Goal: Transaction & Acquisition: Purchase product/service

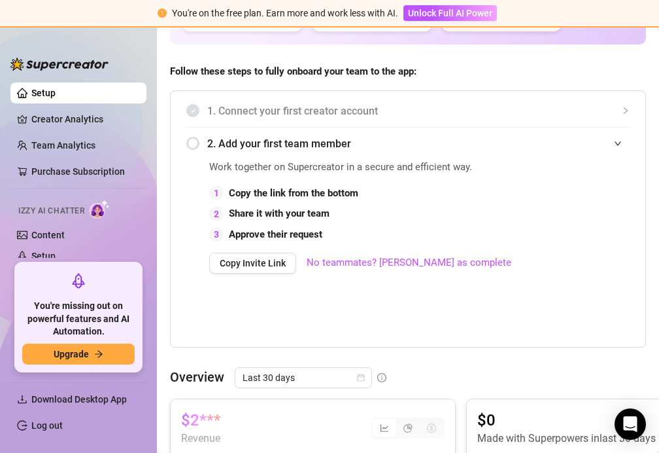
scroll to position [241, 0]
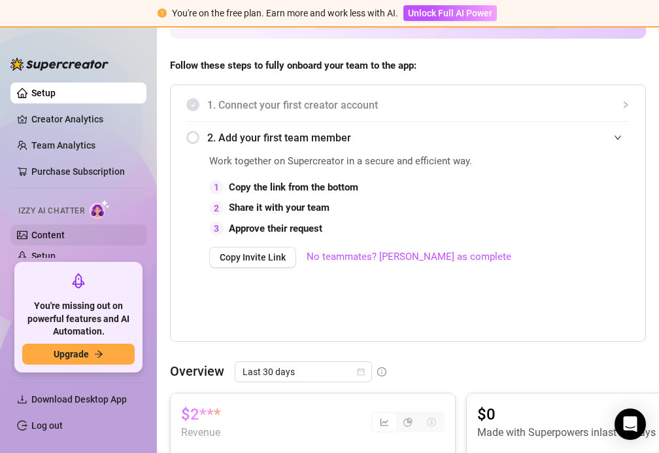
click at [65, 232] on link "Content" at bounding box center [47, 235] width 33 height 10
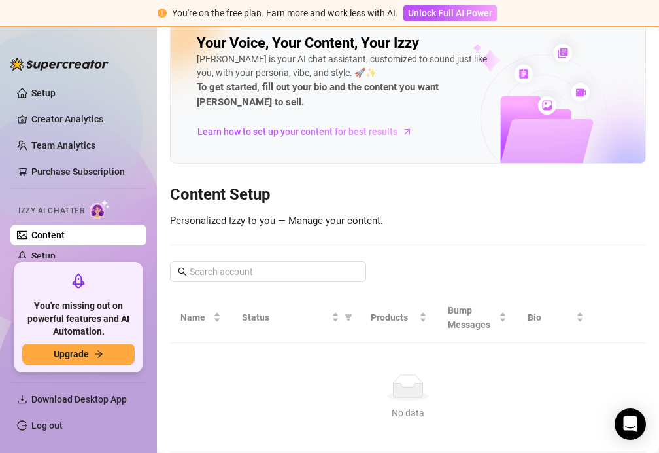
scroll to position [23, 0]
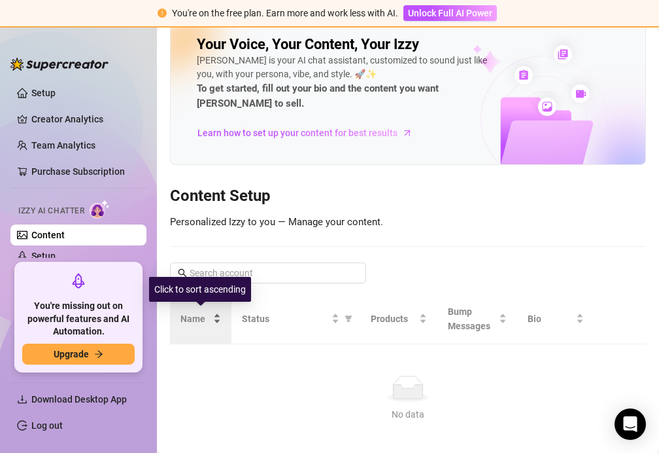
click at [216, 322] on div "Name" at bounding box center [201, 318] width 41 height 14
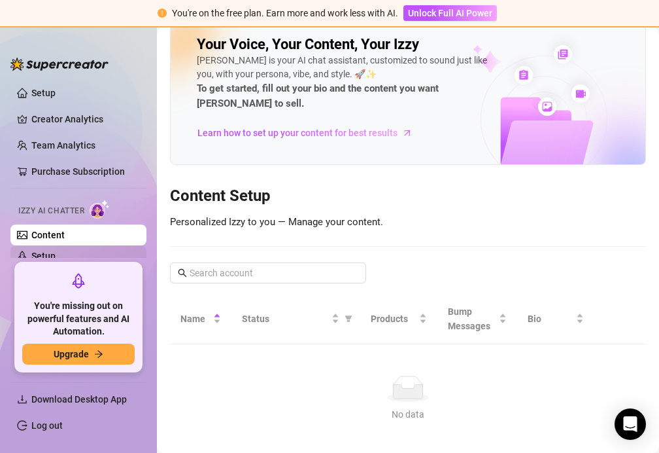
click at [56, 250] on link "Setup" at bounding box center [43, 255] width 24 height 10
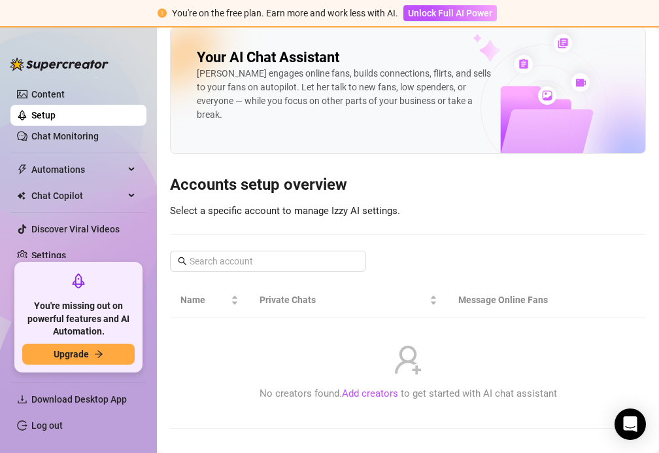
scroll to position [144, 0]
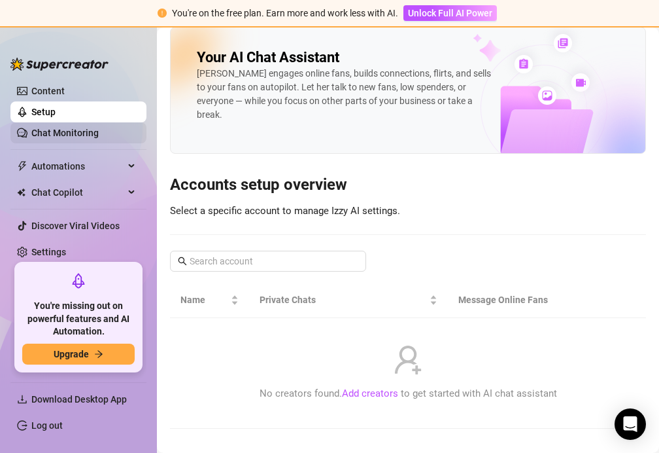
click at [96, 138] on link "Chat Monitoring" at bounding box center [64, 133] width 67 height 10
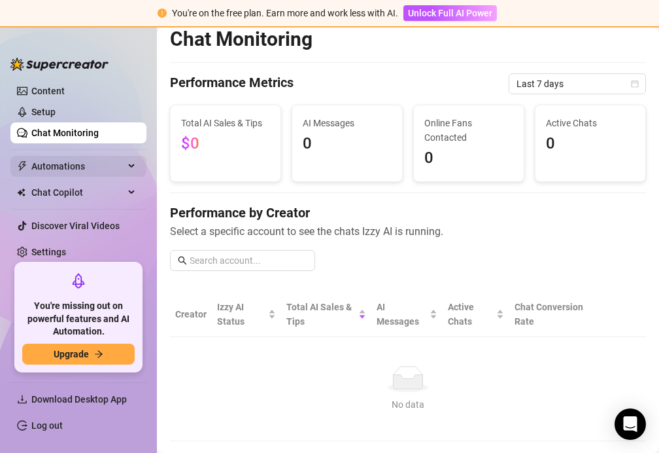
click at [125, 163] on div "Automations" at bounding box center [78, 166] width 136 height 21
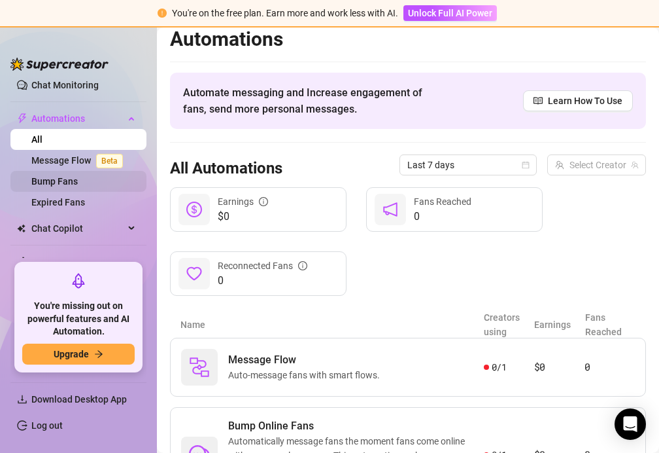
scroll to position [194, 0]
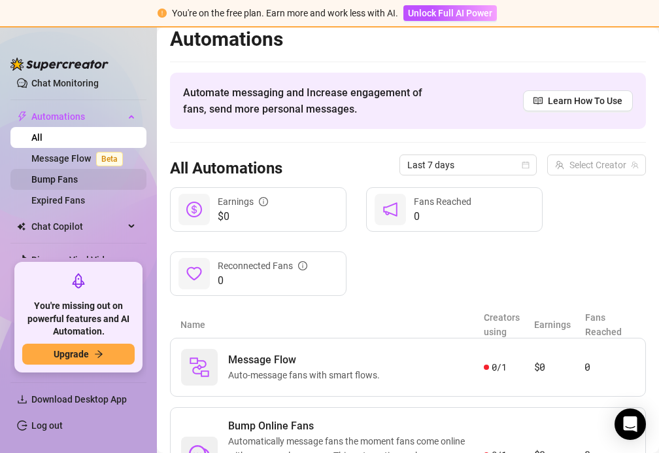
click at [78, 179] on link "Bump Fans" at bounding box center [54, 179] width 46 height 10
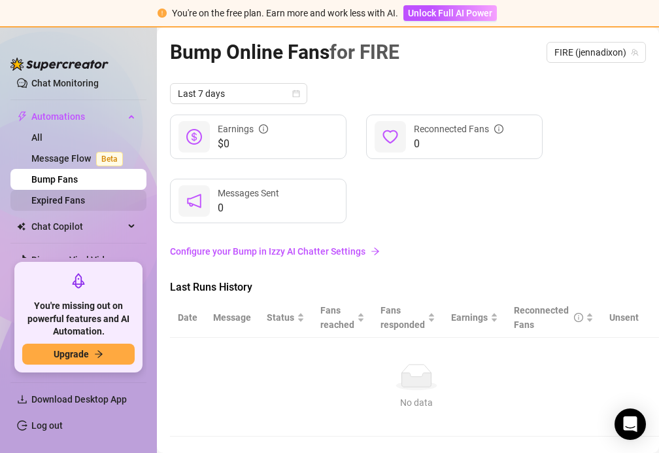
click at [80, 199] on link "Expired Fans" at bounding box center [58, 200] width 54 height 10
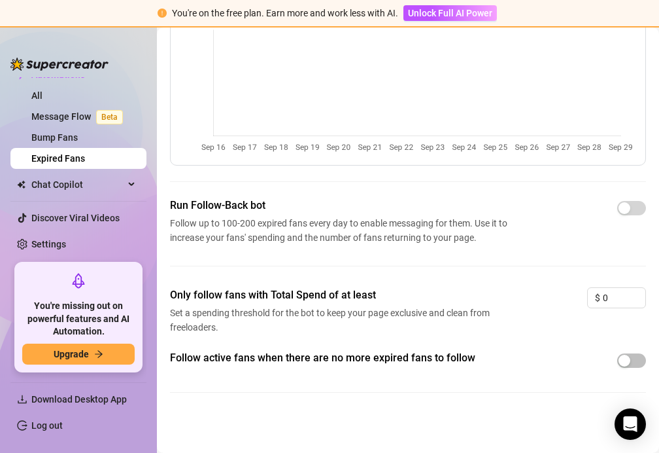
scroll to position [122, 0]
click at [105, 186] on span "Chat Copilot" at bounding box center [77, 184] width 93 height 21
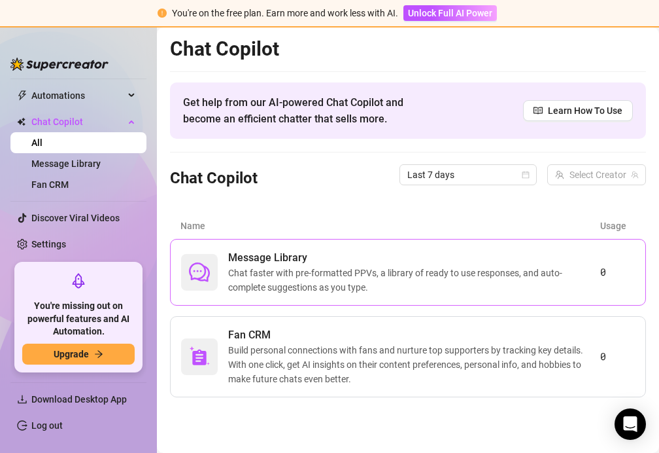
click at [265, 274] on span "Chat faster with pre-formatted PPVs, a library of ready to use responses, and a…" at bounding box center [414, 280] width 372 height 29
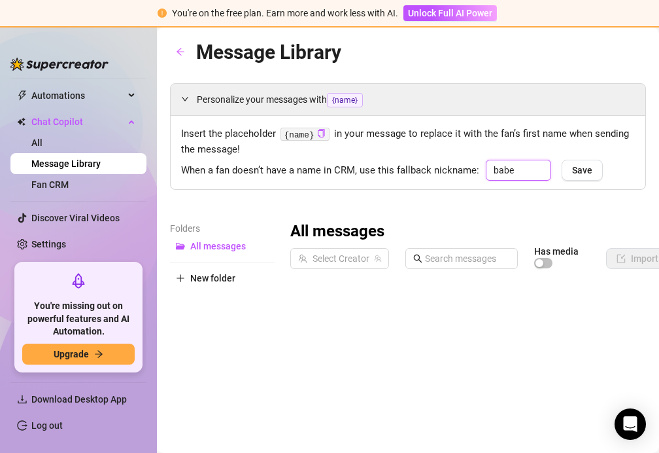
click at [517, 170] on input "babe" at bounding box center [518, 170] width 65 height 21
type input "b"
type input "Honey"
click at [579, 167] on span "Save" at bounding box center [582, 170] width 20 height 10
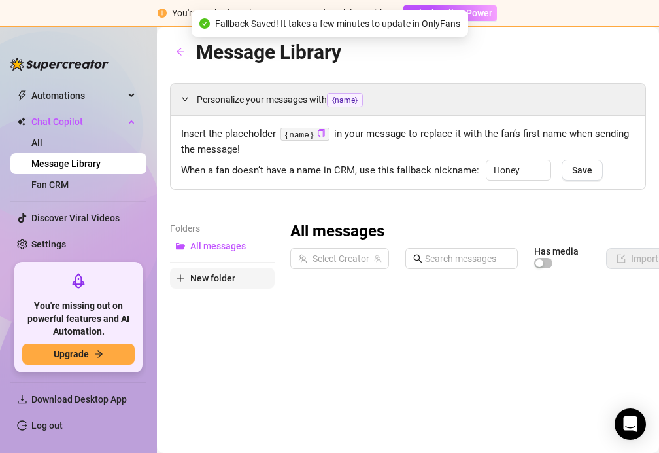
click at [233, 275] on span "New folder" at bounding box center [212, 278] width 45 height 10
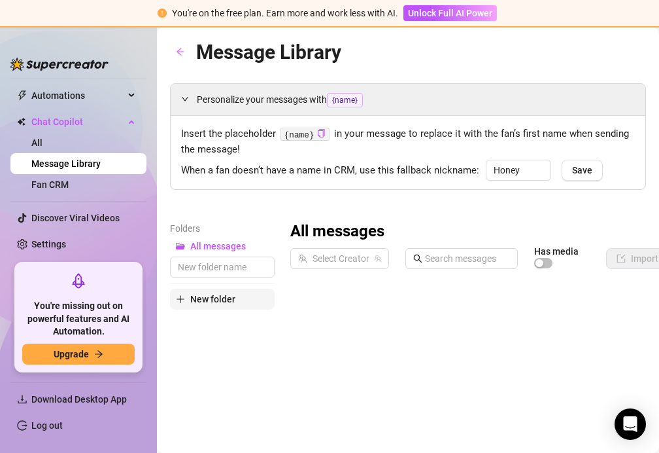
click at [242, 294] on button "New folder" at bounding box center [222, 298] width 105 height 21
click at [435, 17] on span "Unlock Full AI Power" at bounding box center [450, 13] width 84 height 10
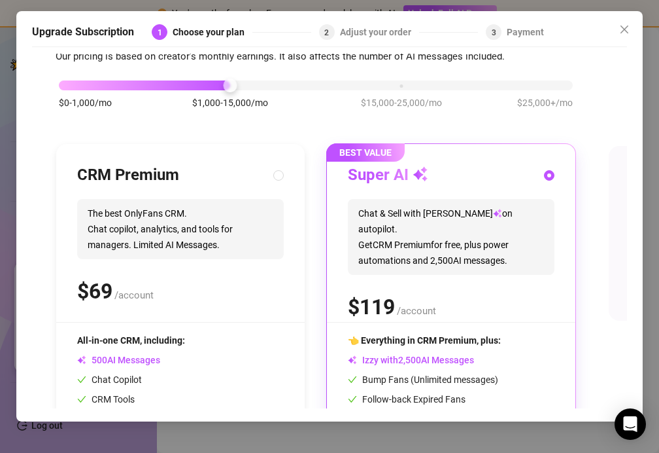
scroll to position [10, 3]
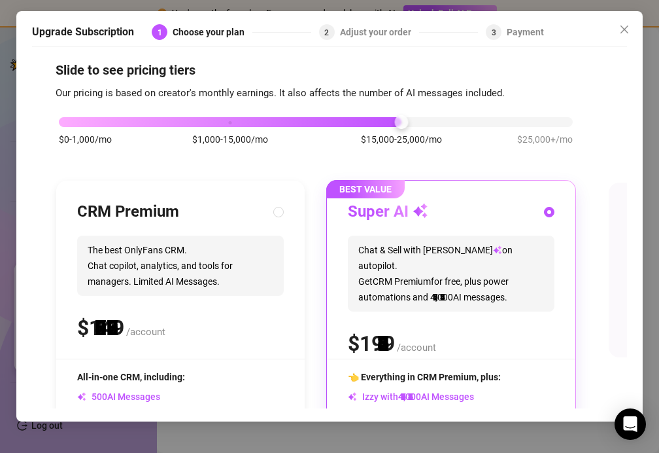
click at [403, 122] on div "$0-1,000/mo $1,000-15,000/mo $15,000-25,000/mo $25,000+/mo" at bounding box center [316, 118] width 514 height 8
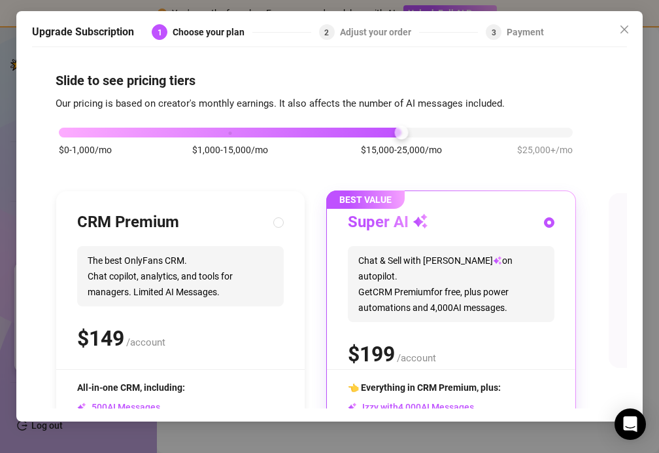
scroll to position [0, 3]
click at [225, 131] on div "$0-1,000/mo $1,000-15,000/mo $15,000-25,000/mo $25,000+/mo" at bounding box center [316, 129] width 514 height 8
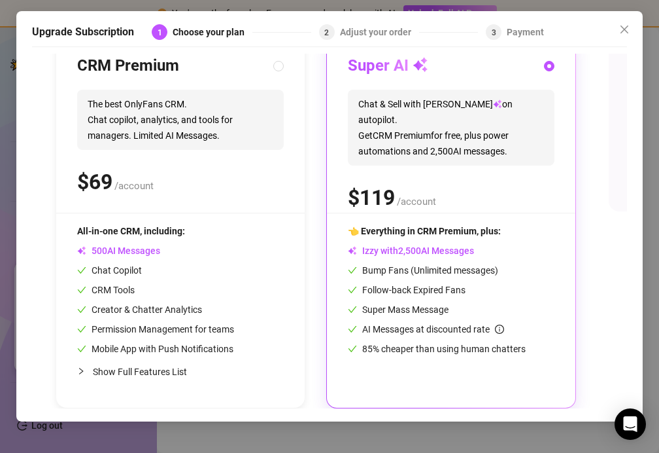
scroll to position [157, 3]
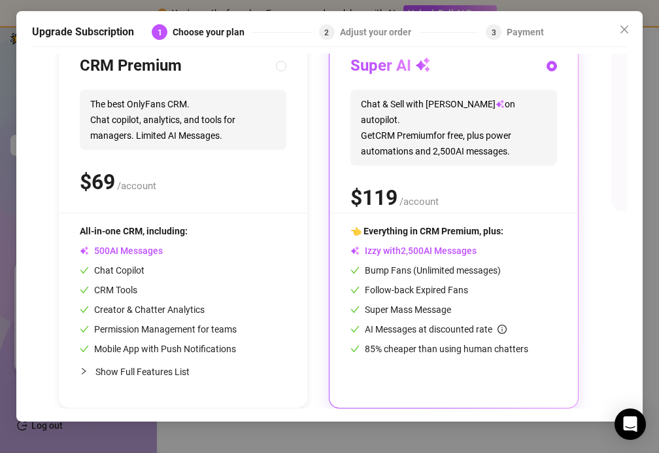
scroll to position [157, 0]
click at [550, 67] on input "radio" at bounding box center [552, 67] width 5 height 9
click at [368, 33] on div "Adjust your order" at bounding box center [379, 32] width 79 height 16
click at [277, 60] on label at bounding box center [281, 66] width 10 height 14
click at [279, 63] on input "radio" at bounding box center [281, 67] width 5 height 9
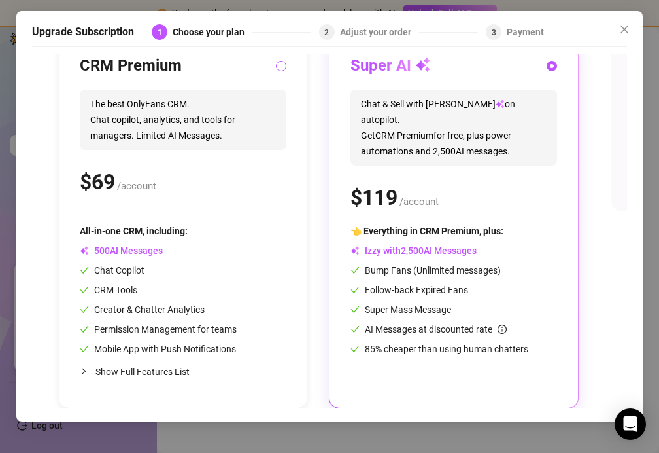
radio input "true"
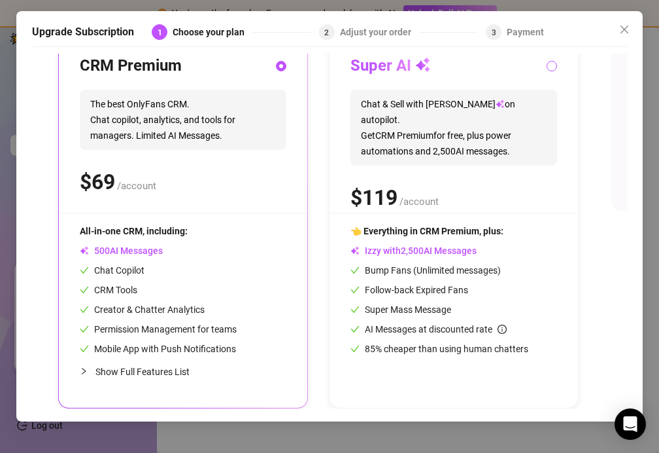
click at [550, 67] on input "radio" at bounding box center [552, 67] width 5 height 9
radio input "true"
radio input "false"
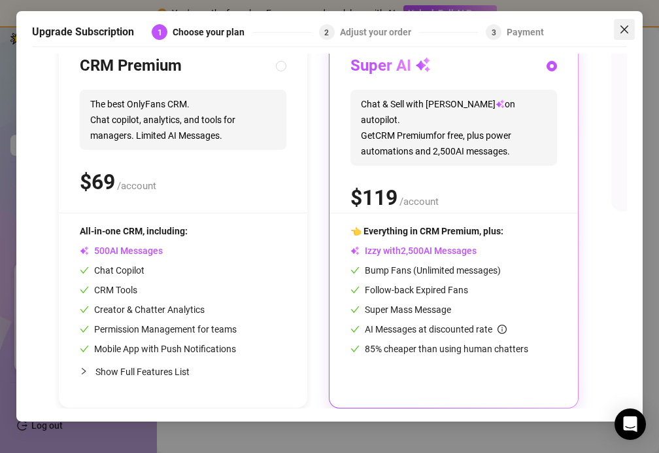
click at [623, 30] on icon "close" at bounding box center [624, 29] width 10 height 10
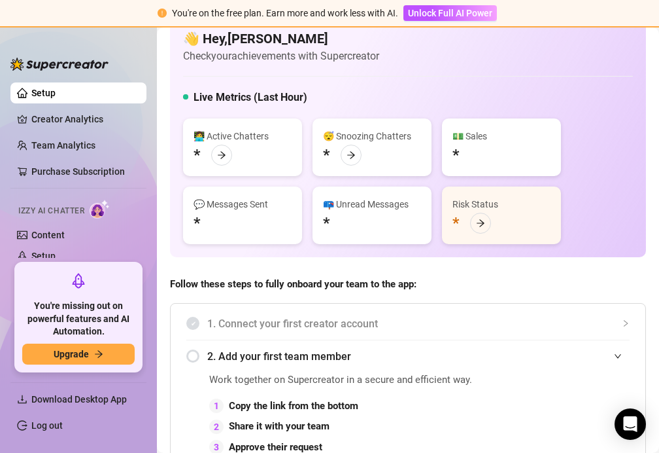
scroll to position [37, 0]
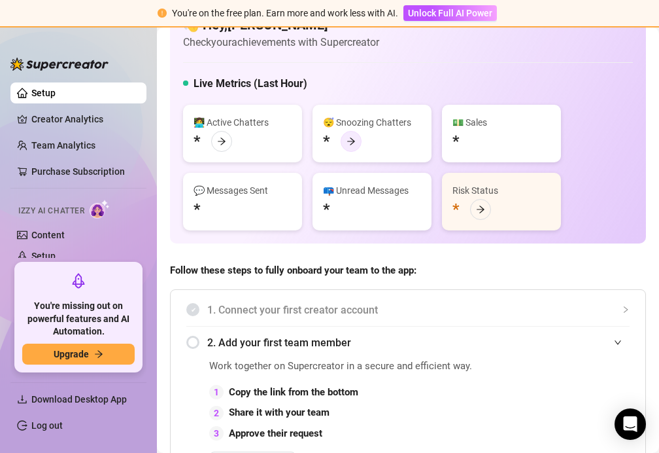
click at [351, 133] on div at bounding box center [351, 141] width 21 height 21
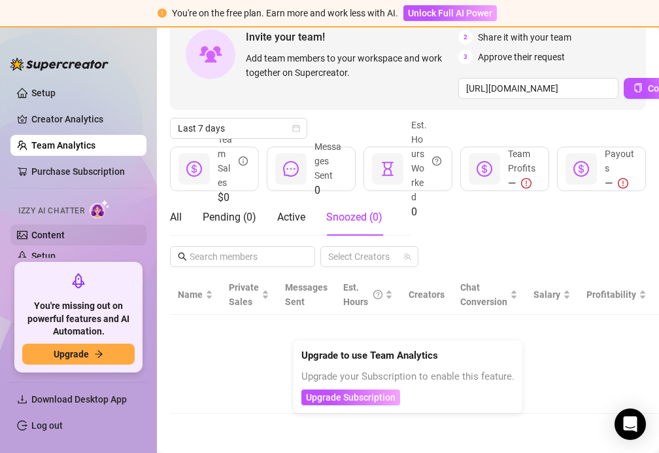
click at [58, 231] on link "Content" at bounding box center [47, 235] width 33 height 10
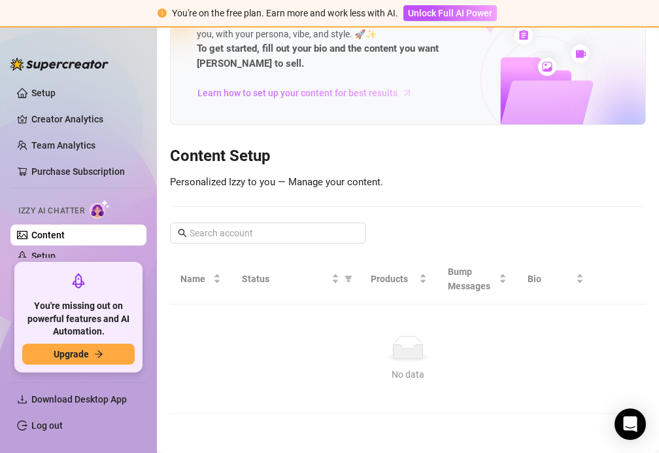
click at [271, 86] on span "Learn how to set up your content for best results" at bounding box center [298, 93] width 200 height 14
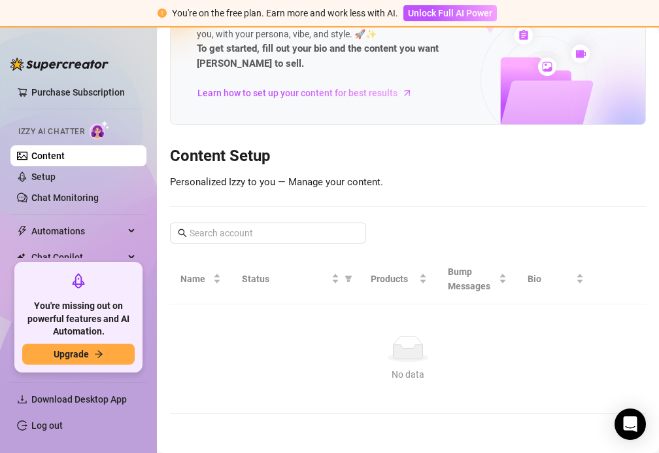
scroll to position [80, 0]
click at [56, 179] on link "Setup" at bounding box center [43, 175] width 24 height 10
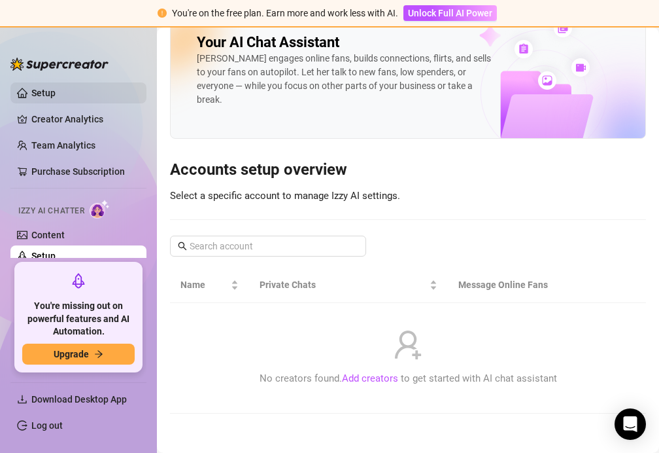
click at [56, 92] on link "Setup" at bounding box center [43, 93] width 24 height 10
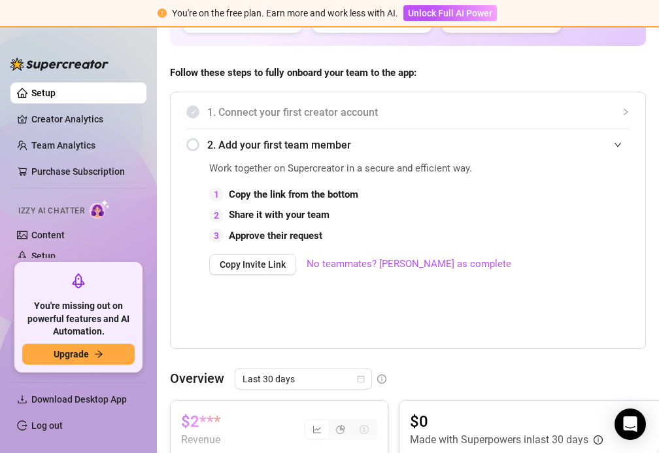
scroll to position [237, 1]
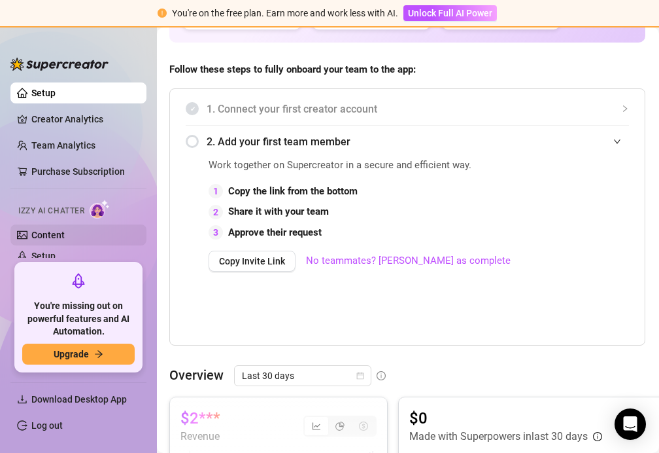
click at [65, 232] on link "Content" at bounding box center [47, 235] width 33 height 10
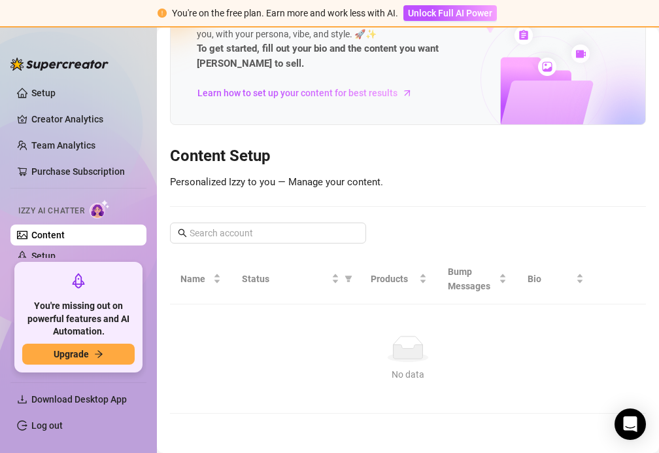
scroll to position [61, 0]
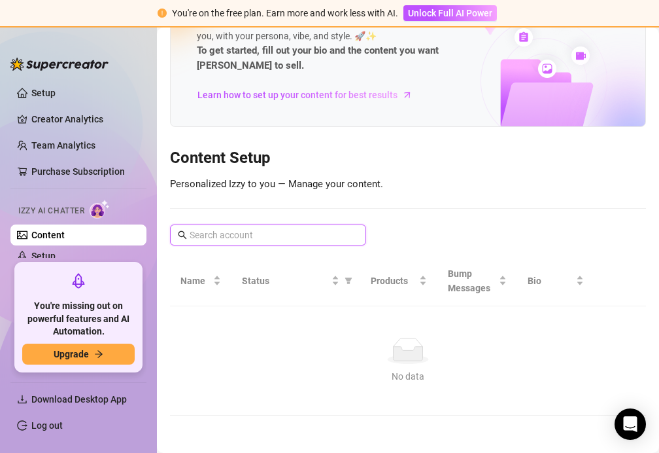
click at [224, 232] on input "text" at bounding box center [269, 235] width 158 height 14
type input "b"
click at [184, 349] on td "No data No data" at bounding box center [408, 360] width 476 height 109
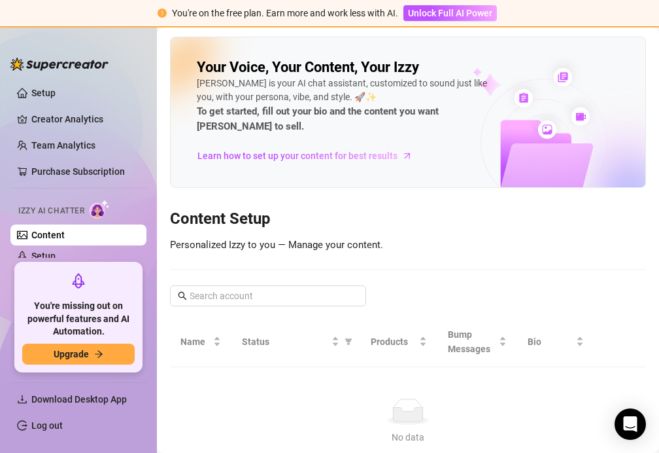
scroll to position [0, 0]
click at [80, 354] on span "Upgrade" at bounding box center [71, 354] width 35 height 10
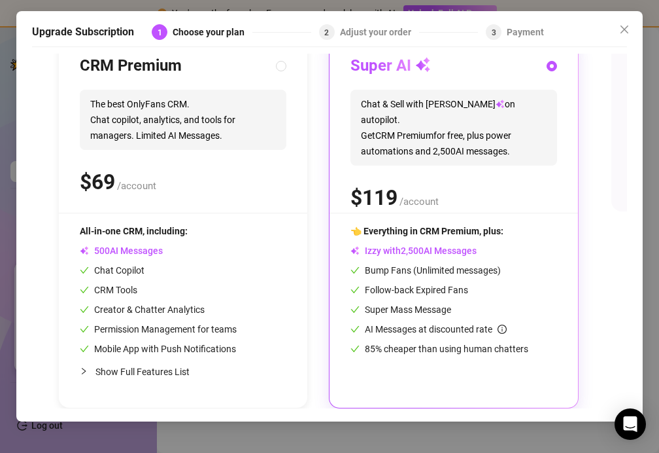
scroll to position [157, 0]
click at [109, 368] on span "Show Full Features List" at bounding box center [142, 371] width 94 height 10
radio input "true"
radio input "false"
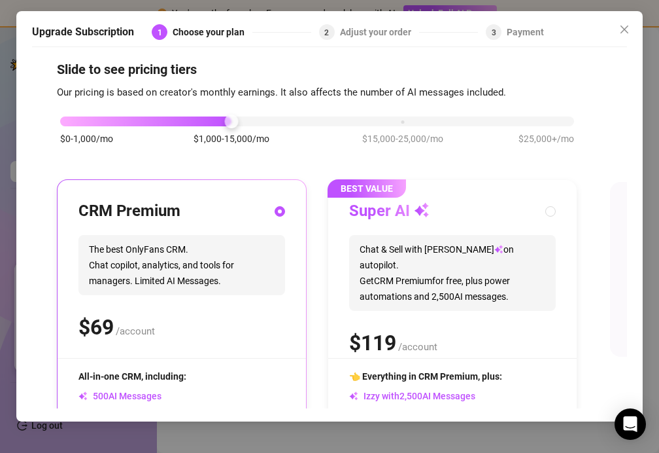
scroll to position [12, 3]
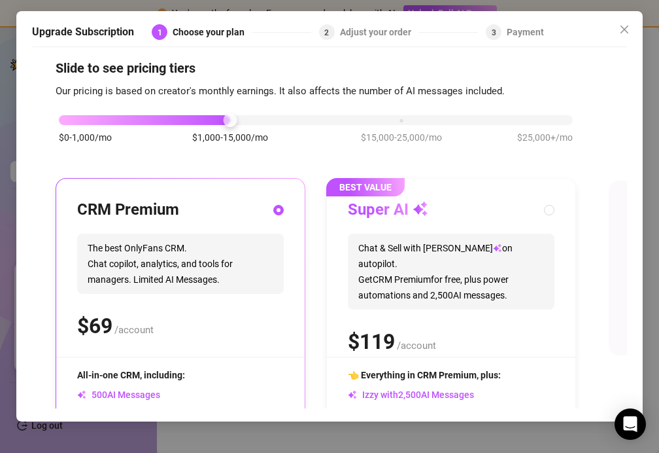
click at [539, 125] on div "$0-1,000/mo $1,000-15,000/mo $15,000-25,000/mo $25,000+/mo" at bounding box center [316, 136] width 521 height 74
click at [534, 120] on div "$0-1,000/mo $1,000-15,000/mo $15,000-25,000/mo $25,000+/mo" at bounding box center [316, 116] width 514 height 8
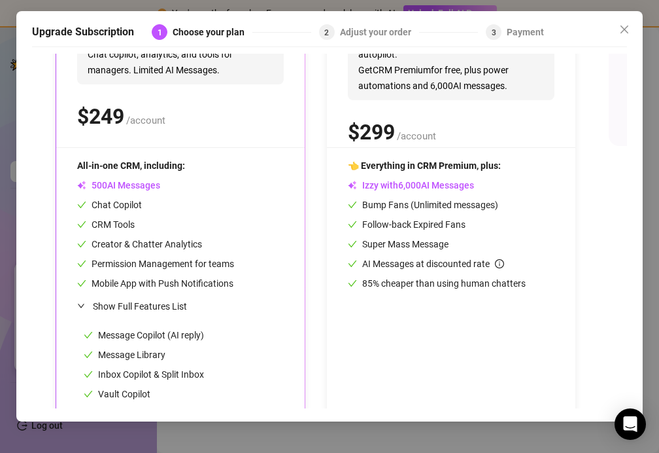
scroll to position [223, 3]
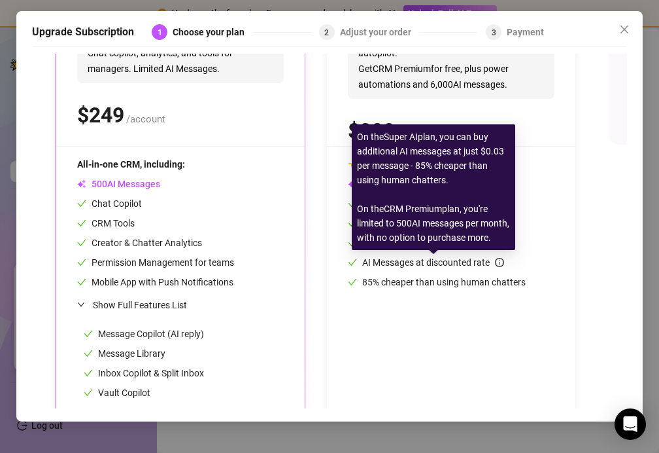
click at [502, 262] on icon "info-circle" at bounding box center [499, 262] width 9 height 9
radio input "false"
radio input "true"
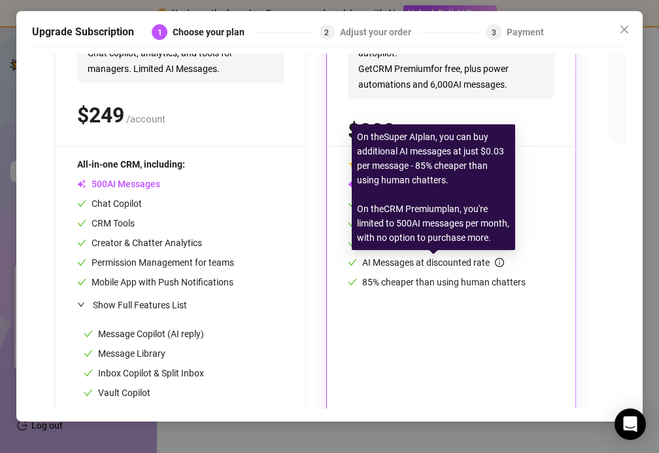
click at [502, 262] on icon "info-circle" at bounding box center [499, 262] width 9 height 9
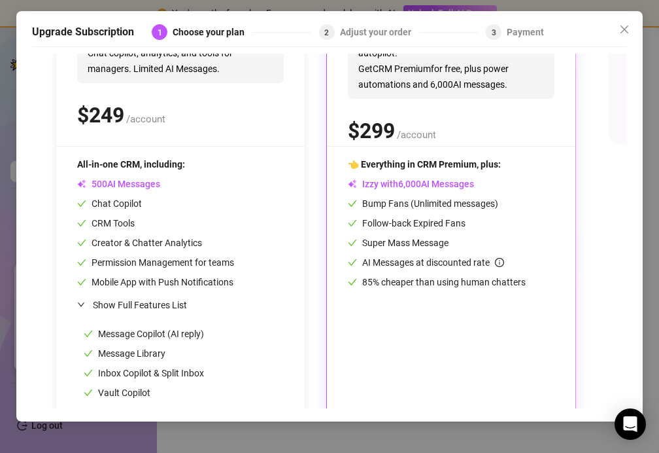
click at [320, 249] on div "CRM Premium The best OnlyFans CRM. Chat copilot, analytics, and tools for manag…" at bounding box center [316, 246] width 521 height 559
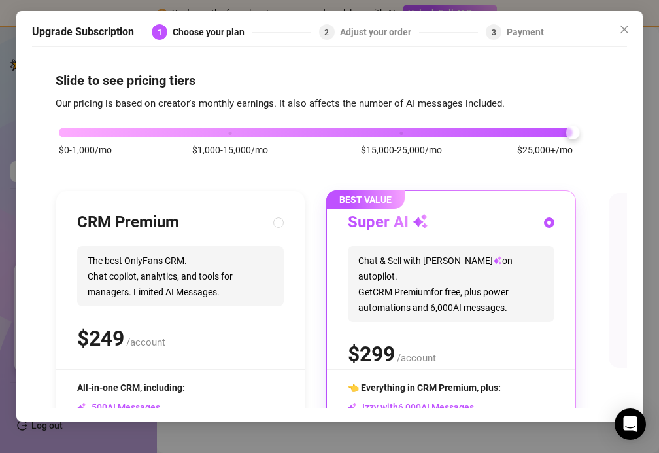
scroll to position [0, 3]
click at [402, 147] on span "$15,000-25,000/mo" at bounding box center [401, 150] width 81 height 14
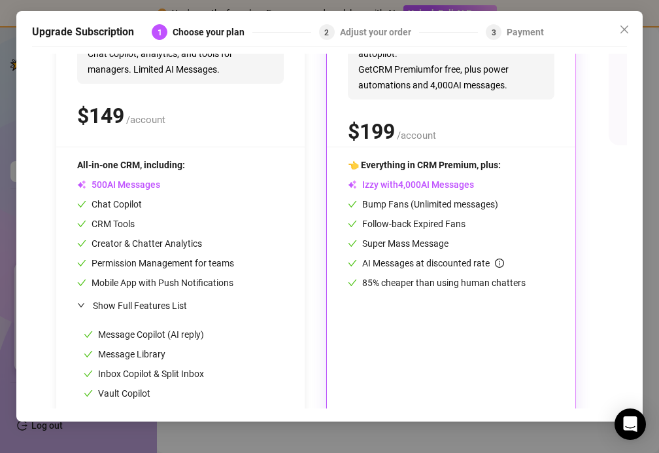
scroll to position [227, 3]
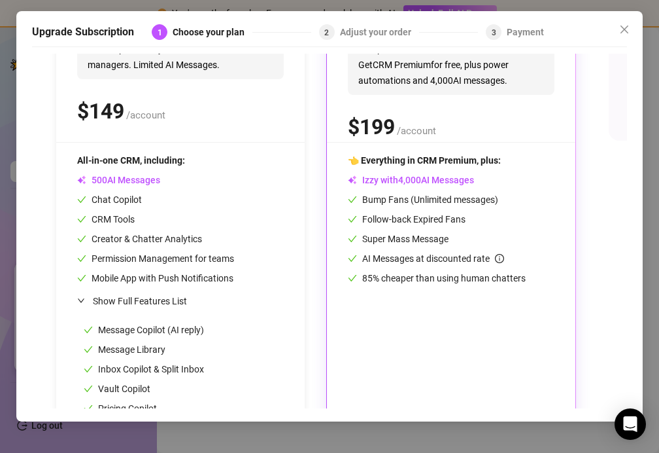
click at [504, 263] on icon "info-circle" at bounding box center [499, 258] width 9 height 9
click at [321, 267] on div "CRM Premium The best OnlyFans CRM. Chat copilot, analytics, and tools for manag…" at bounding box center [316, 242] width 521 height 559
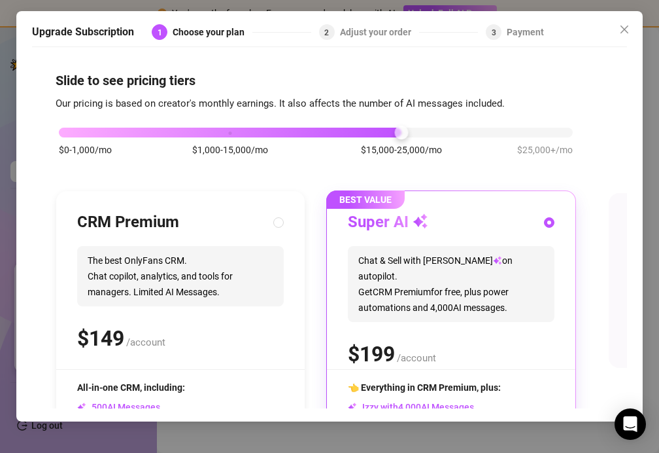
scroll to position [0, 3]
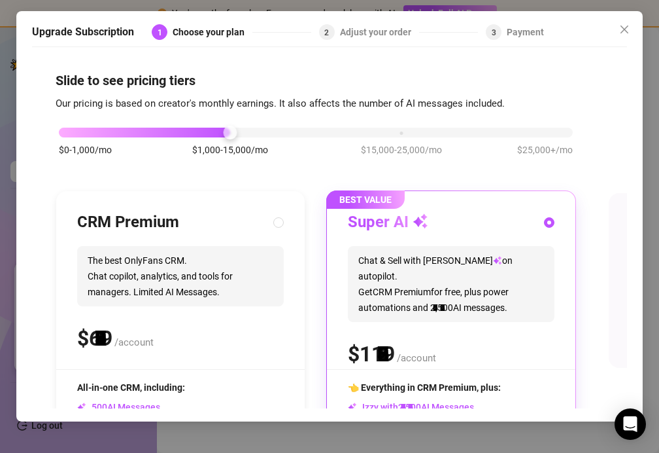
click at [229, 133] on div "$0-1,000/mo $1,000-15,000/mo $15,000-25,000/mo $25,000+/mo" at bounding box center [316, 129] width 514 height 8
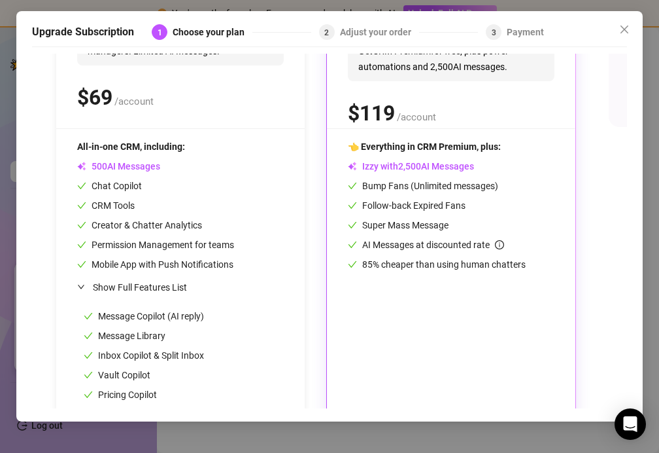
scroll to position [241, 3]
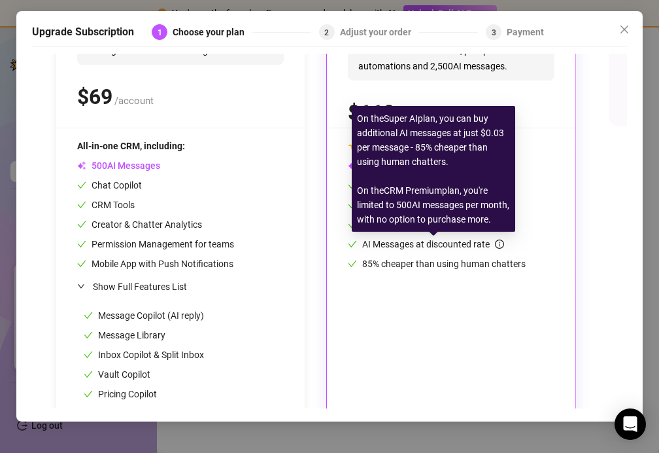
click at [500, 246] on icon "info-circle" at bounding box center [499, 243] width 9 height 9
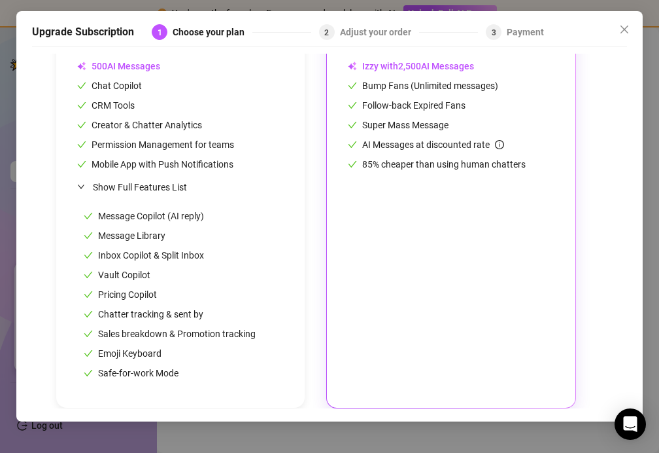
scroll to position [341, 0]
click at [428, 255] on div "👈 Everything in CRM Premium, plus: Izzy with AI Messages Bump Fans (Unlimited m…" at bounding box center [454, 212] width 207 height 347
click at [427, 256] on div "👈 Everything in CRM Premium, plus: Izzy with AI Messages Bump Fans (Unlimited m…" at bounding box center [454, 212] width 207 height 347
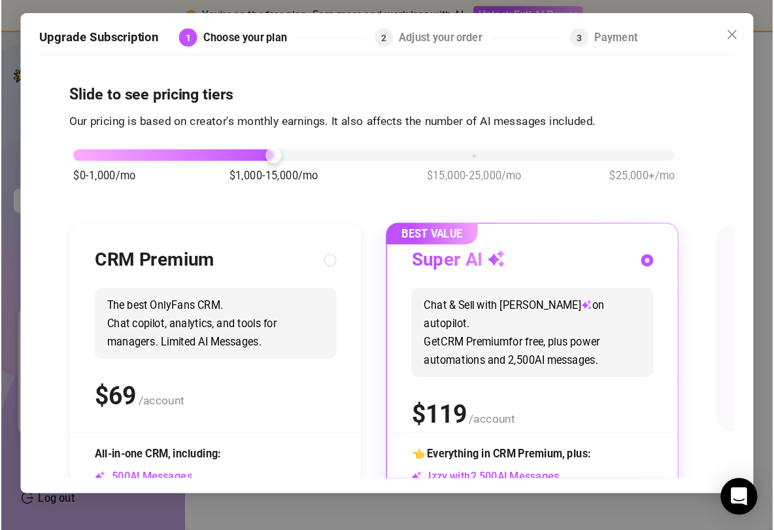
scroll to position [0, 0]
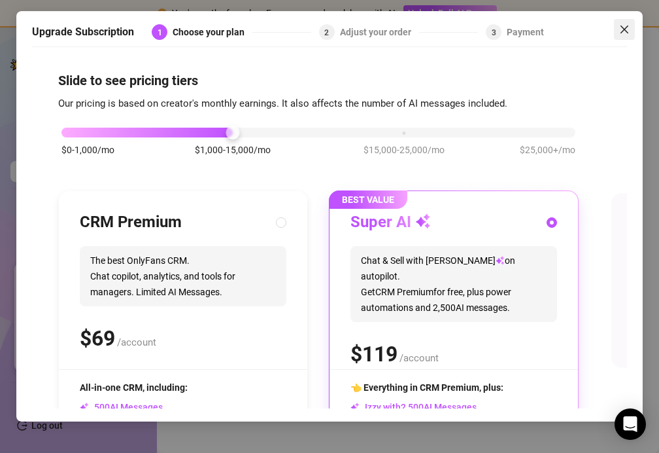
click at [622, 26] on icon "close" at bounding box center [624, 29] width 10 height 10
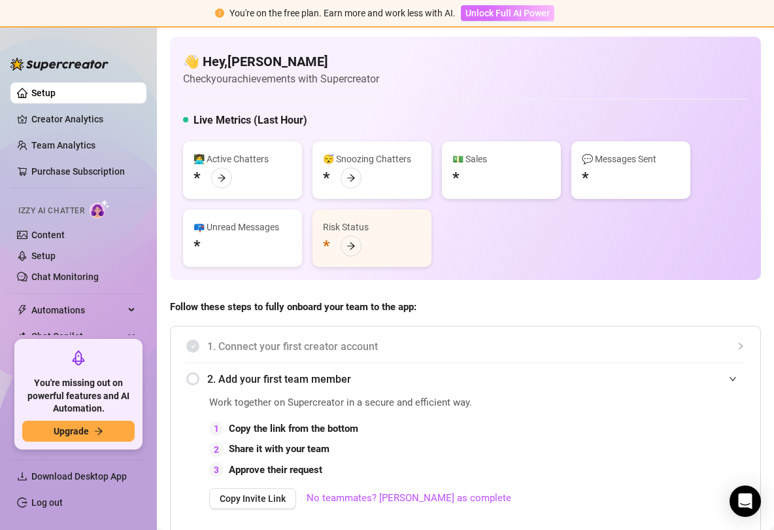
click at [509, 7] on button "Unlock Full AI Power" at bounding box center [508, 13] width 94 height 16
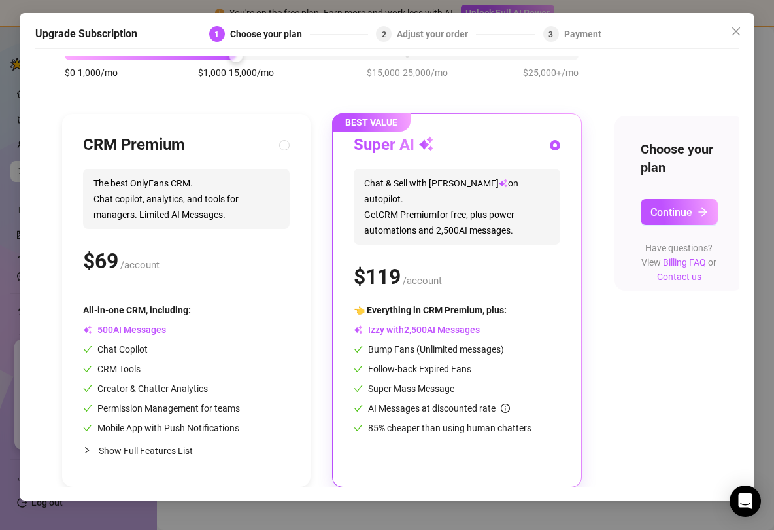
scroll to position [80, 0]
click at [659, 206] on span "Continue" at bounding box center [672, 212] width 42 height 12
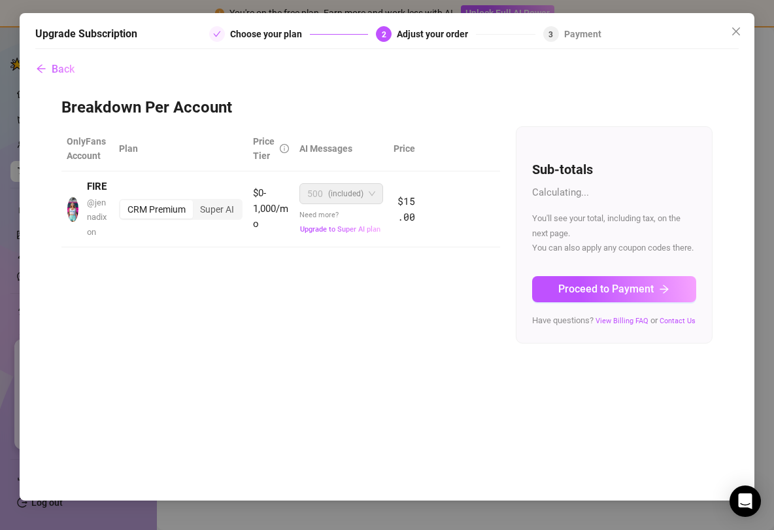
scroll to position [0, 0]
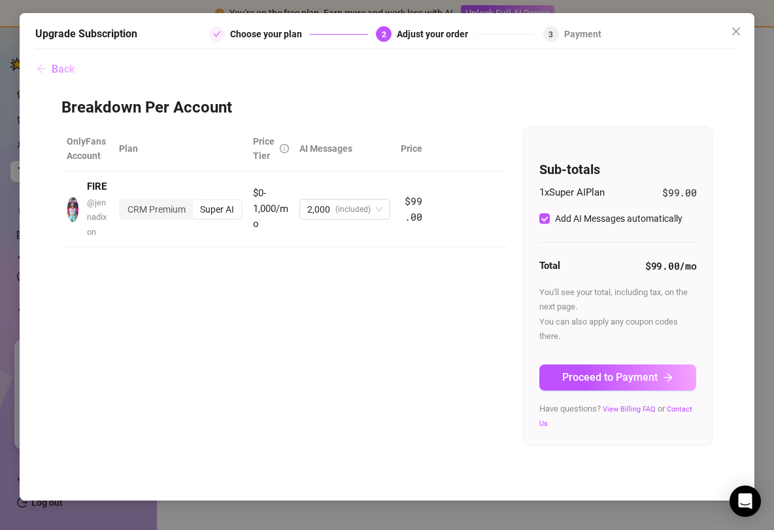
click at [71, 71] on span "Back" at bounding box center [63, 69] width 23 height 12
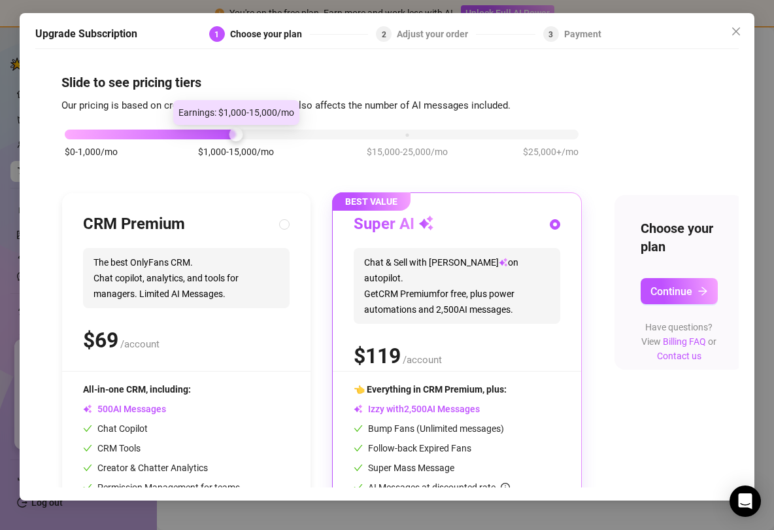
drag, startPoint x: 233, startPoint y: 136, endPoint x: 257, endPoint y: 128, distance: 24.8
click at [258, 129] on div "$0-1,000/mo $1,000-15,000/mo $15,000-25,000/mo $25,000+/mo" at bounding box center [322, 131] width 514 height 8
click at [257, 128] on div "$0-1,000/mo $1,000-15,000/mo $15,000-25,000/mo $25,000+/mo" at bounding box center [322, 131] width 514 height 8
click at [388, 135] on div "$0-1,000/mo $1,000-15,000/mo $15,000-25,000/mo $25,000+/mo" at bounding box center [322, 131] width 514 height 8
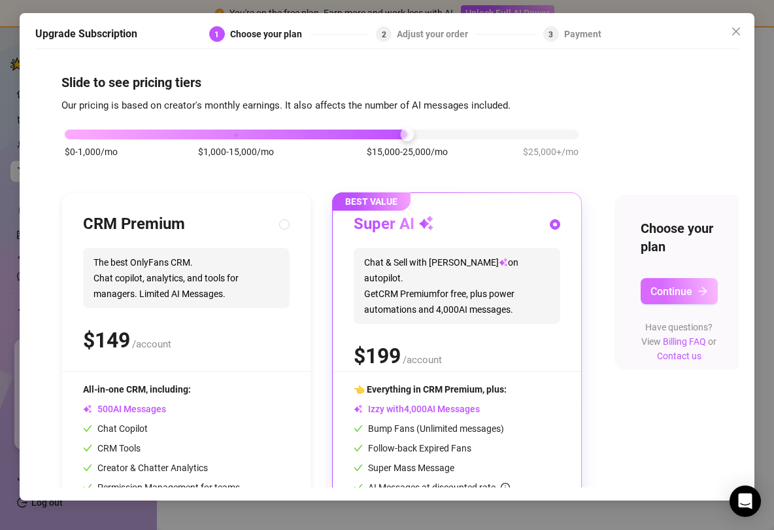
click at [659, 285] on span "Continue" at bounding box center [672, 291] width 42 height 12
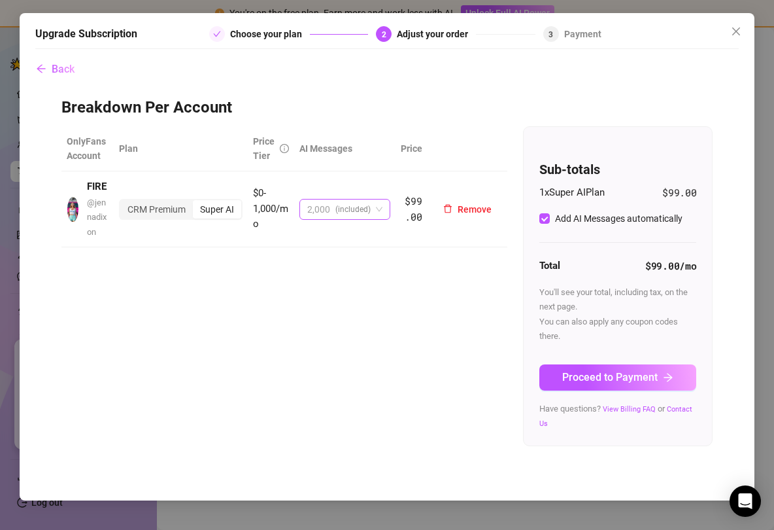
click at [377, 215] on span "2,000 (included)" at bounding box center [344, 209] width 75 height 20
click at [220, 211] on div "Super AI" at bounding box center [217, 209] width 48 height 18
click at [196, 202] on input "Super AI" at bounding box center [196, 202] width 0 height 0
click at [154, 205] on div "CRM Premium" at bounding box center [156, 209] width 73 height 18
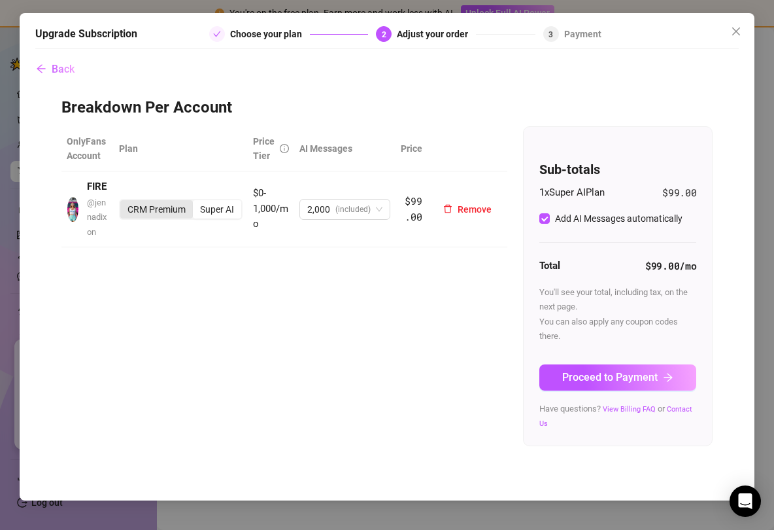
click at [124, 202] on input "CRM Premium" at bounding box center [124, 202] width 0 height 0
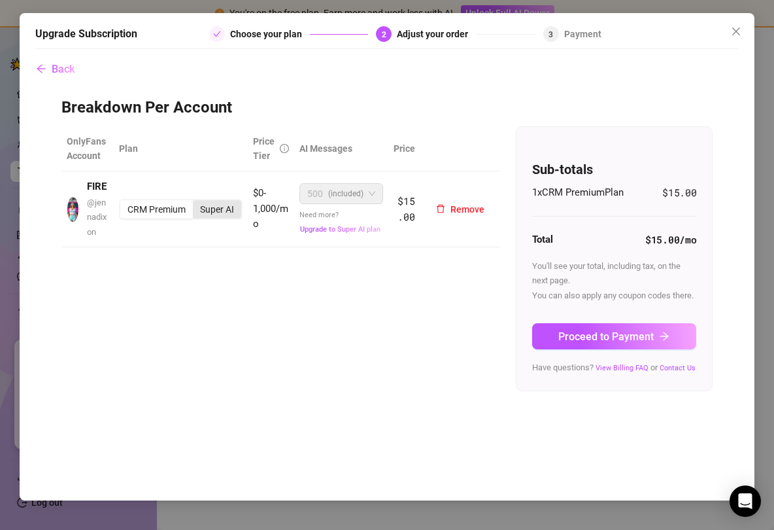
click at [222, 207] on div "Super AI" at bounding box center [217, 209] width 48 height 18
click at [196, 202] on input "Super AI" at bounding box center [196, 202] width 0 height 0
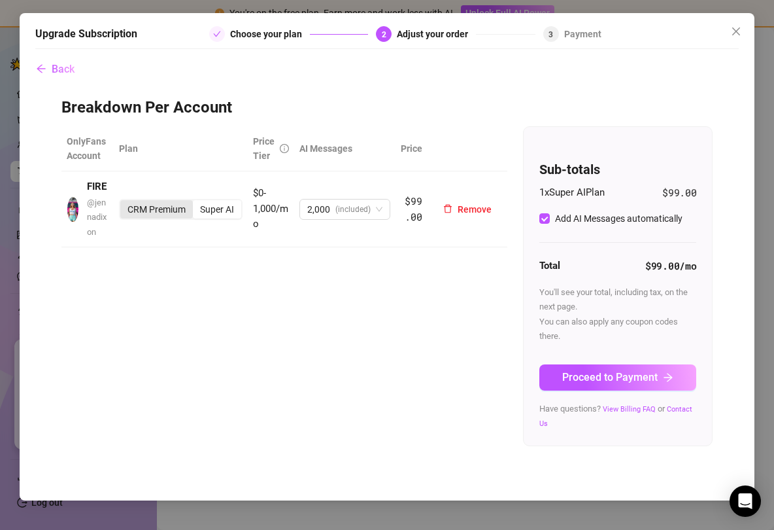
click at [172, 213] on div "CRM Premium" at bounding box center [156, 209] width 73 height 18
click at [124, 202] on input "CRM Premium" at bounding box center [124, 202] width 0 height 0
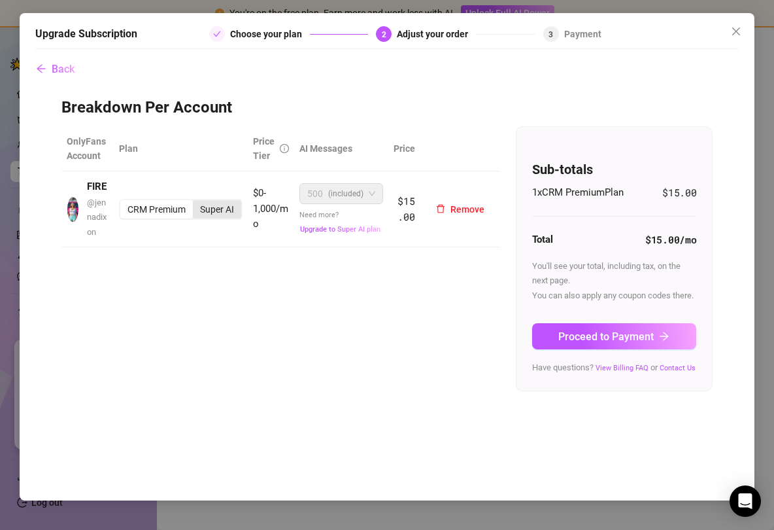
click at [221, 216] on div "Super AI" at bounding box center [217, 209] width 48 height 18
click at [196, 202] on input "Super AI" at bounding box center [196, 202] width 0 height 0
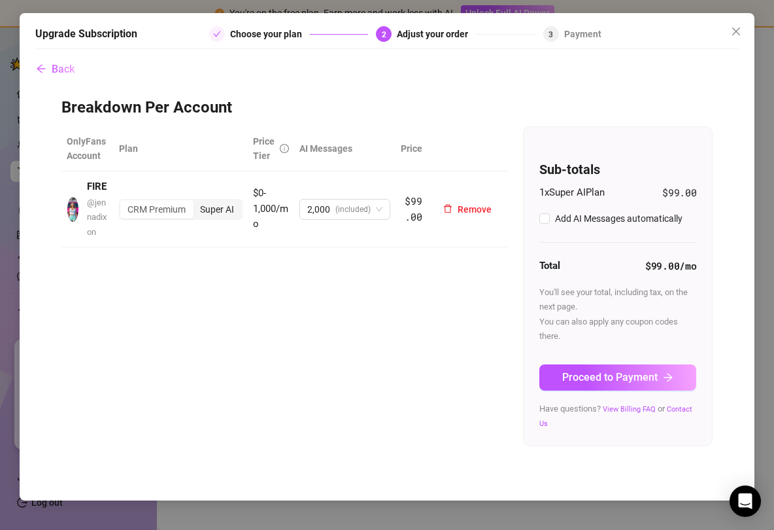
checkbox input "true"
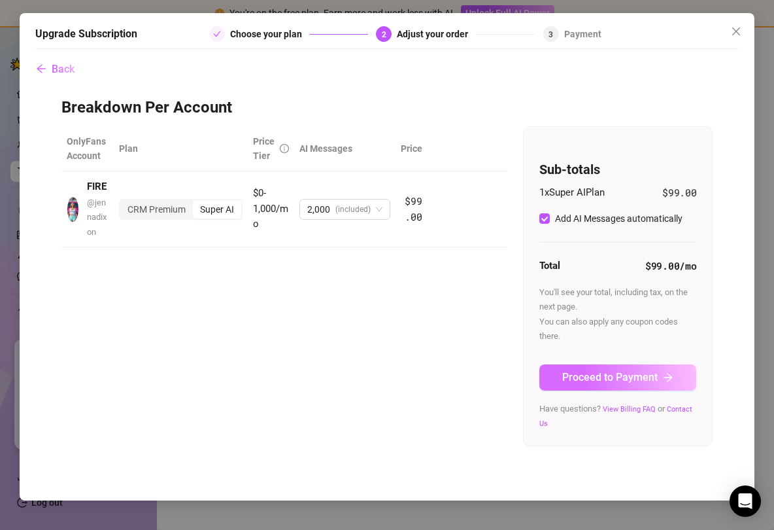
click at [577, 371] on span "Proceed to Payment" at bounding box center [609, 377] width 95 height 12
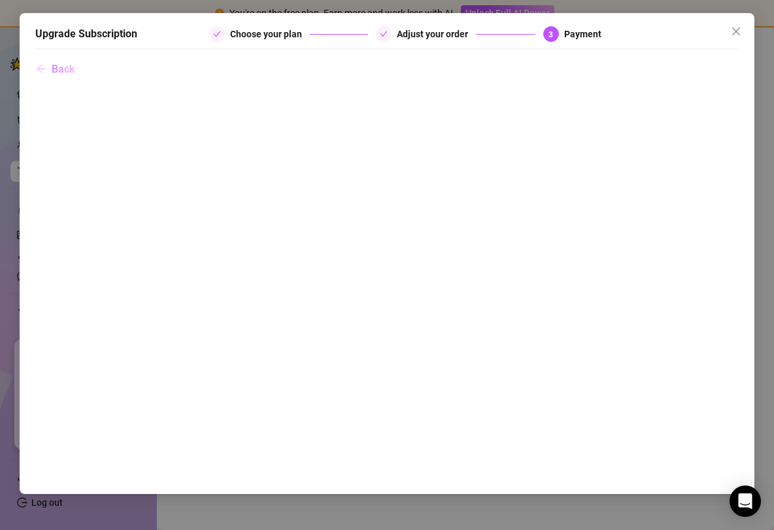
click at [50, 65] on button "Back" at bounding box center [55, 69] width 40 height 26
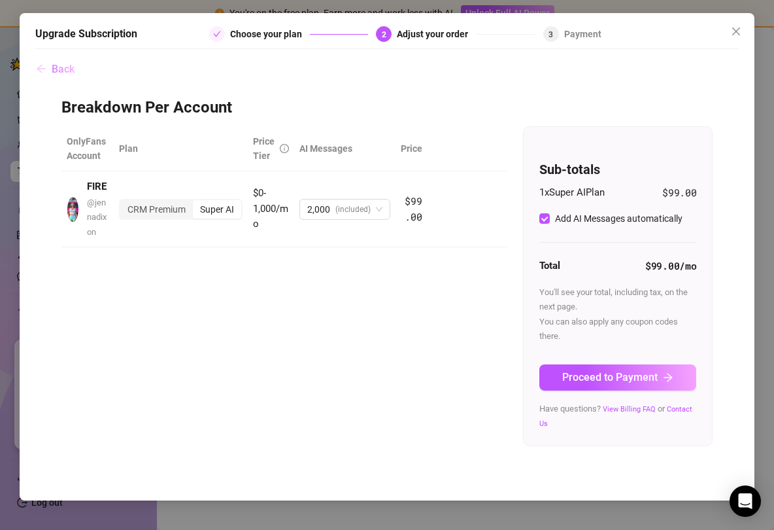
click at [55, 67] on span "Back" at bounding box center [63, 69] width 23 height 12
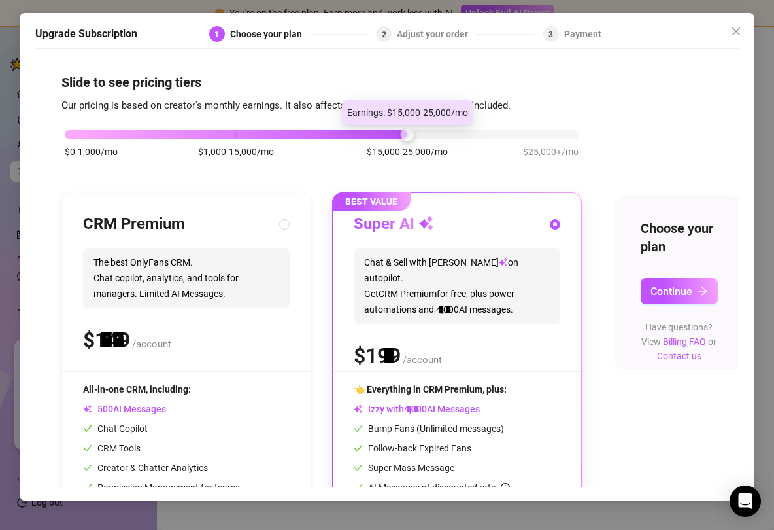
drag, startPoint x: 234, startPoint y: 137, endPoint x: 373, endPoint y: 133, distance: 138.7
click at [373, 133] on div "$0-1,000/mo $1,000-15,000/mo $15,000-25,000/mo $25,000+/mo" at bounding box center [322, 131] width 514 height 8
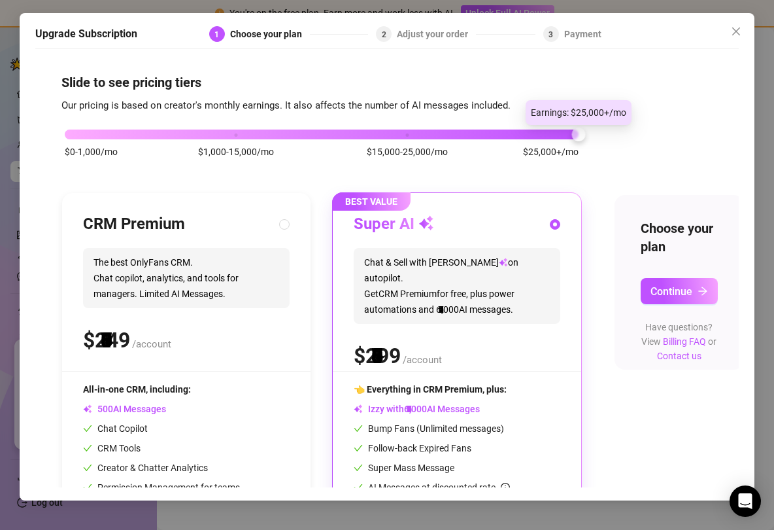
drag, startPoint x: 407, startPoint y: 135, endPoint x: 519, endPoint y: 147, distance: 112.5
click at [519, 147] on div "$0-1,000/mo $1,000-15,000/mo $15,000-25,000/mo $25,000+/mo" at bounding box center [321, 150] width 521 height 74
click at [280, 216] on div "CRM Premium" at bounding box center [186, 224] width 207 height 21
radio input "true"
radio input "false"
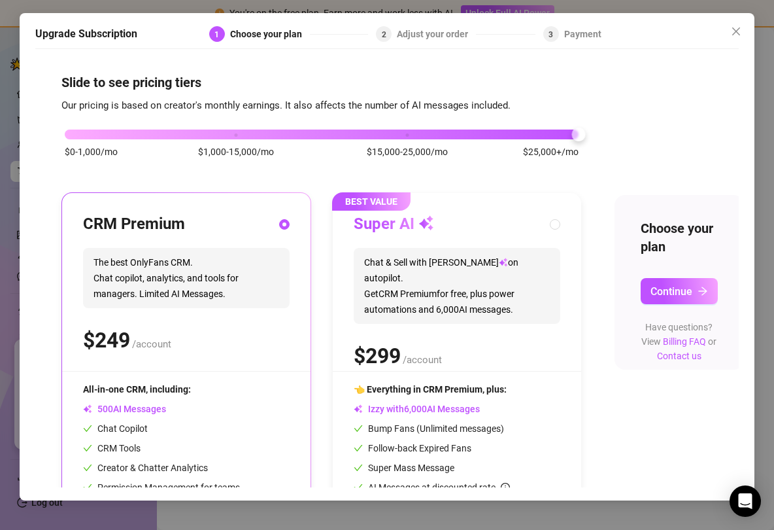
click at [516, 218] on div "Super AI" at bounding box center [457, 224] width 207 height 21
radio input "false"
radio input "true"
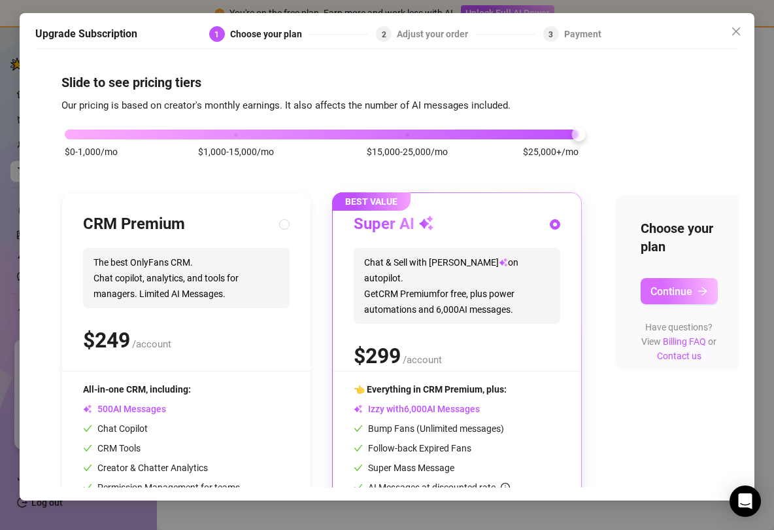
click at [659, 281] on button "Continue" at bounding box center [679, 291] width 77 height 26
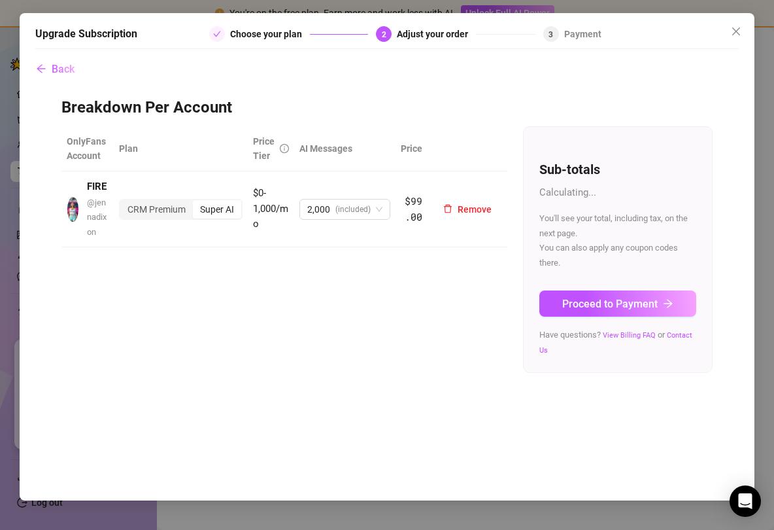
click at [272, 210] on span "$0-1,000/mo" at bounding box center [270, 208] width 35 height 43
click at [264, 202] on span "$0-1,000/mo" at bounding box center [270, 208] width 35 height 43
click at [279, 215] on td "$0-1,000/mo" at bounding box center [271, 209] width 46 height 76
click at [368, 211] on span "(included)" at bounding box center [353, 209] width 35 height 20
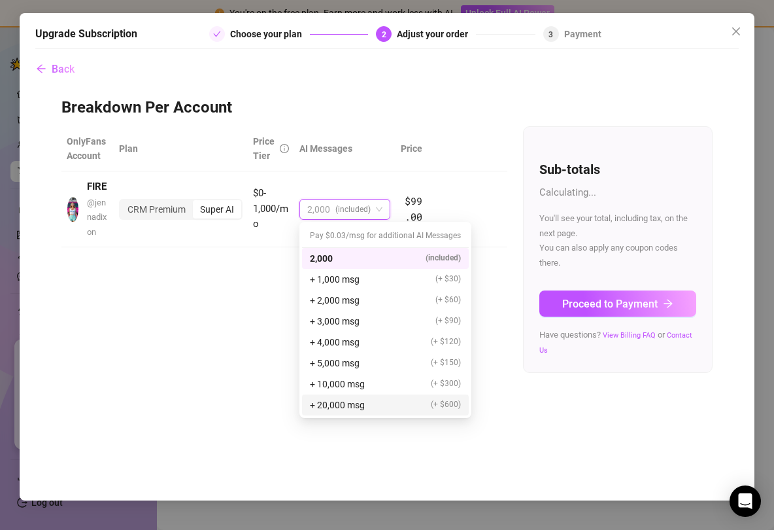
click at [357, 402] on span "+ 20,000 msg" at bounding box center [337, 405] width 55 height 14
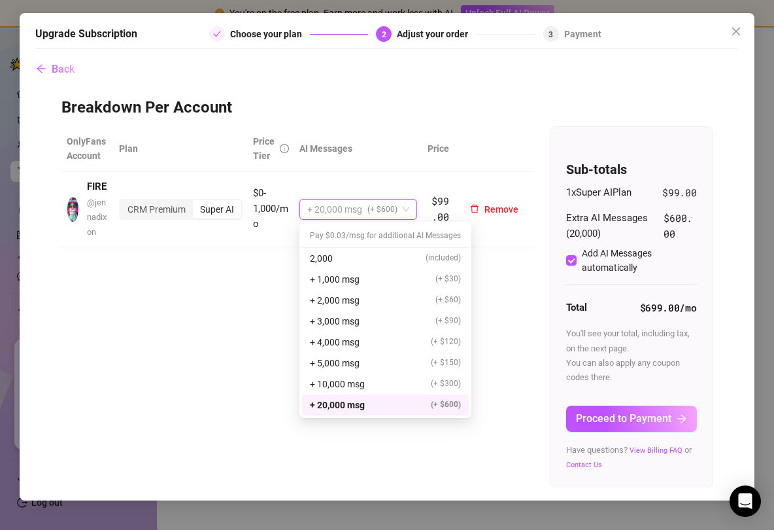
click at [395, 205] on span "(+ $600)" at bounding box center [383, 209] width 30 height 20
click at [383, 274] on div "+ 1,000 msg (+ $30)" at bounding box center [385, 279] width 151 height 14
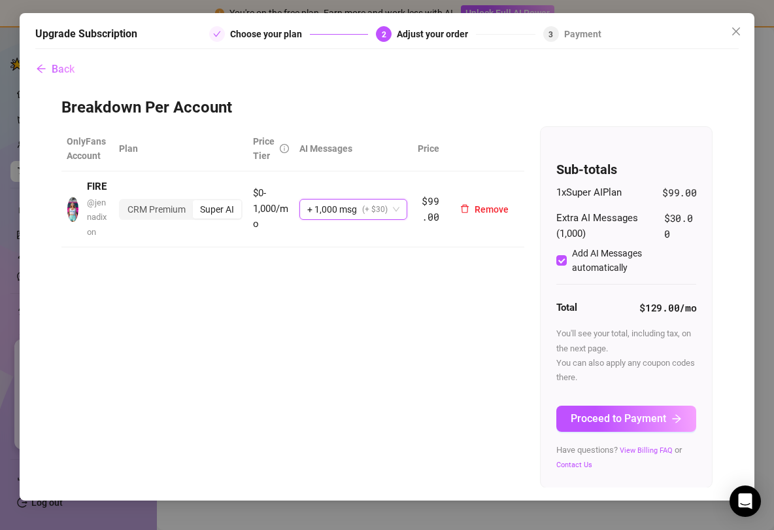
click at [393, 213] on span "+ 1,000 msg (+ $30)" at bounding box center [353, 209] width 92 height 20
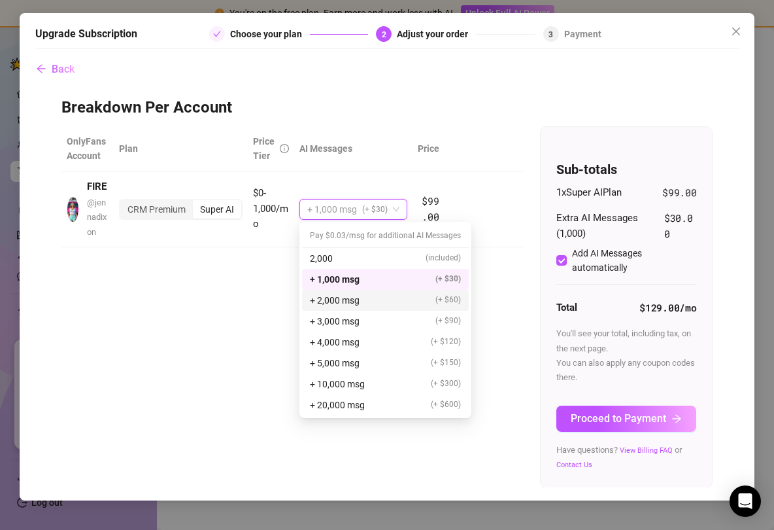
click at [380, 302] on div "+ 2,000 msg (+ $60)" at bounding box center [385, 300] width 151 height 14
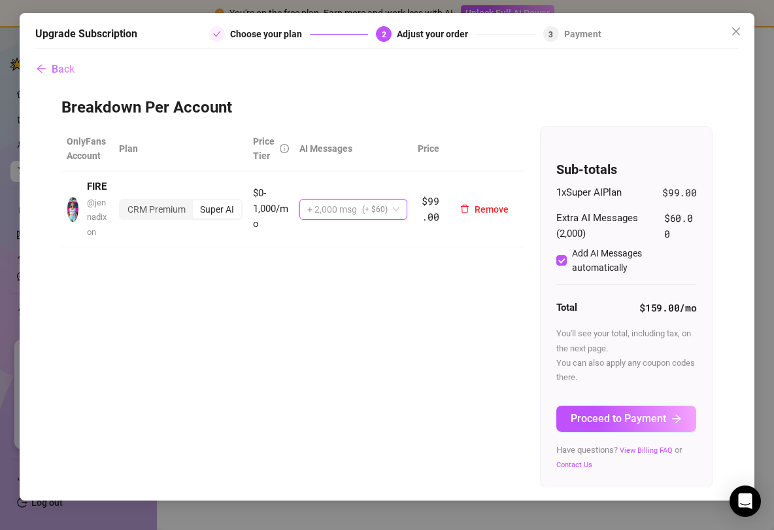
click at [390, 216] on span "+ 2,000 msg (+ $60)" at bounding box center [353, 209] width 92 height 20
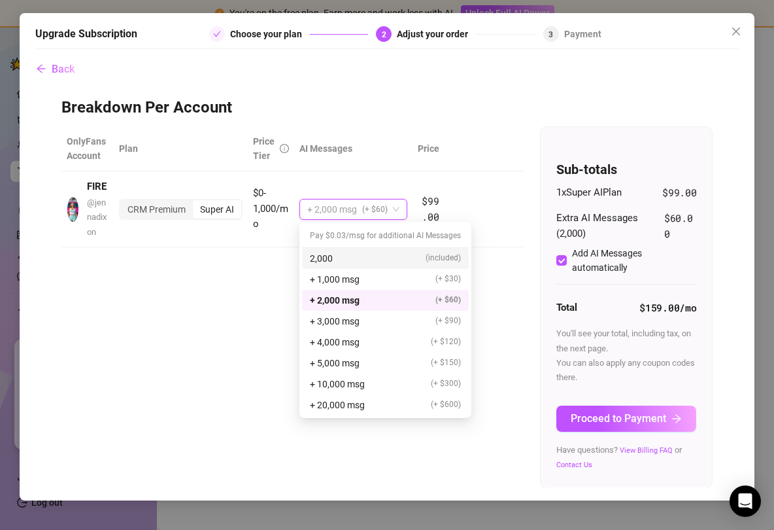
click at [383, 266] on div "2,000 (included)" at bounding box center [385, 258] width 167 height 21
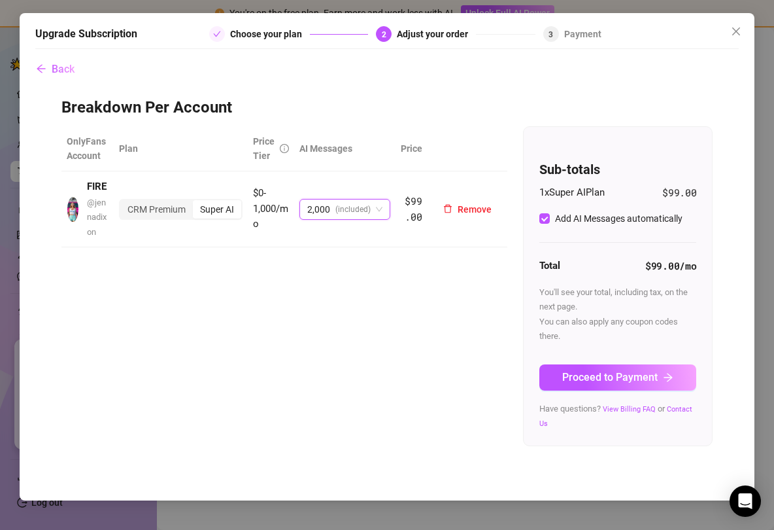
click at [218, 210] on div "Super AI" at bounding box center [217, 209] width 48 height 18
click at [196, 202] on input "Super AI" at bounding box center [196, 202] width 0 height 0
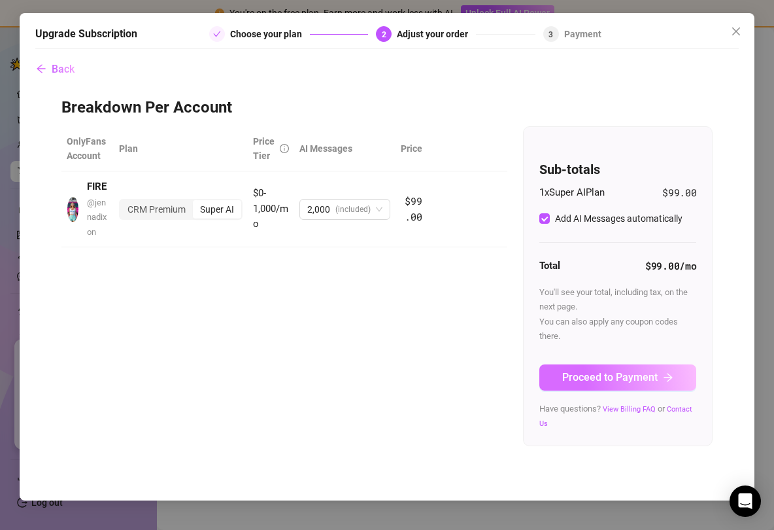
click at [598, 381] on span "Proceed to Payment" at bounding box center [609, 377] width 95 height 12
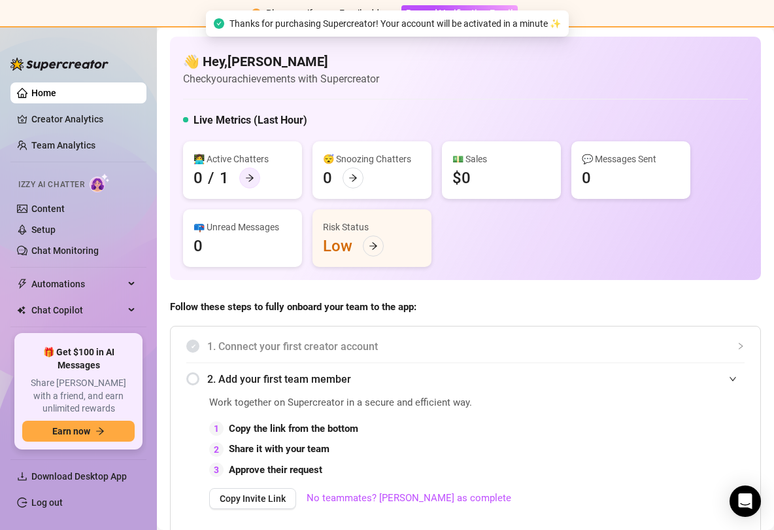
click at [250, 179] on icon "arrow-right" at bounding box center [250, 178] width 8 height 7
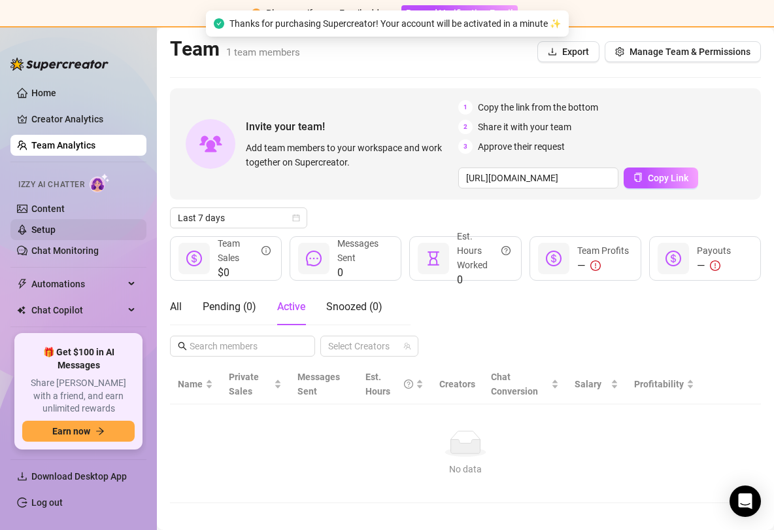
click at [56, 231] on link "Setup" at bounding box center [43, 229] width 24 height 10
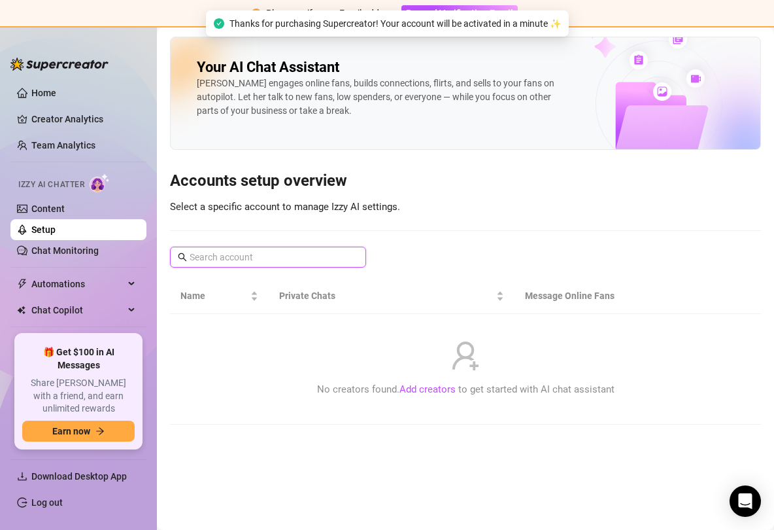
click at [233, 256] on input "text" at bounding box center [269, 257] width 158 height 14
type input "J"
click at [80, 256] on link "Chat Monitoring" at bounding box center [64, 250] width 67 height 10
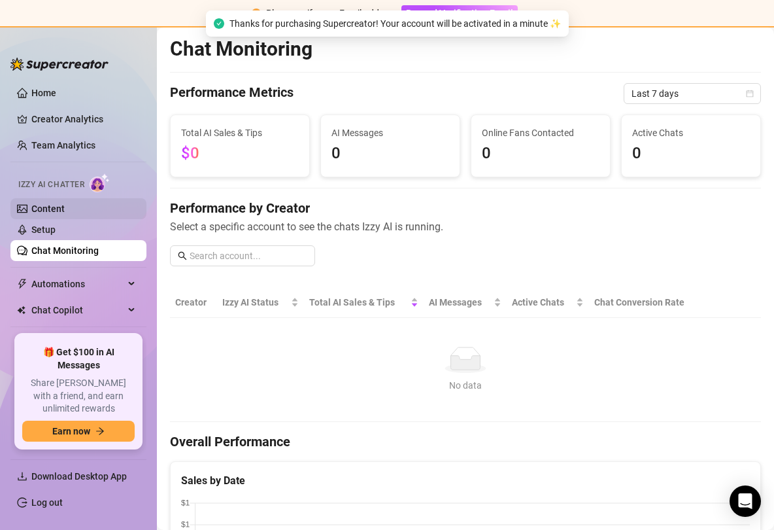
click at [63, 203] on link "Content" at bounding box center [47, 208] width 33 height 10
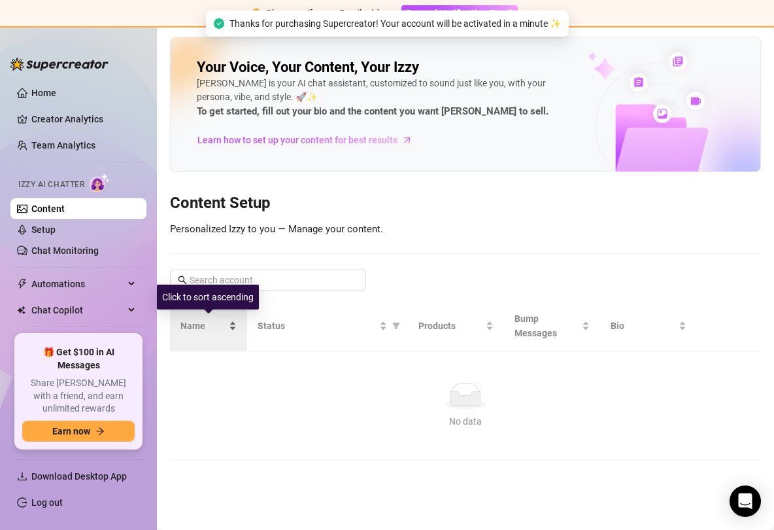
click at [231, 332] on div "Name" at bounding box center [209, 326] width 56 height 14
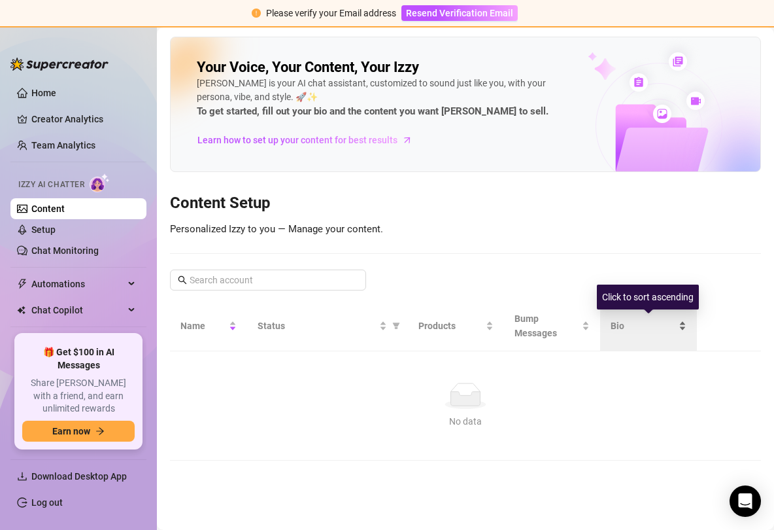
click at [659, 327] on div "Bio" at bounding box center [648, 326] width 75 height 14
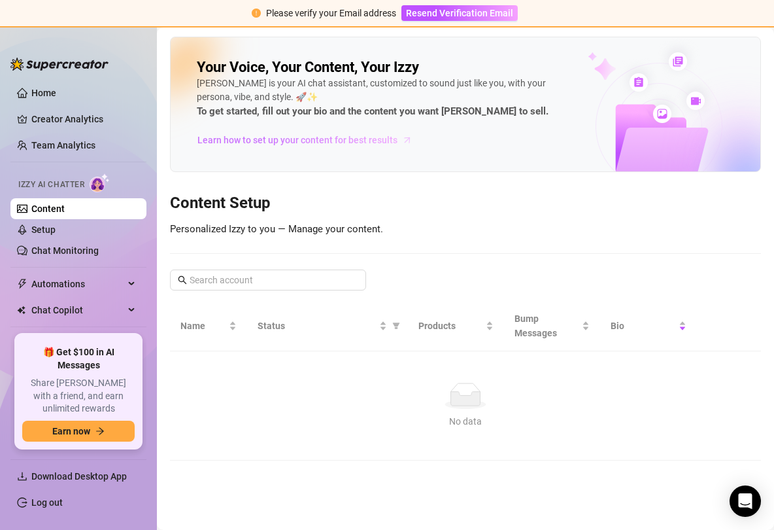
click at [338, 140] on span "Learn how to set up your content for best results" at bounding box center [298, 140] width 200 height 14
click at [50, 226] on link "Setup" at bounding box center [43, 229] width 24 height 10
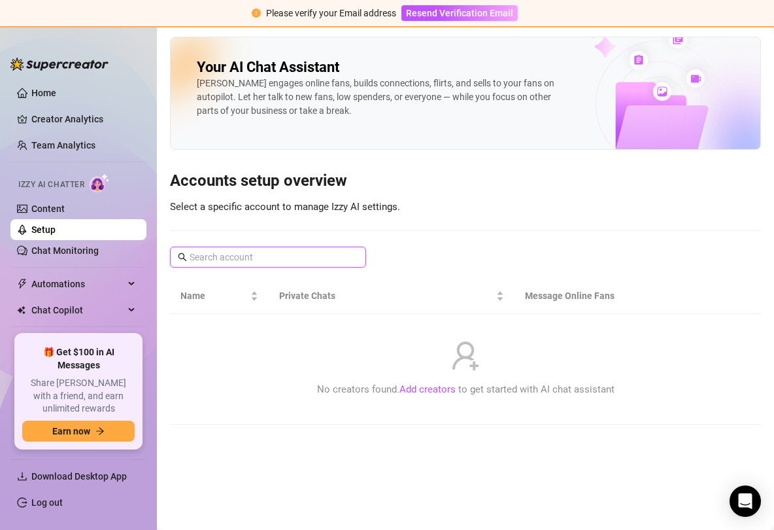
click at [228, 255] on input "text" at bounding box center [269, 257] width 158 height 14
type input "fire"
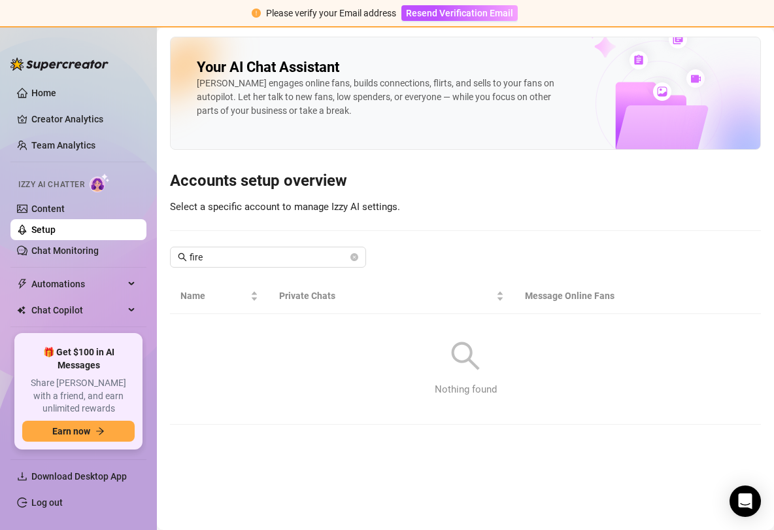
click at [78, 186] on span "Izzy AI Chatter" at bounding box center [51, 185] width 66 height 12
click at [53, 206] on link "Content" at bounding box center [47, 208] width 33 height 10
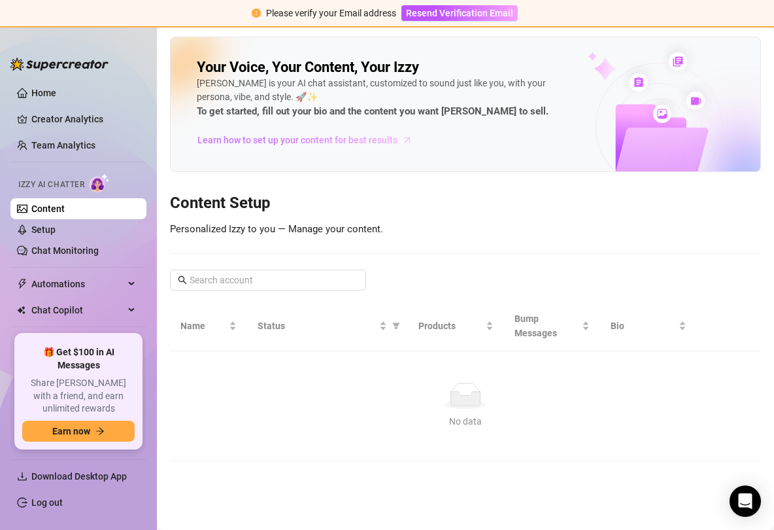
click at [318, 135] on span "Learn how to set up your content for best results" at bounding box center [298, 140] width 200 height 14
click at [65, 209] on link "Content" at bounding box center [47, 208] width 33 height 10
click at [56, 88] on link "Home" at bounding box center [43, 93] width 25 height 10
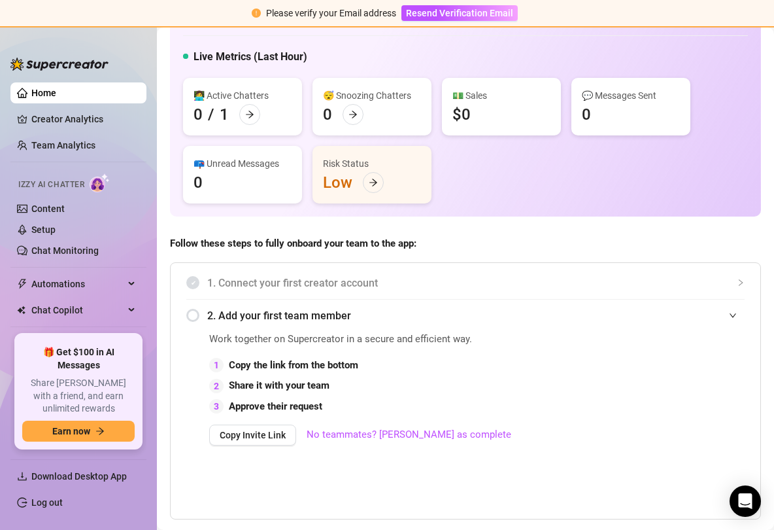
scroll to position [64, 0]
click at [453, 15] on span "Resend Verification Email" at bounding box center [459, 13] width 107 height 10
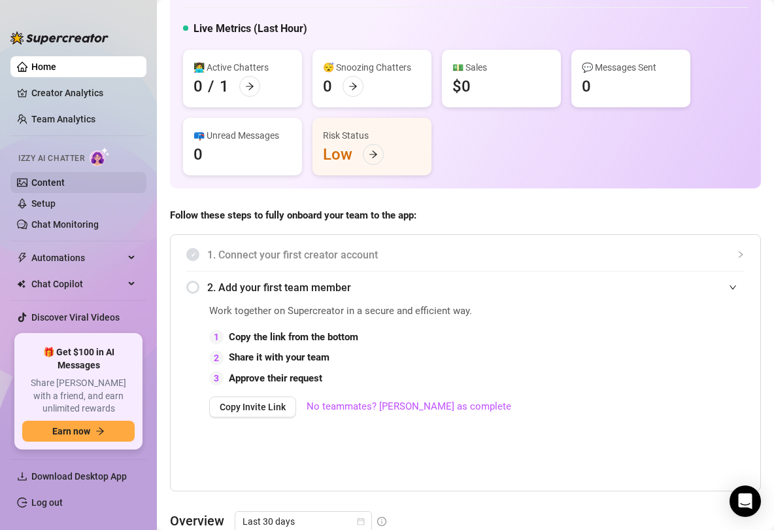
click at [46, 180] on link "Content" at bounding box center [47, 182] width 33 height 10
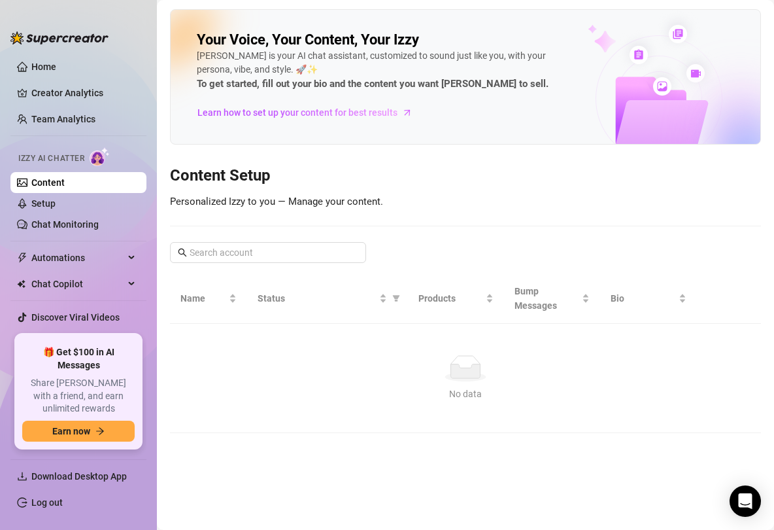
click at [65, 177] on link "Content" at bounding box center [47, 182] width 33 height 10
click at [56, 201] on link "Setup" at bounding box center [43, 203] width 24 height 10
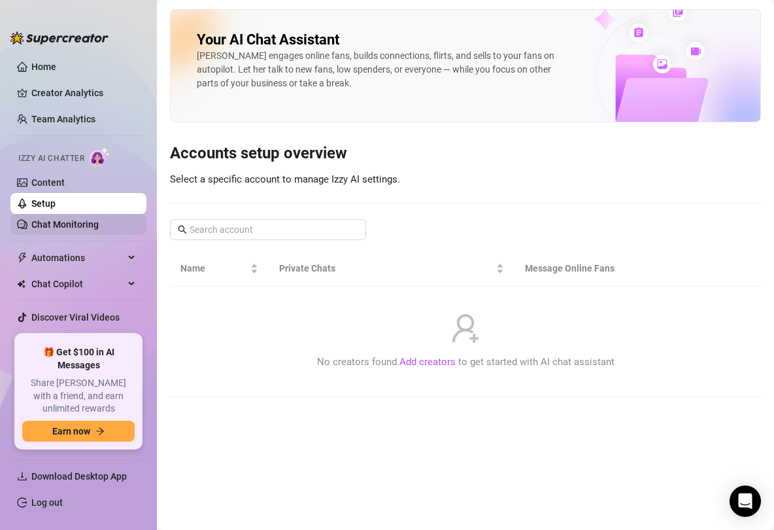
click at [85, 219] on link "Chat Monitoring" at bounding box center [64, 224] width 67 height 10
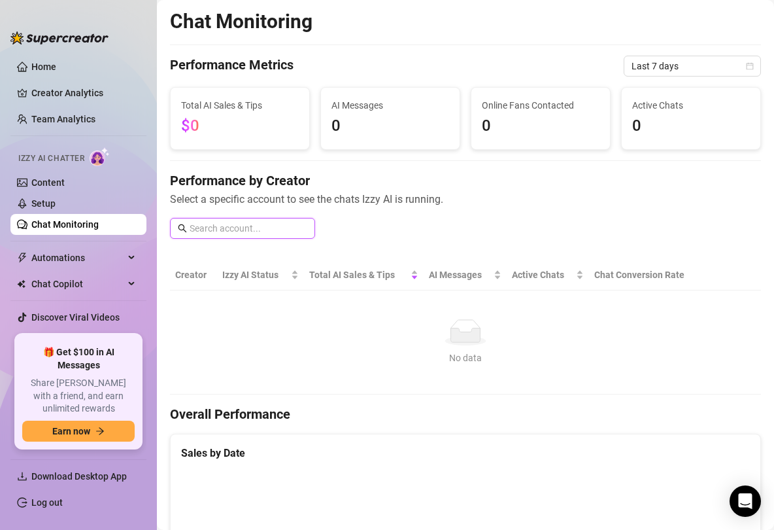
click at [277, 228] on input "text" at bounding box center [249, 228] width 118 height 14
type input "j"
type input "J"
type input "fire pussy"
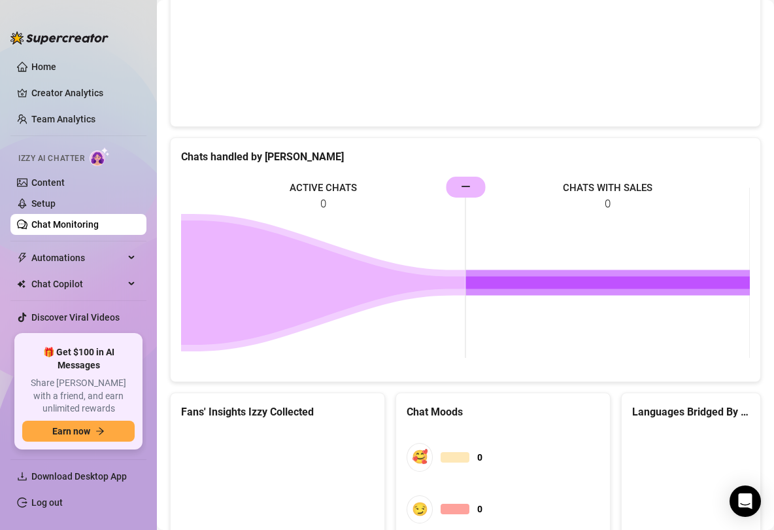
scroll to position [431, 0]
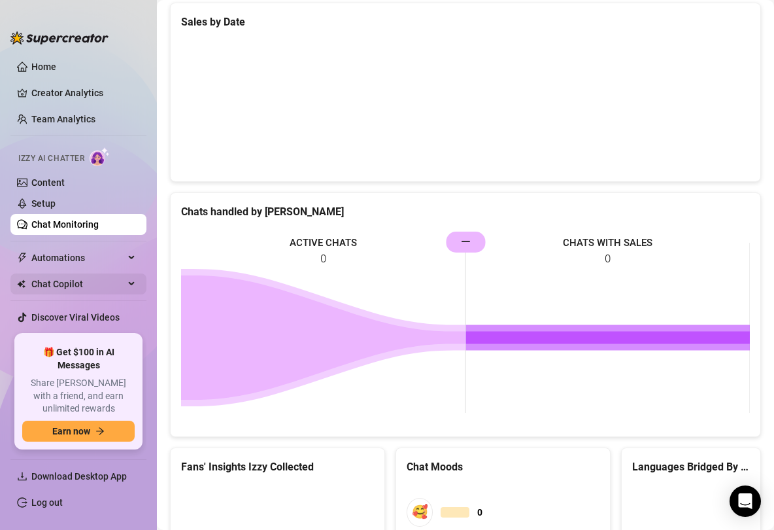
click at [117, 277] on span "Chat Copilot" at bounding box center [77, 283] width 93 height 21
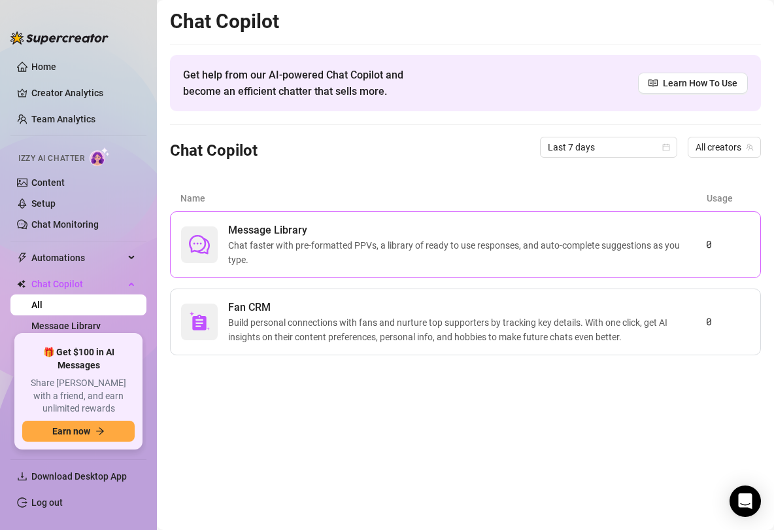
click at [249, 261] on span "Chat faster with pre-formatted PPVs, a library of ready to use responses, and a…" at bounding box center [467, 252] width 478 height 29
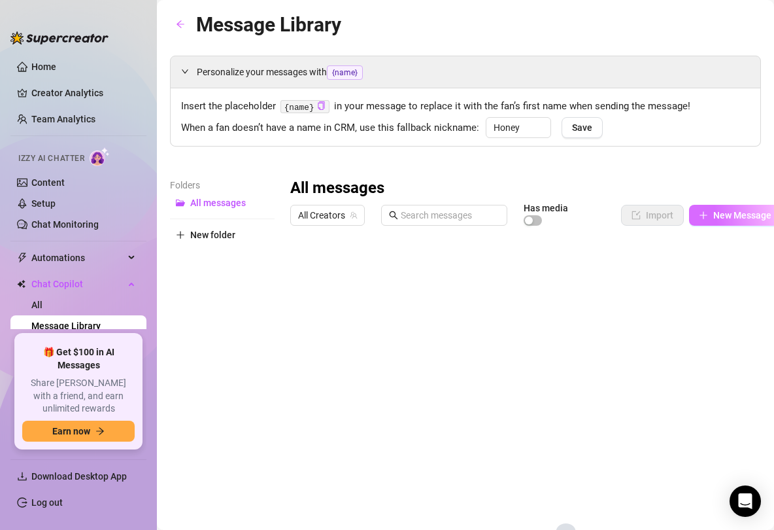
click at [659, 218] on span "New Message" at bounding box center [743, 215] width 58 height 10
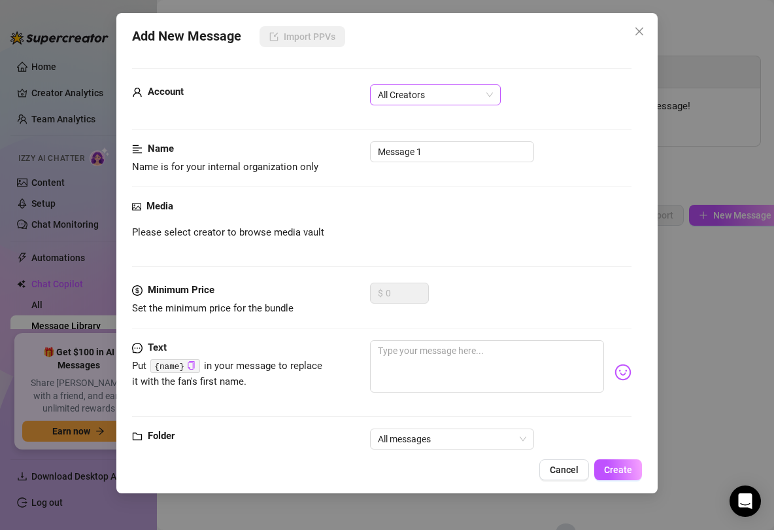
click at [485, 97] on span "All Creators" at bounding box center [435, 95] width 115 height 20
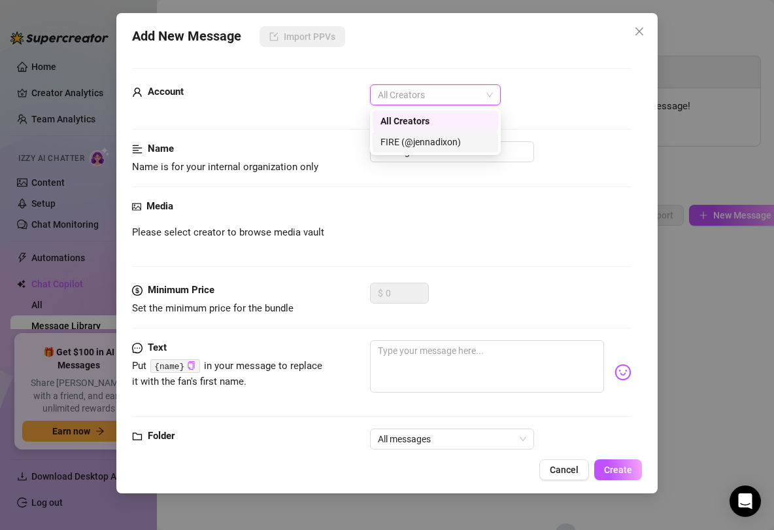
click at [477, 146] on div "FIRE (@jennadixon)" at bounding box center [436, 142] width 110 height 14
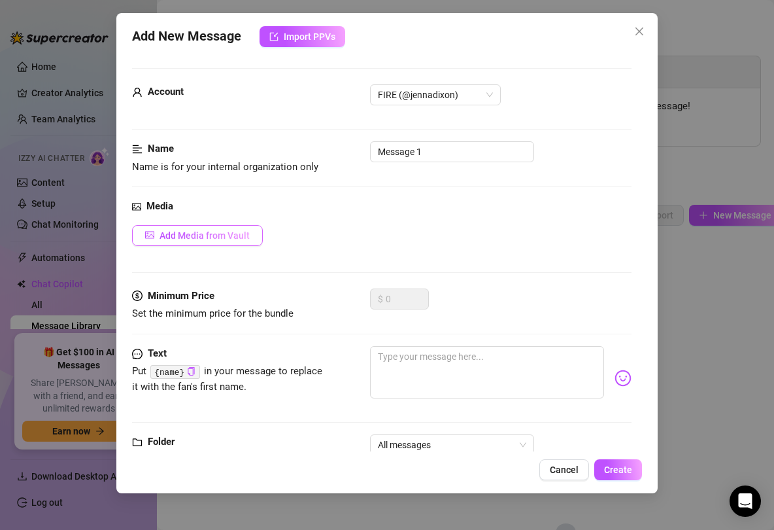
click at [232, 235] on span "Add Media from Vault" at bounding box center [205, 235] width 90 height 10
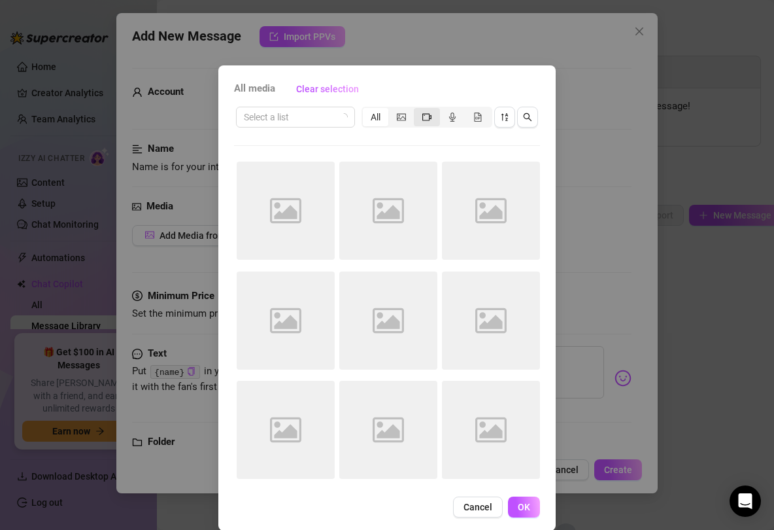
click at [434, 116] on div "segmented control" at bounding box center [427, 117] width 26 height 18
click at [417, 110] on input "segmented control" at bounding box center [417, 110] width 0 height 0
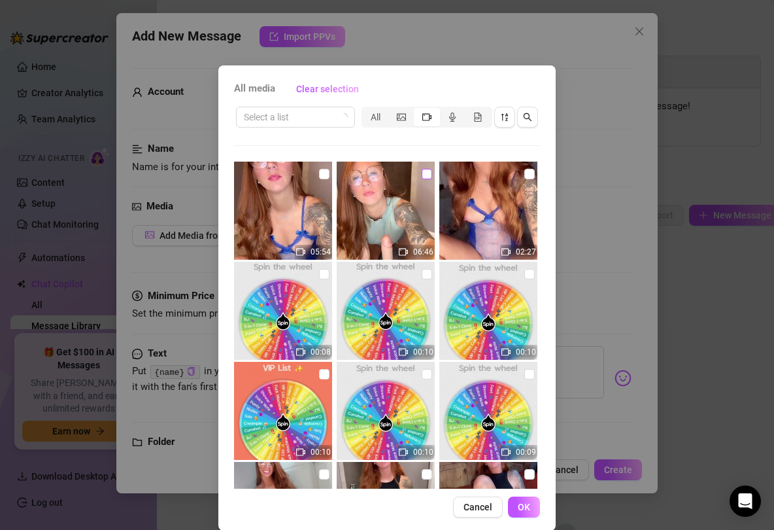
click at [429, 171] on input "checkbox" at bounding box center [427, 174] width 10 height 10
checkbox input "true"
click at [532, 452] on button "OK" at bounding box center [524, 506] width 32 height 21
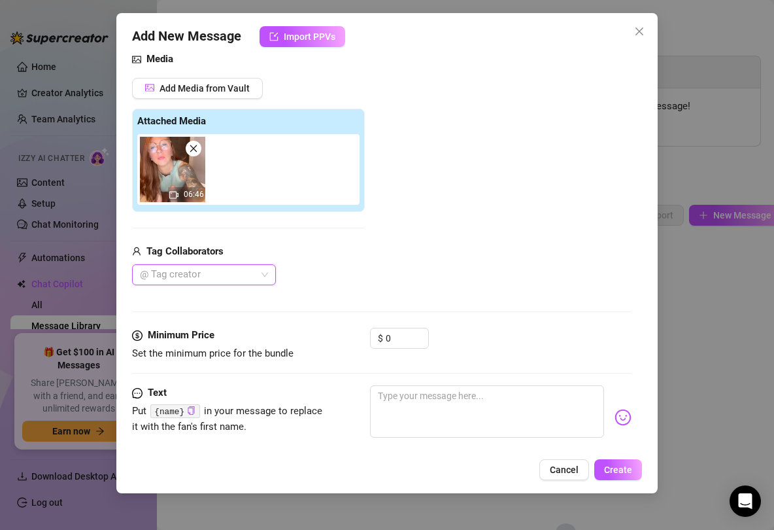
scroll to position [171, 0]
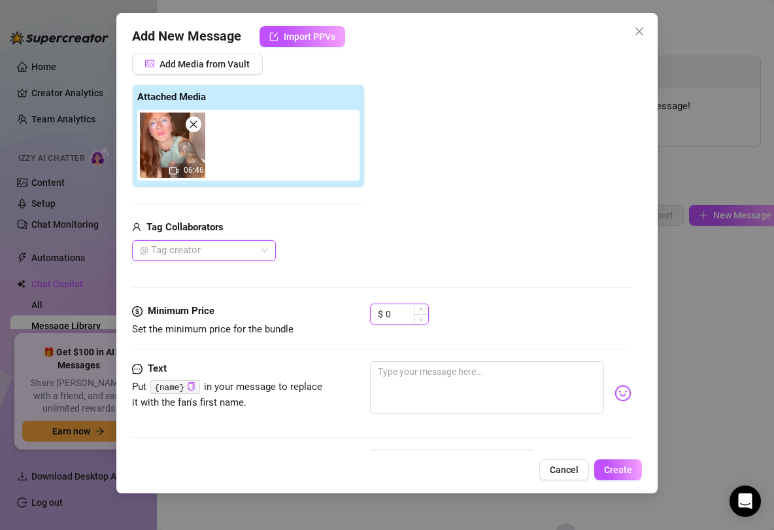
click at [400, 311] on input "0" at bounding box center [407, 314] width 43 height 20
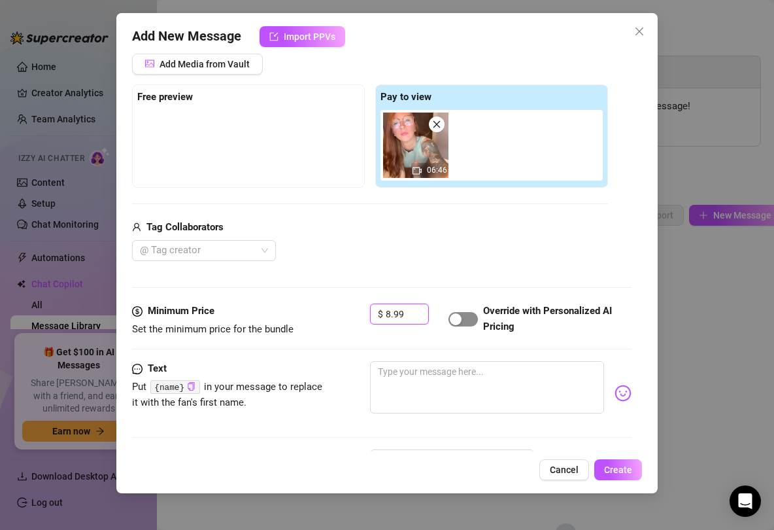
type input "8.99"
click at [459, 319] on div "button" at bounding box center [456, 319] width 12 height 12
click at [466, 320] on div "button" at bounding box center [471, 319] width 12 height 12
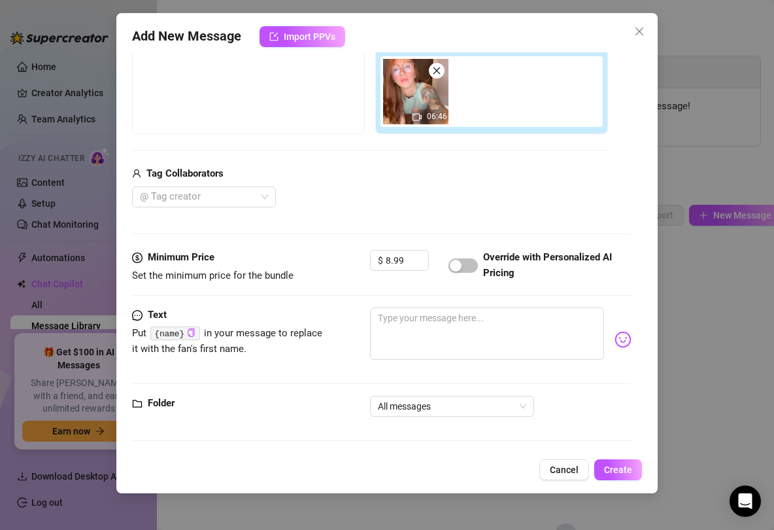
scroll to position [224, 0]
click at [415, 325] on textarea at bounding box center [487, 334] width 235 height 52
type textarea "T"
type textarea "Th"
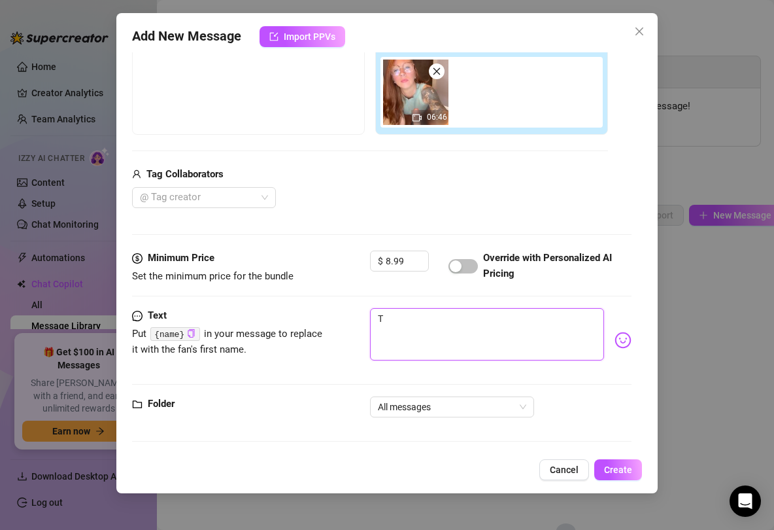
type textarea "Th"
type textarea "The"
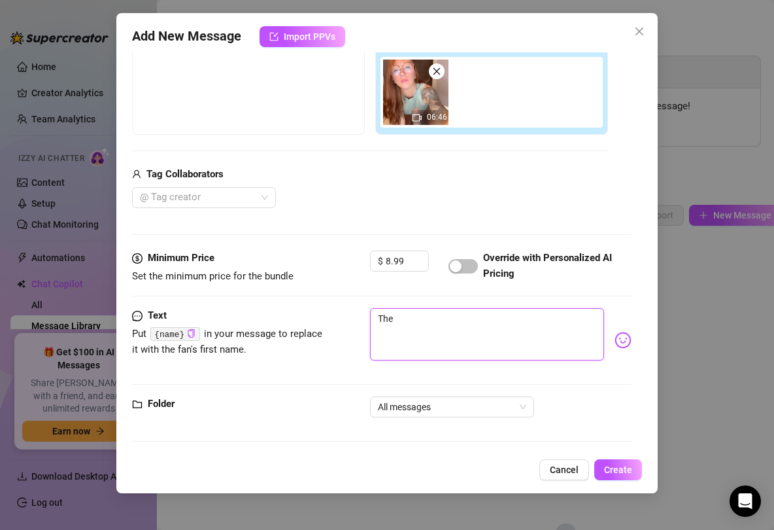
type textarea "The w"
type textarea "The wa"
type textarea "The way"
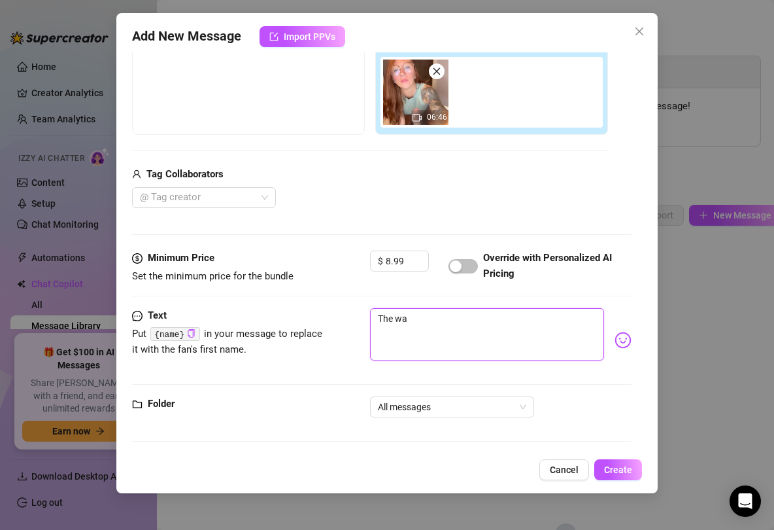
type textarea "The way"
type textarea "The way I"
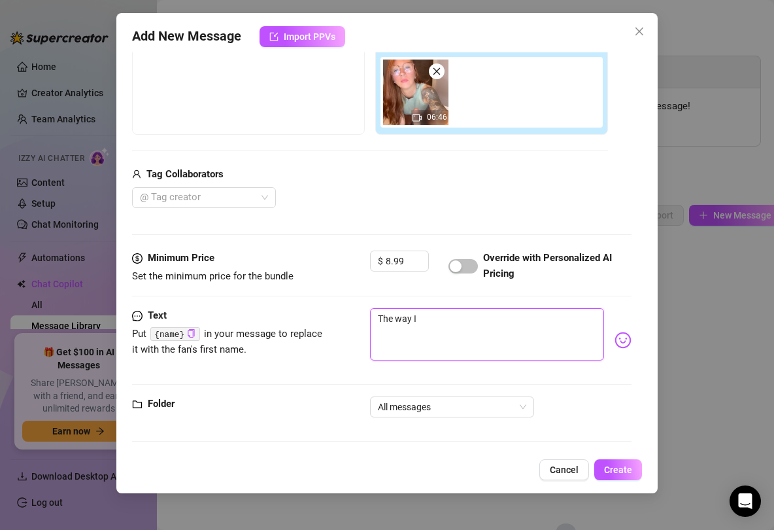
type textarea "The way I"
type textarea "The way I s"
type textarea "The way I ss"
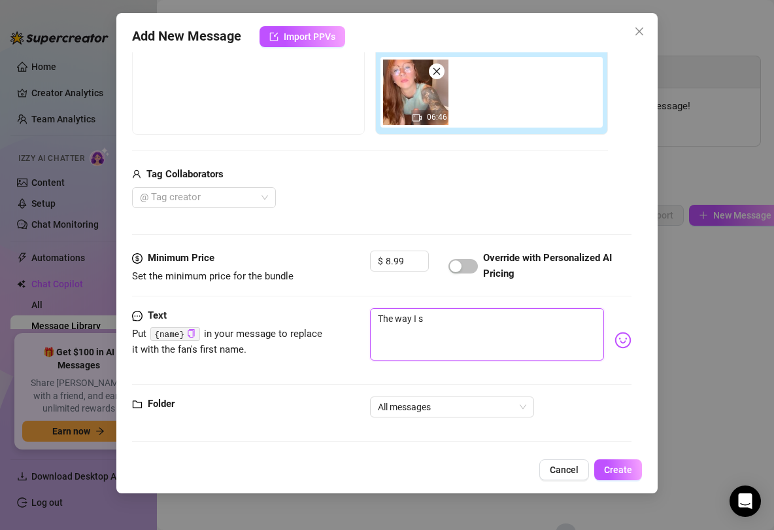
type textarea "The way I ss"
type textarea "The way I ssu"
type textarea "The way I ssuc"
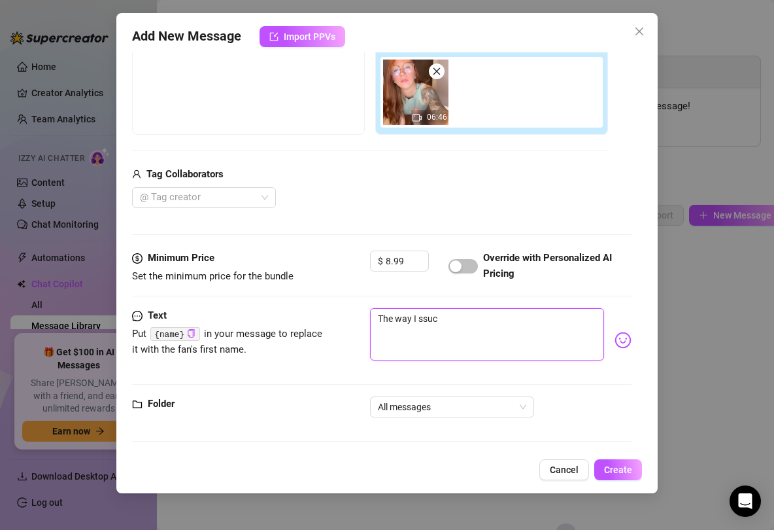
type textarea "The way I ssuck"
type textarea "The way I ssuck="
type textarea "The way I ssuck=="
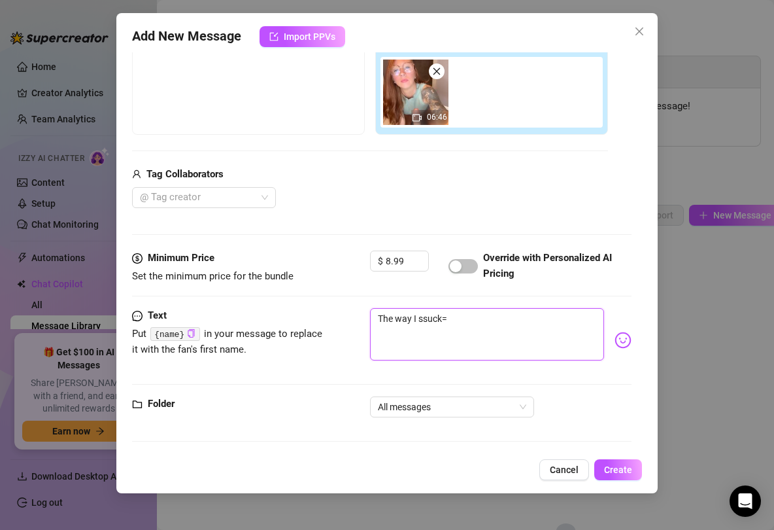
type textarea "The way I ssuck=="
type textarea "The way I ssuck="
type textarea "The way I ssuck"
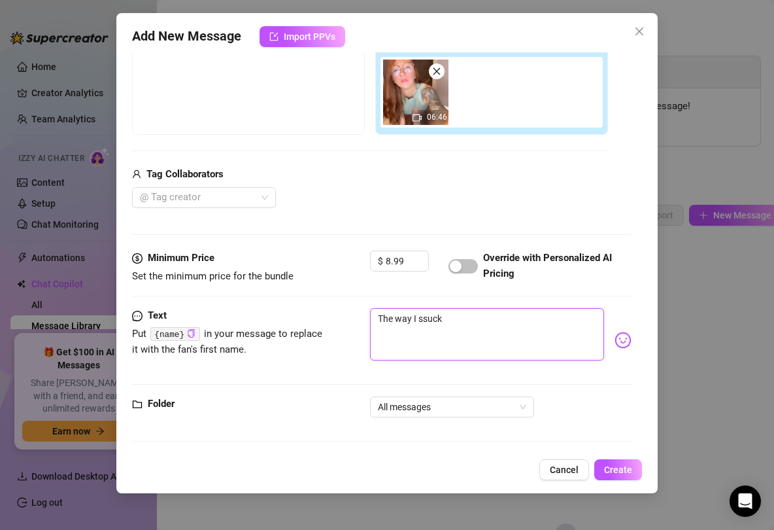
type textarea "The way I ssuc"
type textarea "The way I ssu"
type textarea "The way I ss"
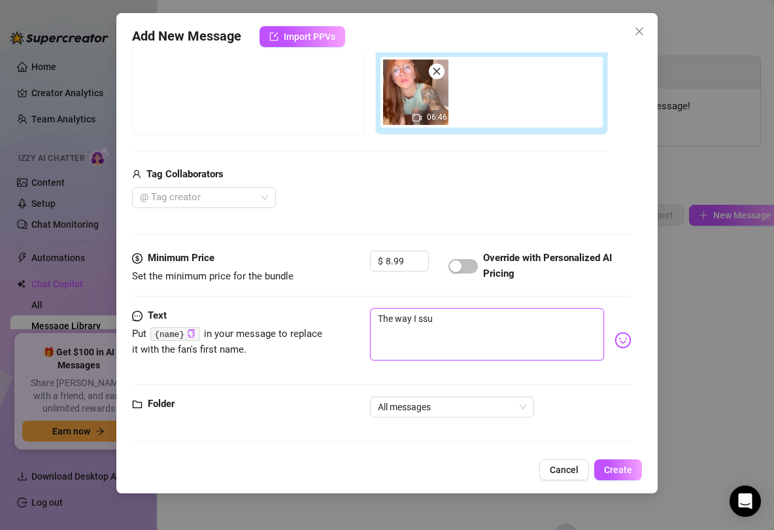
type textarea "The way I ss"
type textarea "The way I s"
type textarea "The way I su"
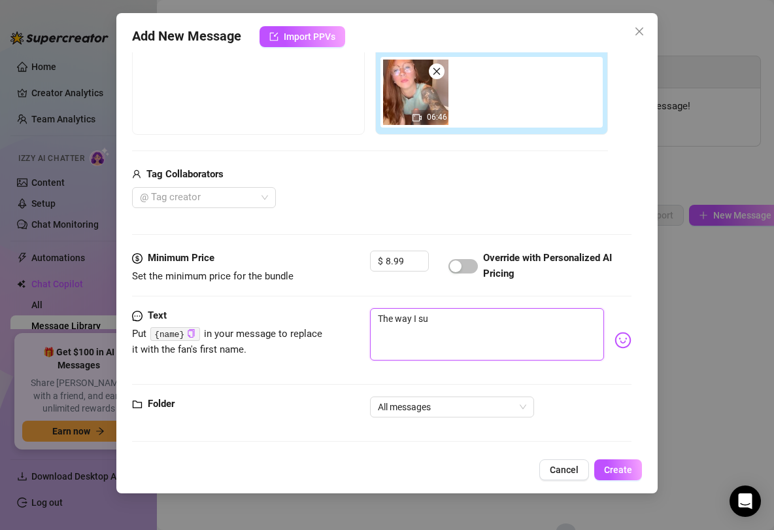
type textarea "The way I suc"
type textarea "The way I suck"
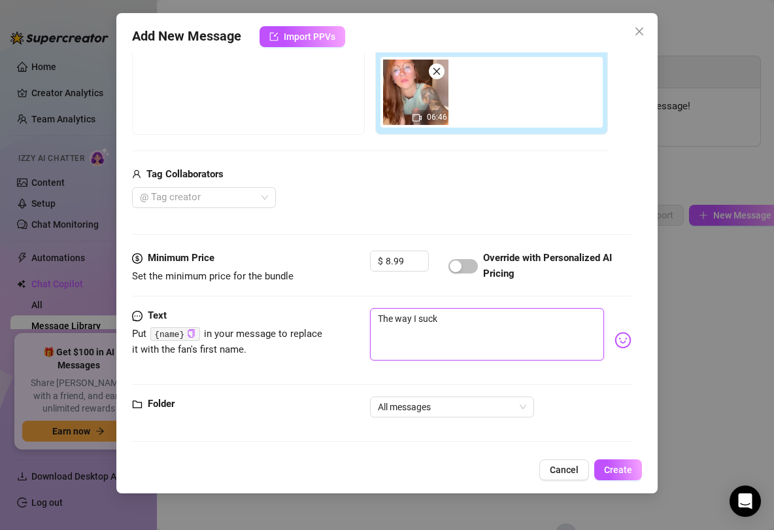
type textarea "The way I suck"
type textarea "The way I suck i"
type textarea "The way I suck it"
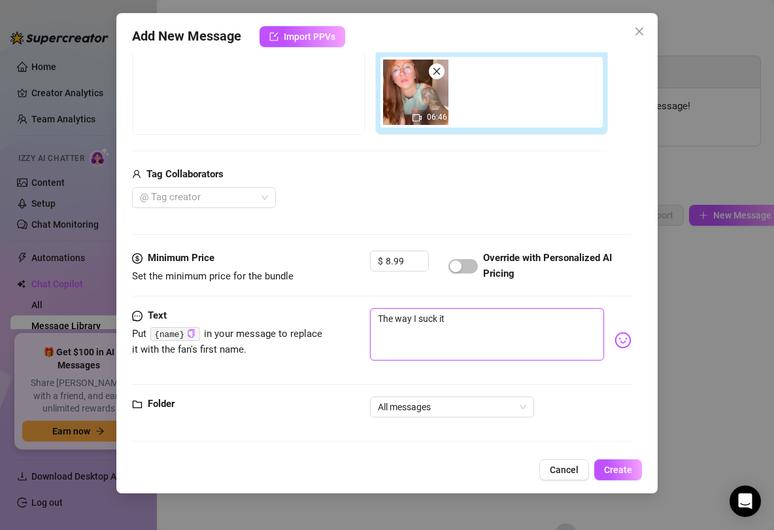
type textarea "The way I suck it"
type textarea "The way I suck it,"
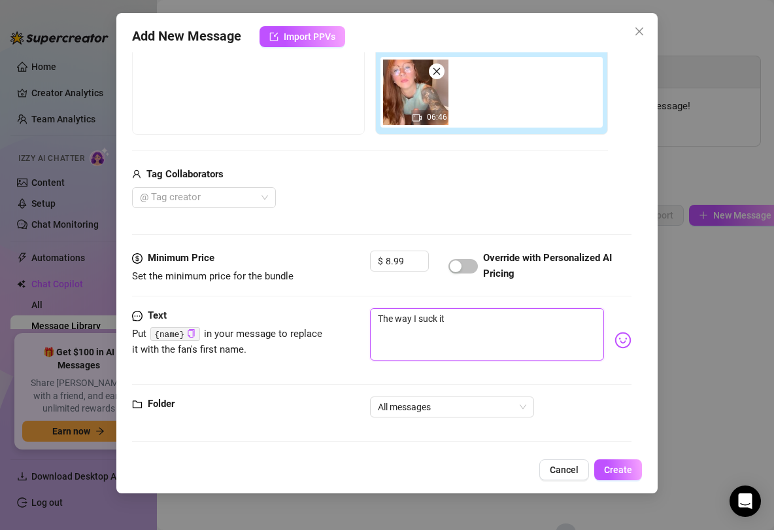
type textarea "The way I suck it,"
type textarea "The way I suck it, t"
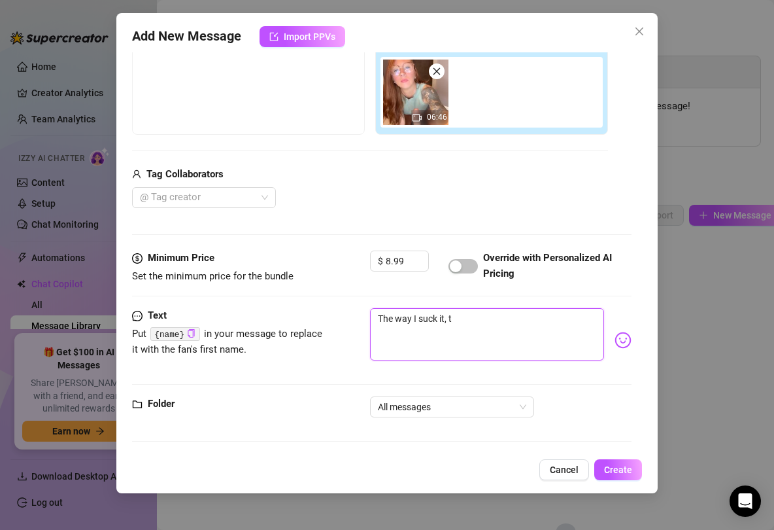
type textarea "The way I suck it, te"
type textarea "The way I suck it, t"
type textarea "The way I suck it, th"
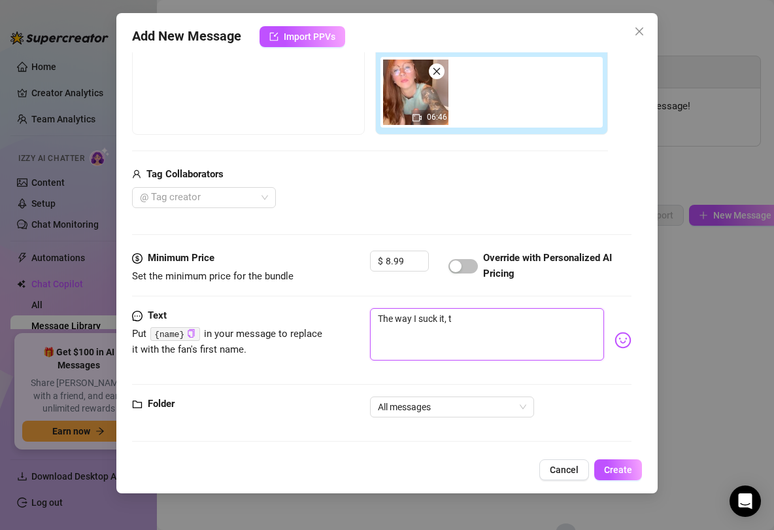
type textarea "The way I suck it, th"
type textarea "The way I suck it, the"
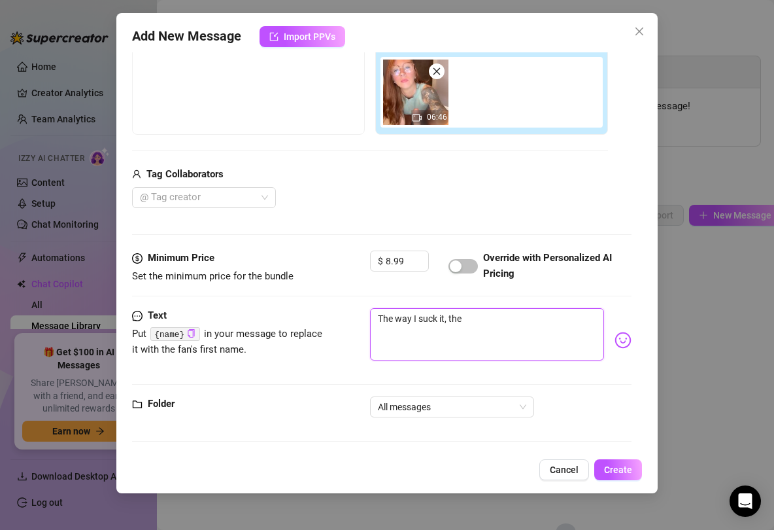
type textarea "The way I suck it, the q"
type textarea "The way I suck it, the"
type textarea "The way I suck it, the w"
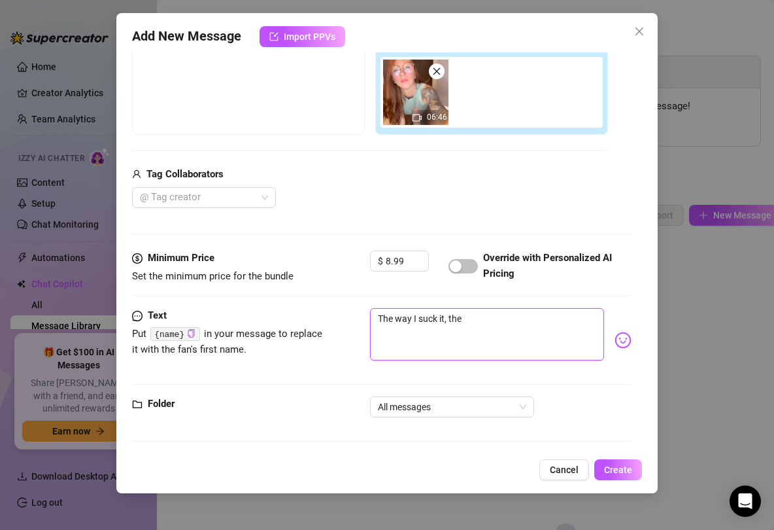
type textarea "The way I suck it, the w"
type textarea "The way I suck it, the wa"
type textarea "The way I suck it, the way"
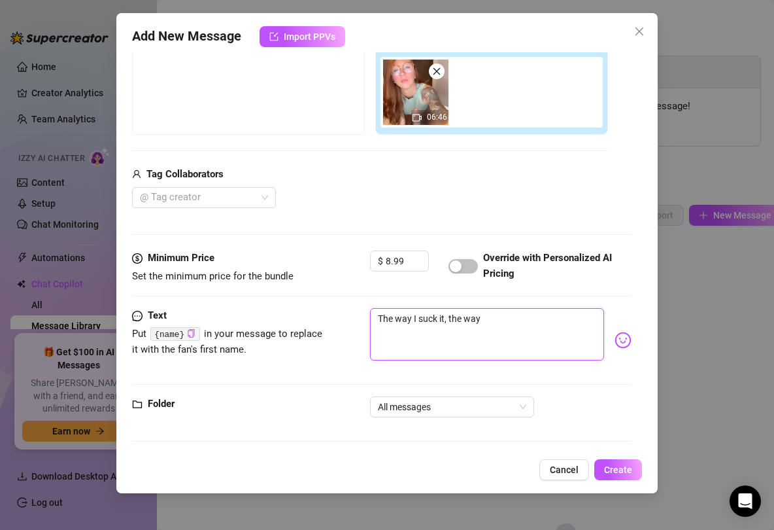
type textarea "The way I suck it, the way"
type textarea "The way I suck it, the way I"
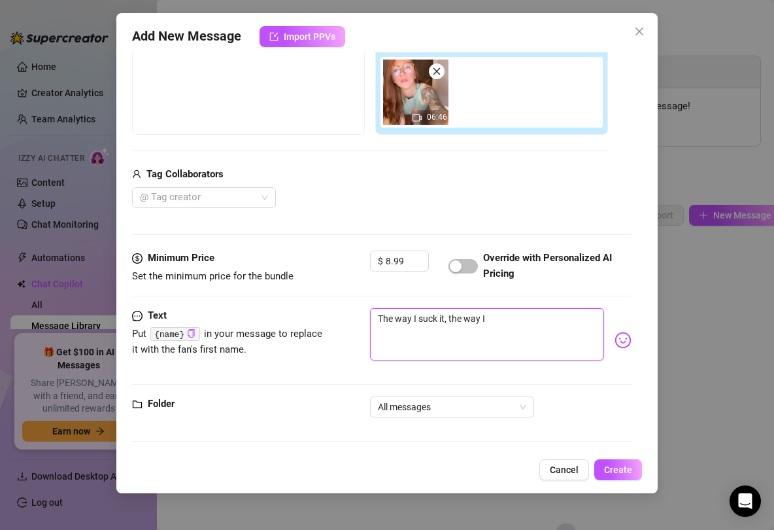
type textarea "The way I suck it, the way I"
type textarea "The way I suck it, the way I r"
type textarea "The way I suck it, the way I ri"
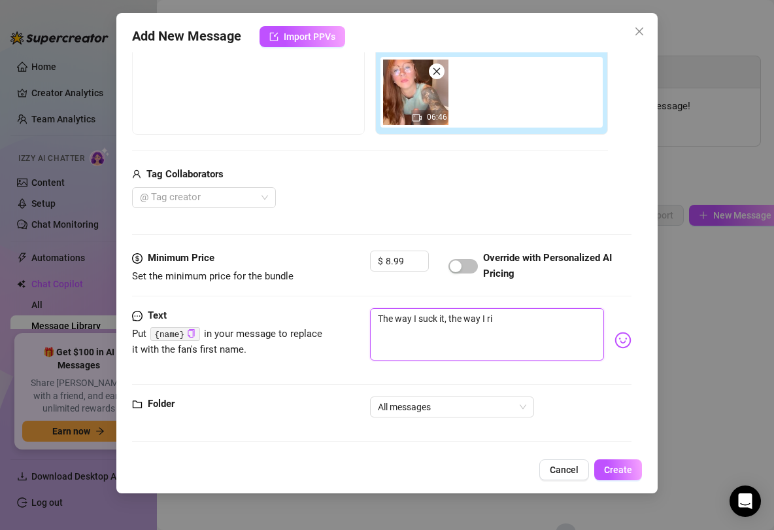
type textarea "The way I suck it, the way I rid"
type textarea "The way I suck it, the way I ride"
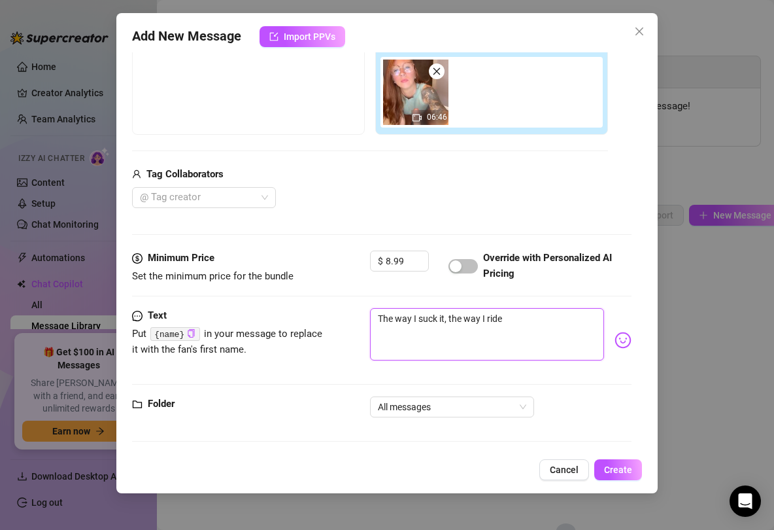
type textarea "The way I suck it, the way I ride"
type textarea "The way I suck it, the way I ride i"
type textarea "The way I suck it, the way I ride it"
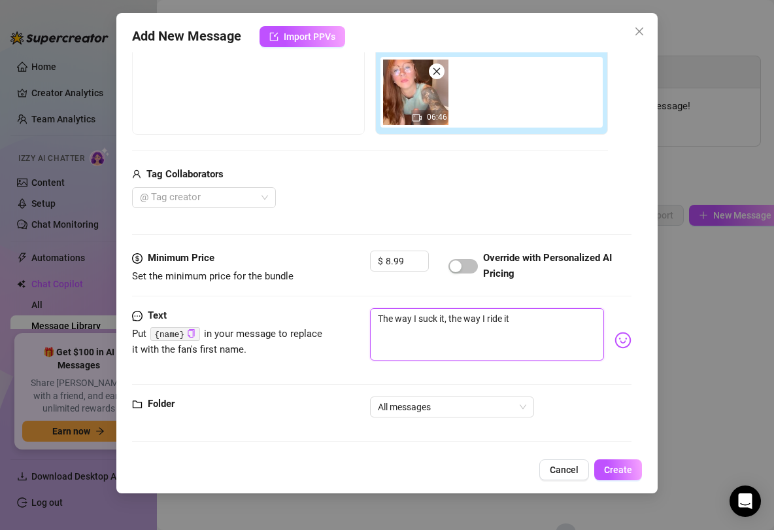
type textarea "The way I suck it, the way I ride it"
type textarea "The way I suck it, the way I ride it s"
type textarea "The way I suck it, the way I ride it sl"
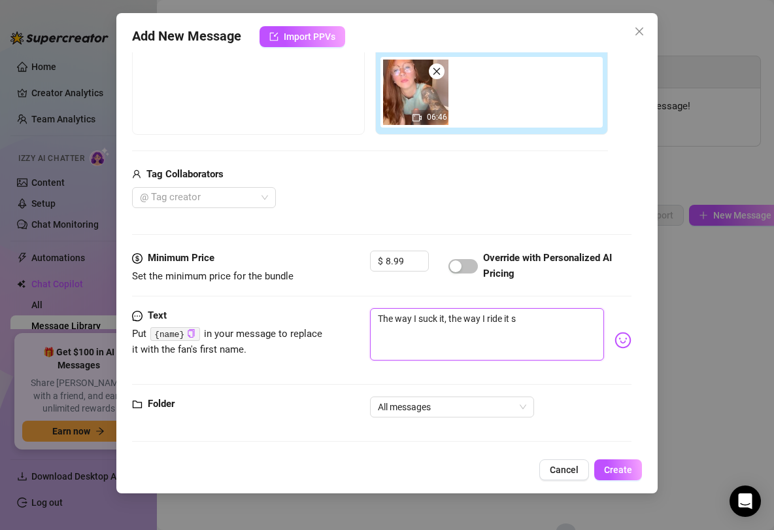
type textarea "The way I suck it, the way I ride it sl"
type textarea "The way I suck it, the way I ride it slo"
type textarea "The way I suck it, the way I ride it slow"
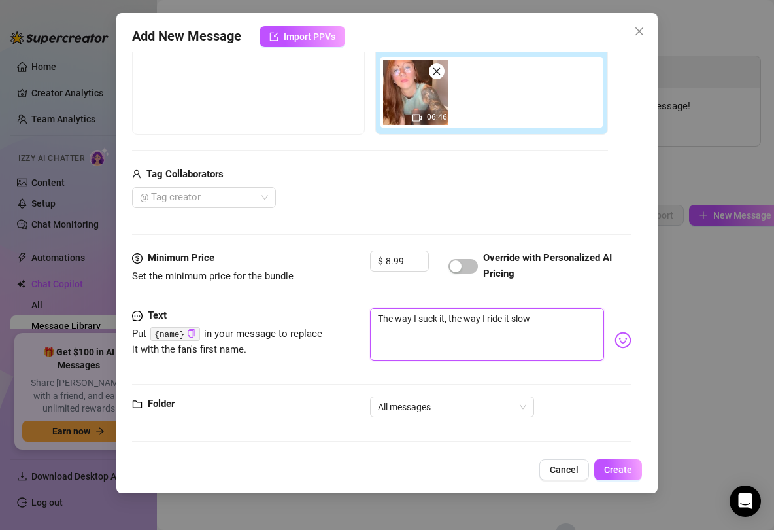
type textarea "The way I suck it, the way I ride it slow,"
type textarea "The way I suck it, the way I ride it slow, m"
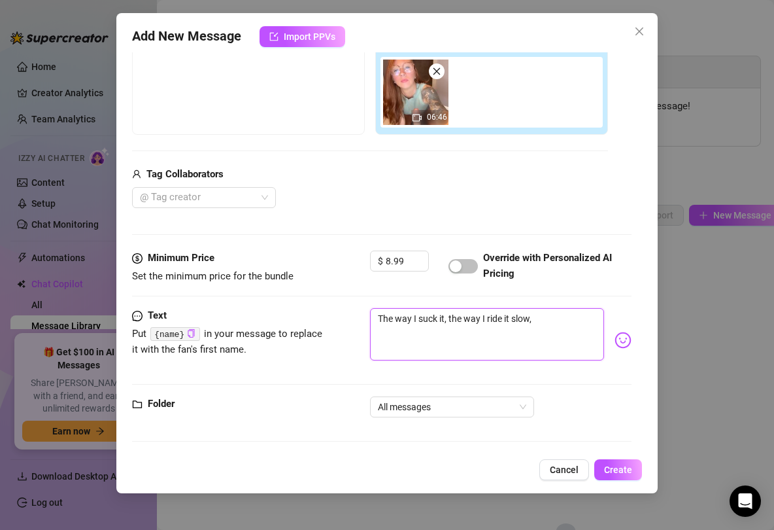
type textarea "The way I suck it, the way I ride it slow, m"
type textarea "The way I suck it, the way I ride it slow, me"
type textarea "The way I suck it, the way I ride it slow, mes"
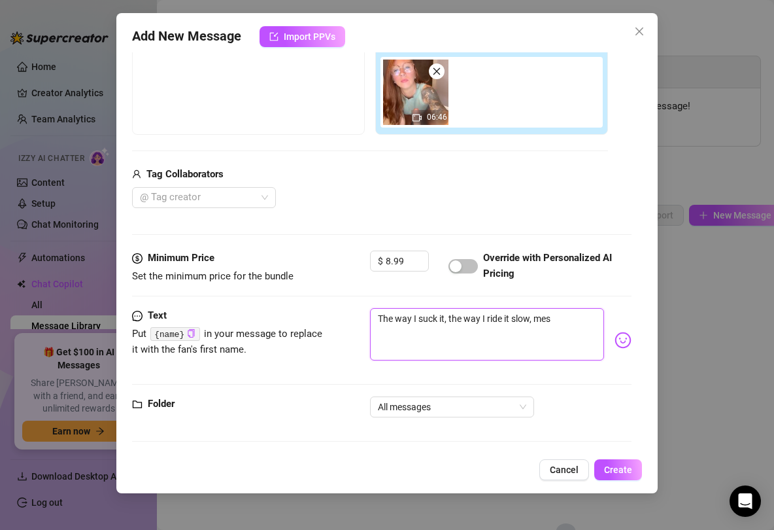
type textarea "The way I suck it, the way I ride it slow, mess"
type textarea "The way I suck it, the way I ride it slow, messy"
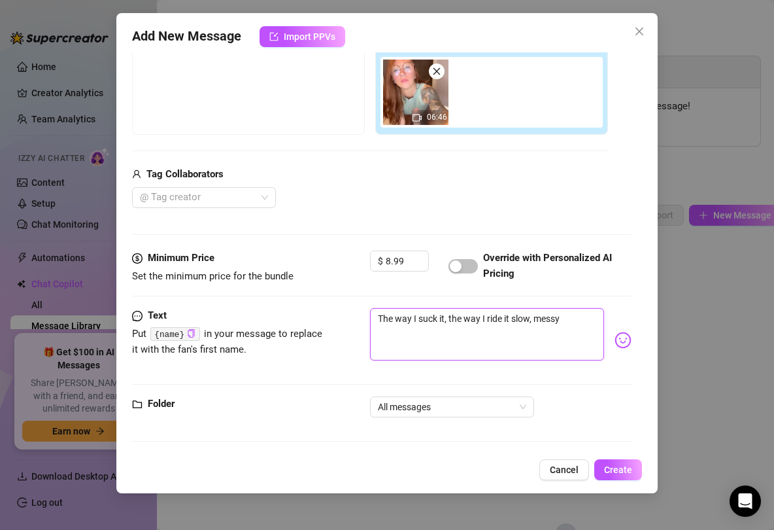
type textarea "The way I suck it, the way I ride it slow, messy"
type textarea "The way I suck it, the way I ride it slow, messy a"
type textarea "The way I suck it, the way I ride it slow, messy an"
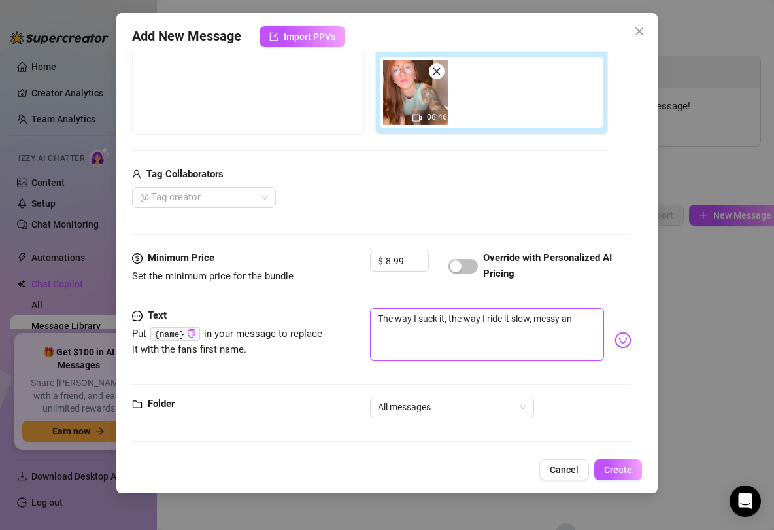
type textarea "The way I suck it, the way I ride it slow, messy and"
type textarea "The way I suck it, the way I ride it slow, messy and d"
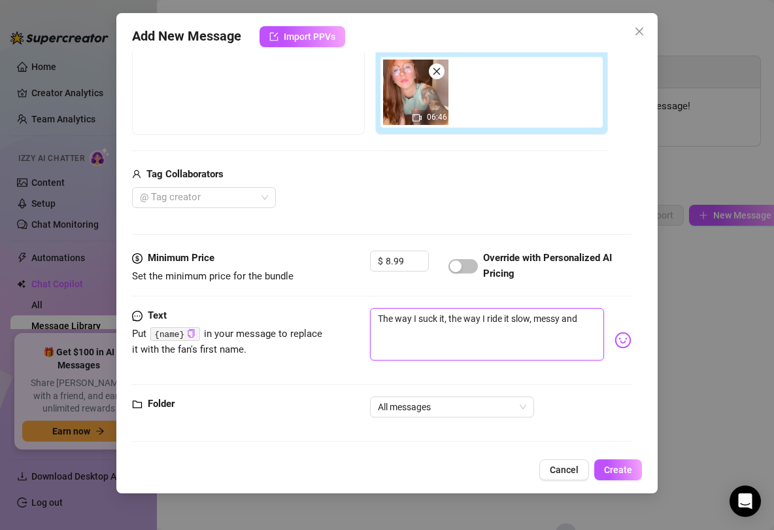
type textarea "The way I suck it, the way I ride it slow, messy and d"
type textarea "The way I suck it, the way I ride it slow, messy and de"
type textarea "The way I suck it, the way I ride it slow, messy and dee"
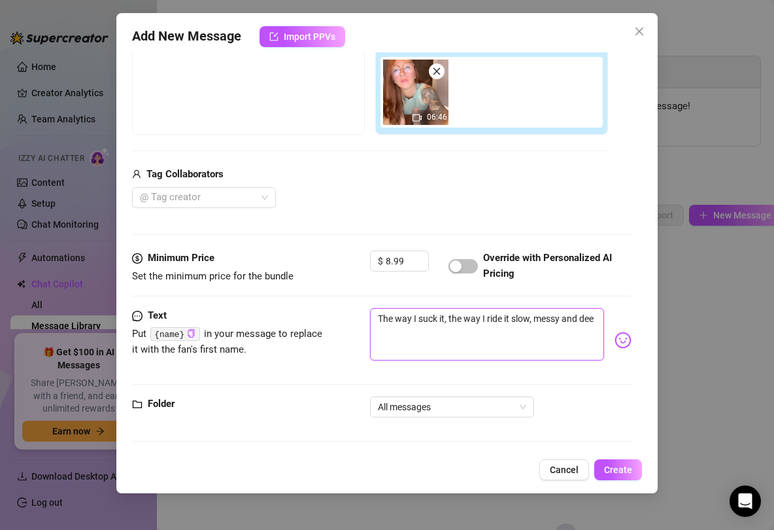
type textarea "The way I suck it, the way I ride it slow, messy and deeo"
type textarea "The way I suck it, the way I ride it slow, messy and dee"
type textarea "The way I suck it, the way I ride it slow, messy and deep"
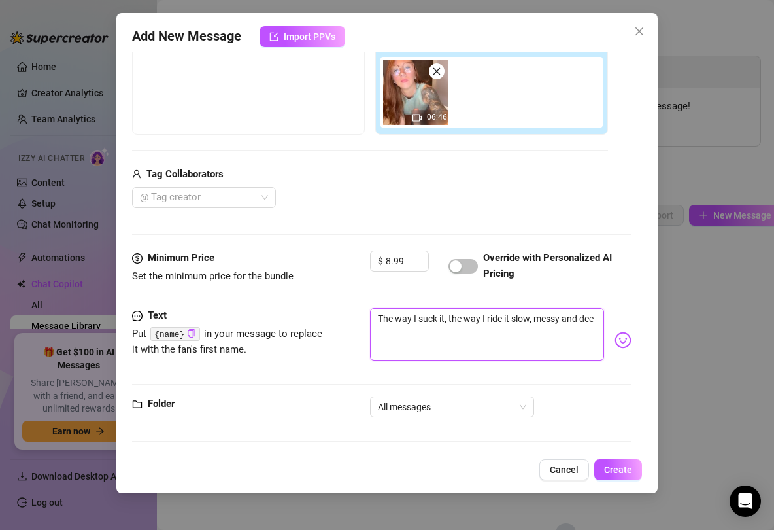
type textarea "The way I suck it, the way I ride it slow, messy and deep"
type textarea "The way I suck it, the way I ride it slow, messy and deep y"
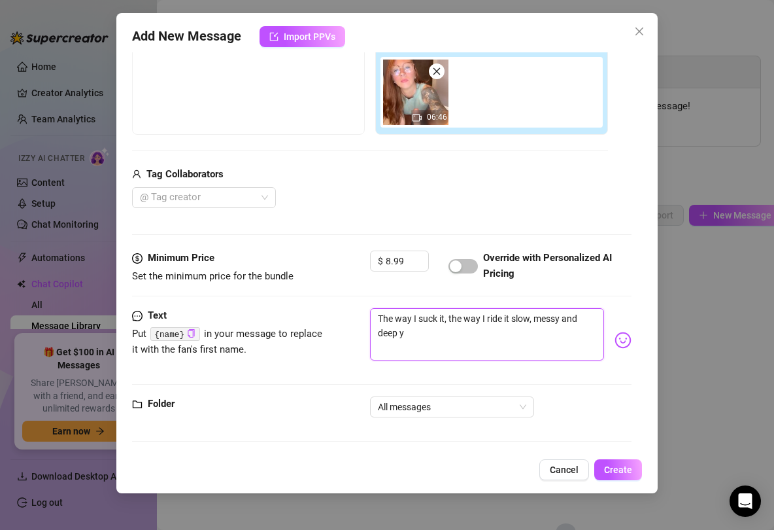
type textarea "The way I suck it, the way I ride it slow, messy and deep yo"
type textarea "The way I suck it, the way I ride it slow, messy and deep you"
type textarea "The way I suck it, the way I ride it slow, messy and deep youl"
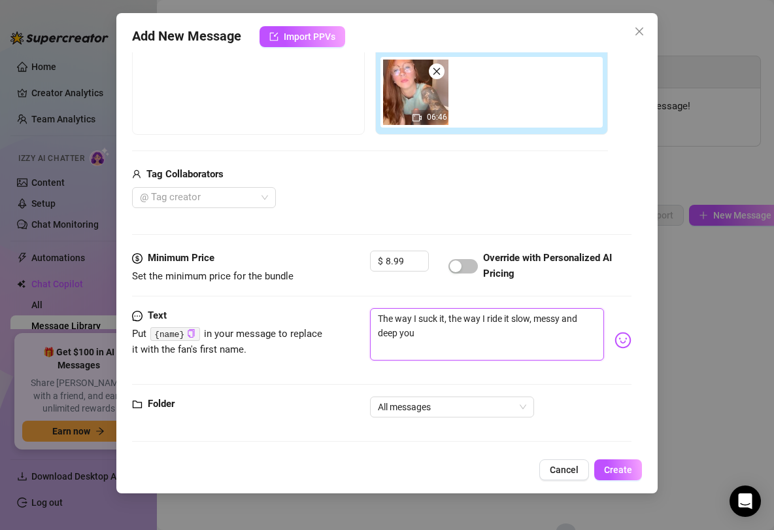
type textarea "The way I suck it, the way I ride it slow, messy and deep youl"
type textarea "The way I suck it, the way I ride it slow, messy and deep youll"
type textarea "The way I suck it, the way I ride it slow, messy and deep you'll"
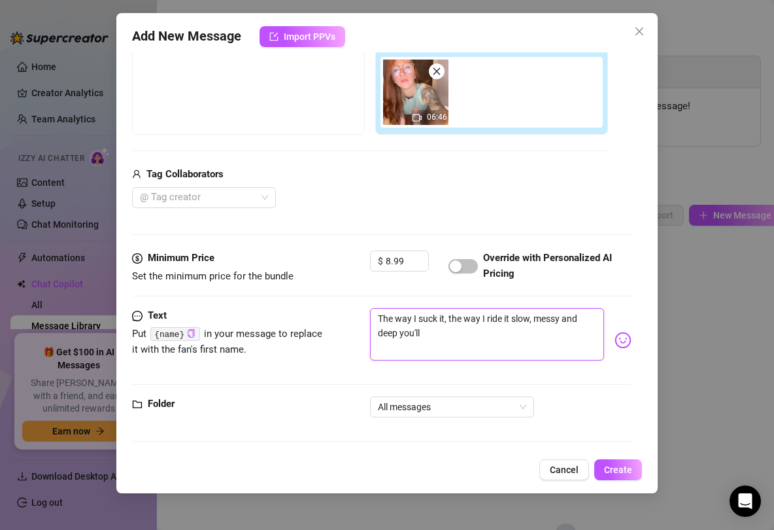
type textarea "The way I suck it, the way I ride it slow, messy and deep you'll b"
type textarea "The way I suck it, the way I ride it slow, messy and deep you'll be"
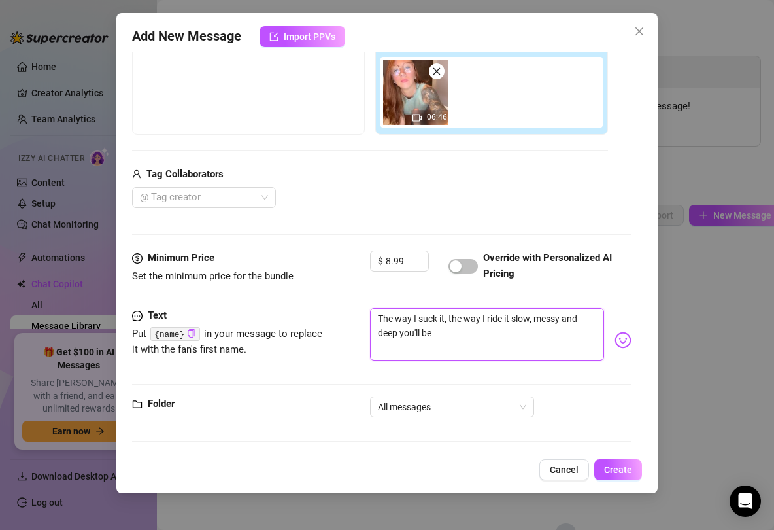
type textarea "The way I suck it, the way I ride it slow, messy and deep you'll be"
type textarea "The way I suck it, the way I ride it slow, messy and deep you'll be a"
type textarea "The way I suck it, the way I ride it slow, messy and deep you'll be ac"
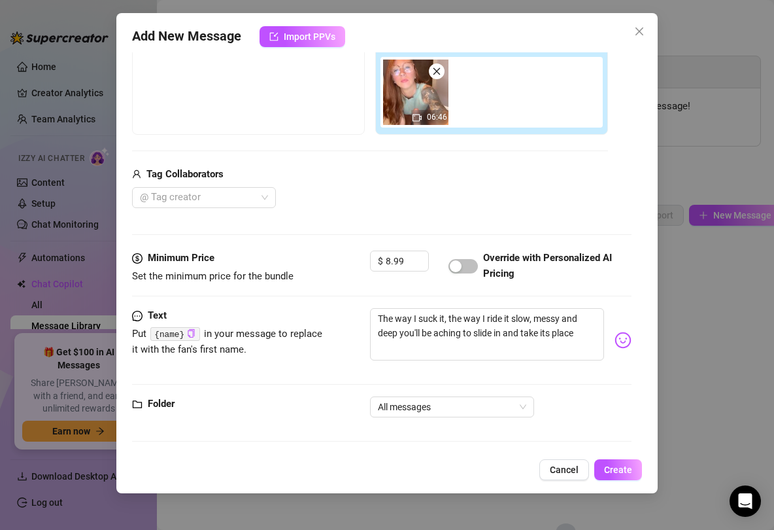
click at [627, 334] on img at bounding box center [623, 340] width 17 height 17
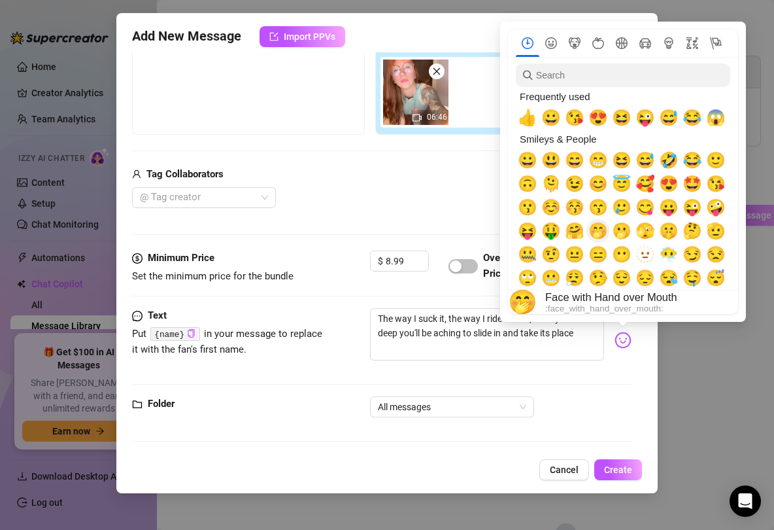
click at [597, 235] on span "🤭" at bounding box center [599, 231] width 20 height 18
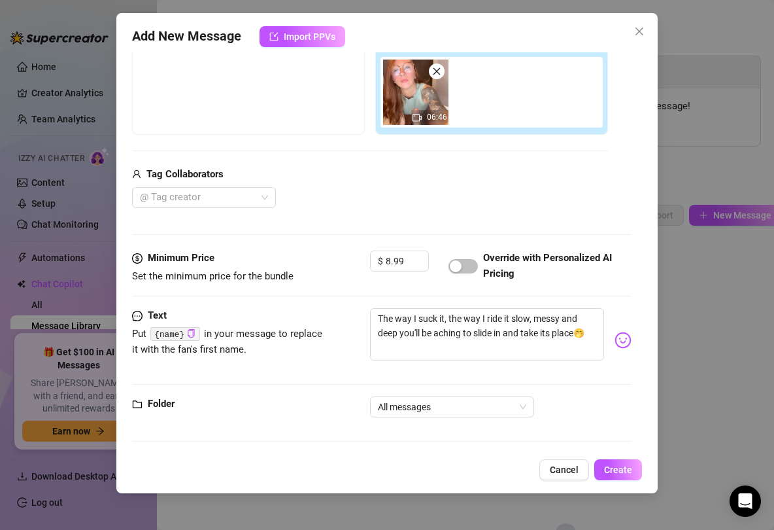
click at [349, 360] on div "Text Put {name} in your message to replace it with the fan's first name. The wa…" at bounding box center [382, 340] width 500 height 64
click at [500, 409] on span "All messages" at bounding box center [452, 407] width 148 height 20
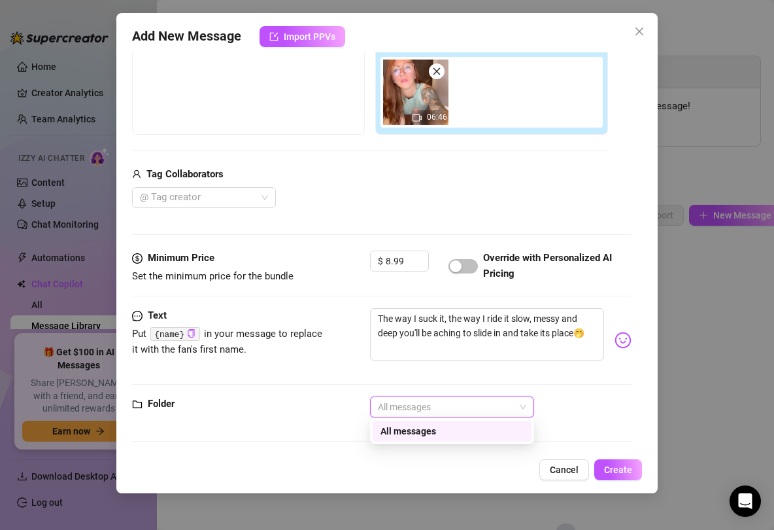
click at [500, 429] on div "All messages" at bounding box center [452, 431] width 143 height 14
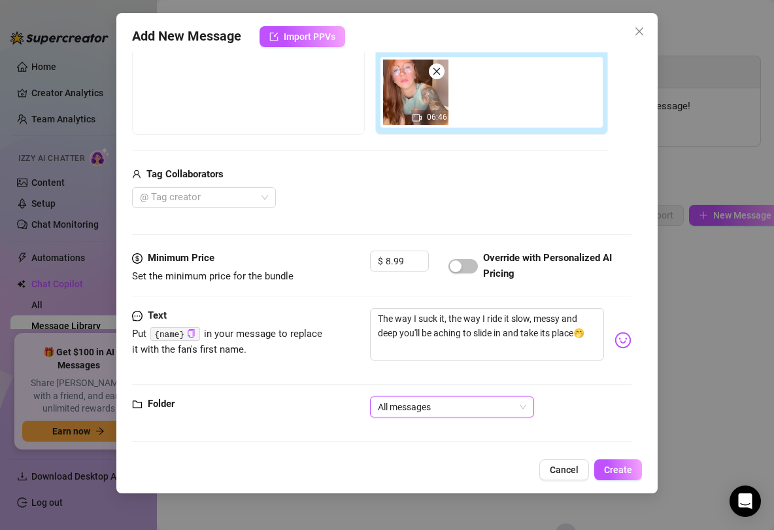
click at [431, 452] on div "Add New Message Import PPVs Account FIRE (@jennadixon) Name Name is for your in…" at bounding box center [387, 253] width 542 height 480
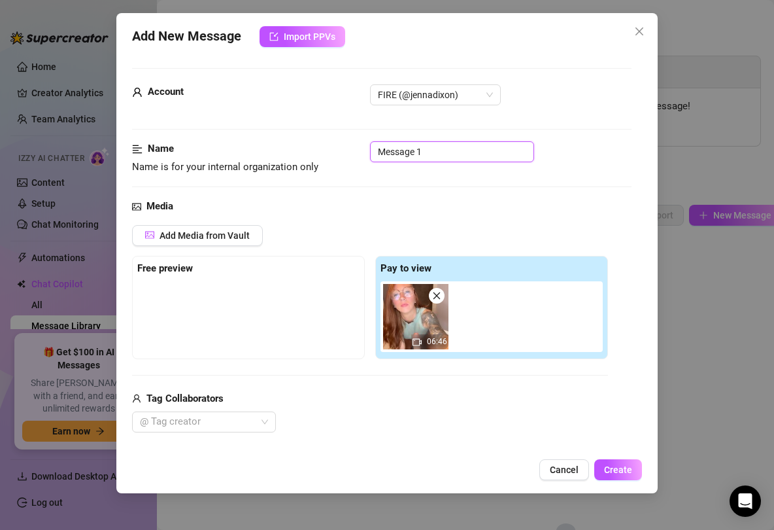
drag, startPoint x: 430, startPoint y: 148, endPoint x: 326, endPoint y: 150, distance: 104.0
click at [326, 150] on div "Name Name is for your internal organization only Message 1" at bounding box center [382, 157] width 500 height 33
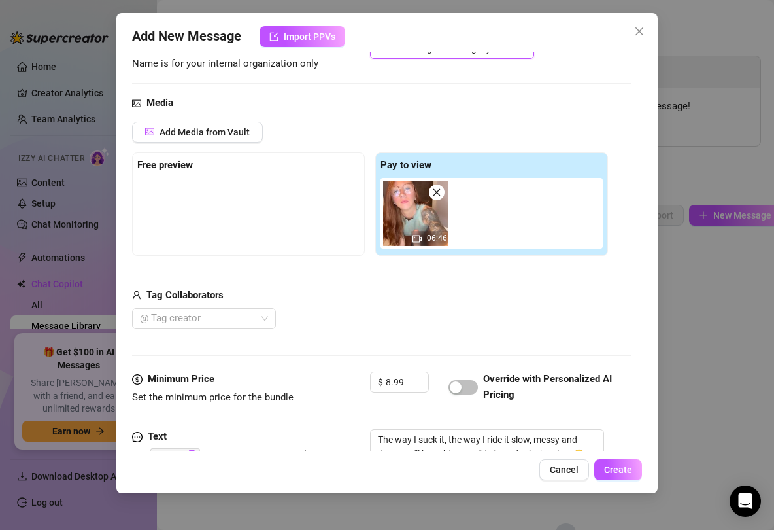
scroll to position [130, 0]
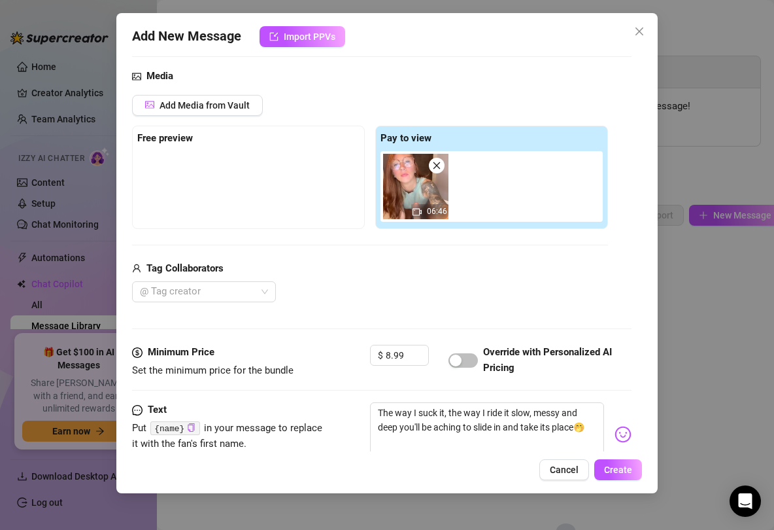
click at [243, 178] on div at bounding box center [248, 183] width 222 height 65
click at [204, 198] on div at bounding box center [248, 183] width 222 height 65
click at [181, 105] on span "Add Media from Vault" at bounding box center [205, 105] width 90 height 10
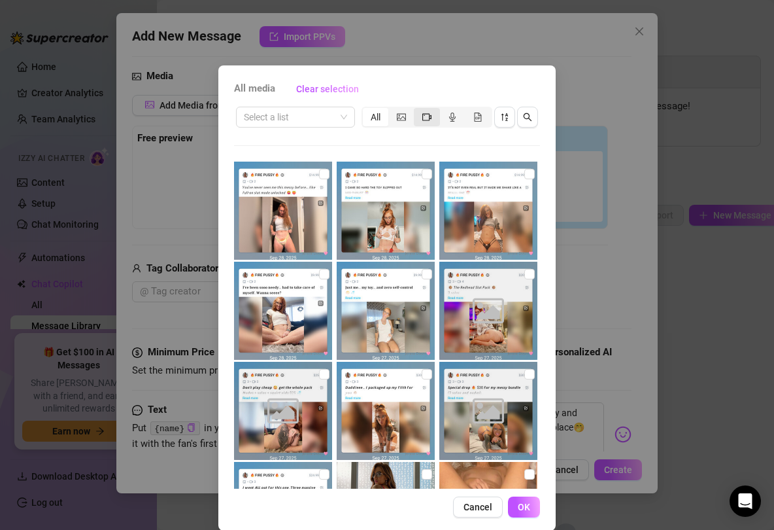
click at [424, 122] on div "segmented control" at bounding box center [427, 117] width 26 height 18
click at [417, 110] on input "segmented control" at bounding box center [417, 110] width 0 height 0
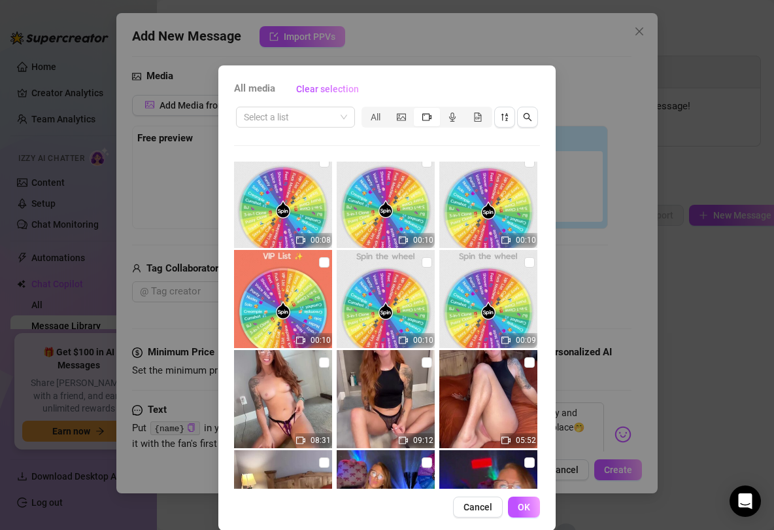
scroll to position [122, 0]
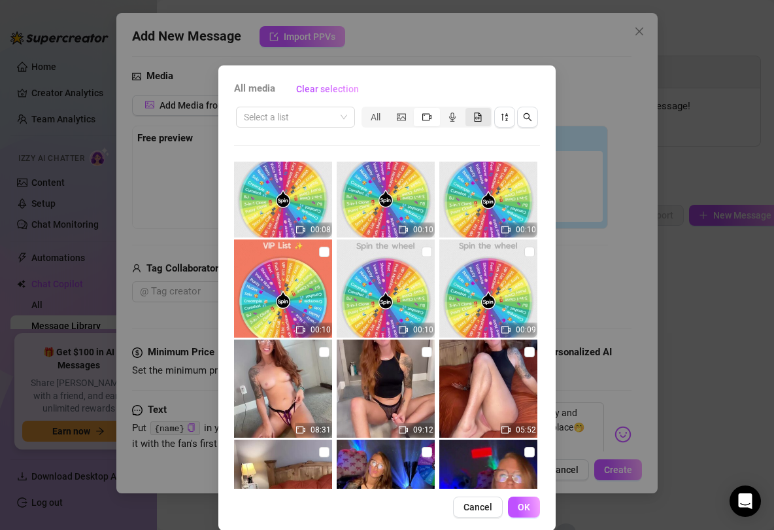
click at [482, 113] on icon "file-gif" at bounding box center [478, 116] width 9 height 9
click at [469, 110] on input "segmented control" at bounding box center [469, 110] width 0 height 0
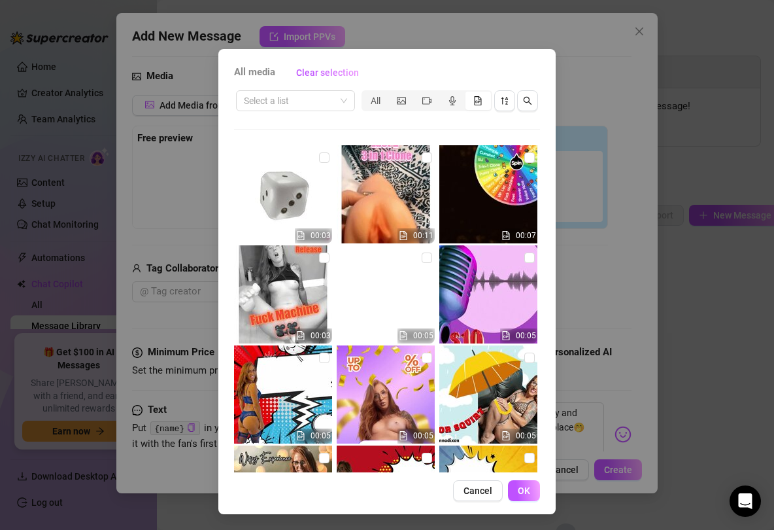
scroll to position [0, 0]
click at [385, 281] on img at bounding box center [386, 294] width 98 height 98
click at [521, 452] on button "OK" at bounding box center [524, 490] width 32 height 21
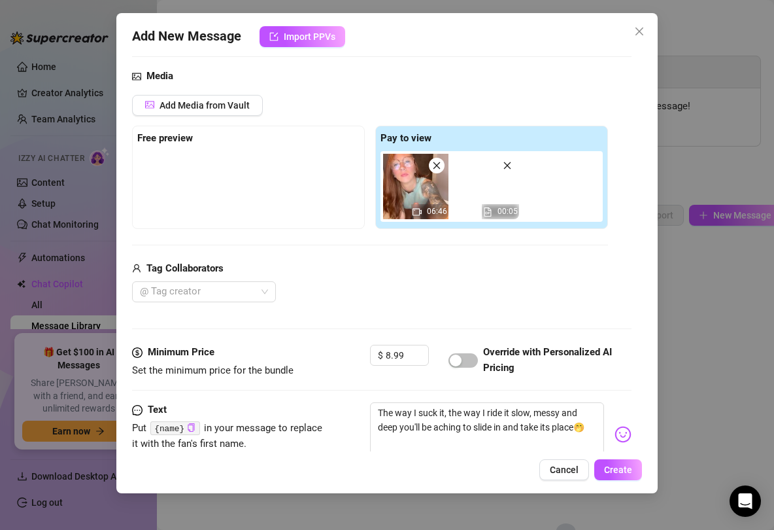
click at [235, 181] on div at bounding box center [248, 183] width 222 height 65
click at [227, 101] on span "Add Media from Vault" at bounding box center [205, 105] width 90 height 10
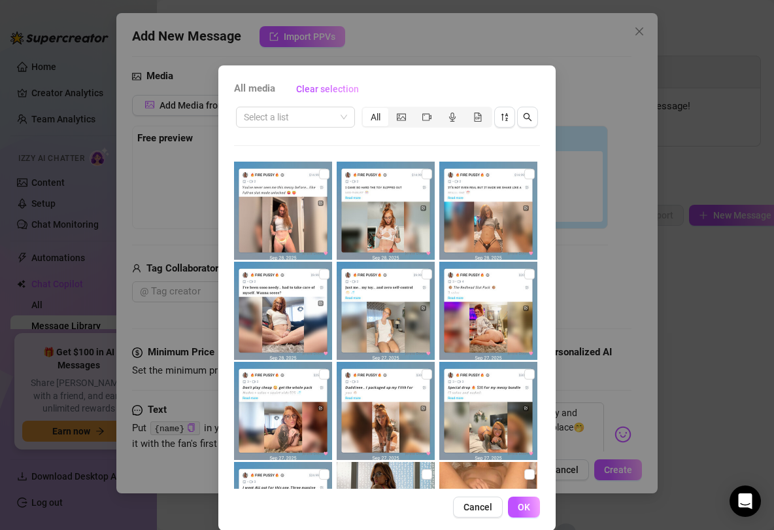
click at [612, 247] on div "All media Clear selection Select a list All 05:54 06:46 02:27 Cancel OK" at bounding box center [387, 265] width 774 height 530
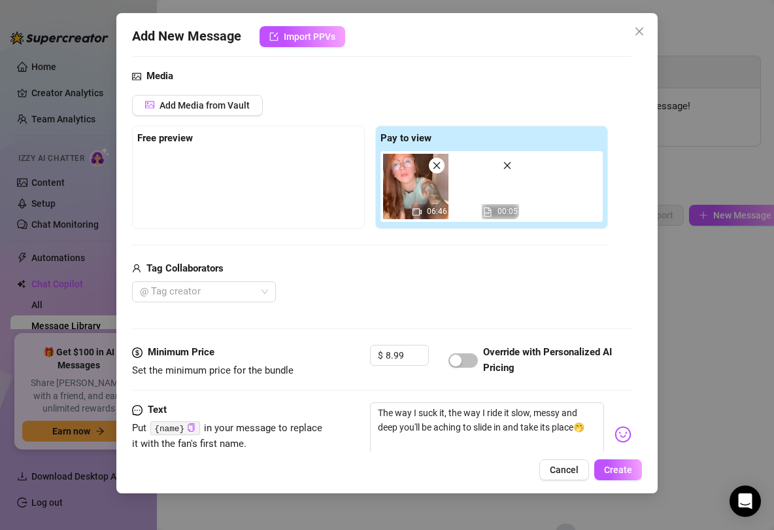
click at [493, 178] on img at bounding box center [486, 186] width 65 height 65
click at [507, 165] on icon "close" at bounding box center [507, 165] width 9 height 9
drag, startPoint x: 225, startPoint y: 171, endPoint x: 216, endPoint y: 111, distance: 61.5
click at [216, 112] on div "Add Media from Vault Free preview Pay to view 06:46 Tag Collaborators @ Tag cre…" at bounding box center [370, 199] width 476 height 208
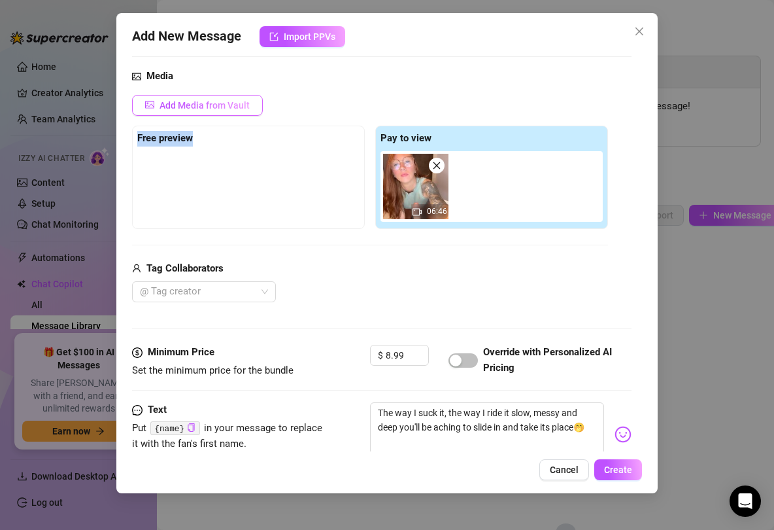
click at [213, 106] on span "Add Media from Vault" at bounding box center [205, 105] width 90 height 10
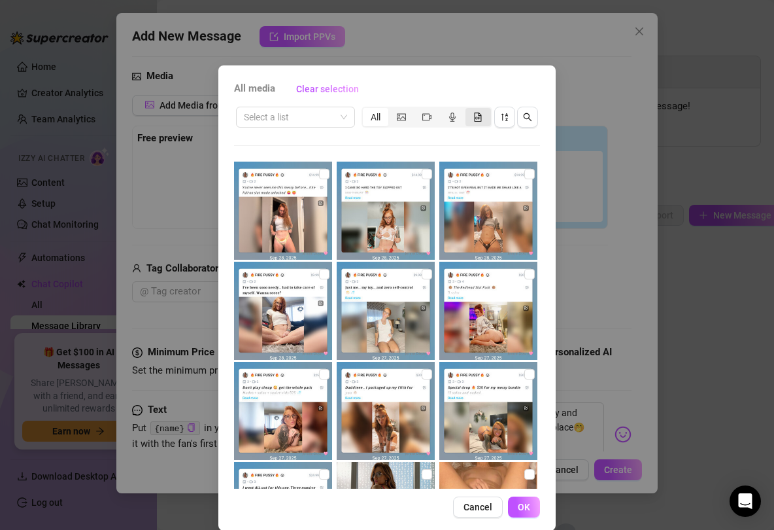
click at [475, 117] on icon "file-gif" at bounding box center [478, 116] width 7 height 9
click at [469, 110] on input "segmented control" at bounding box center [469, 110] width 0 height 0
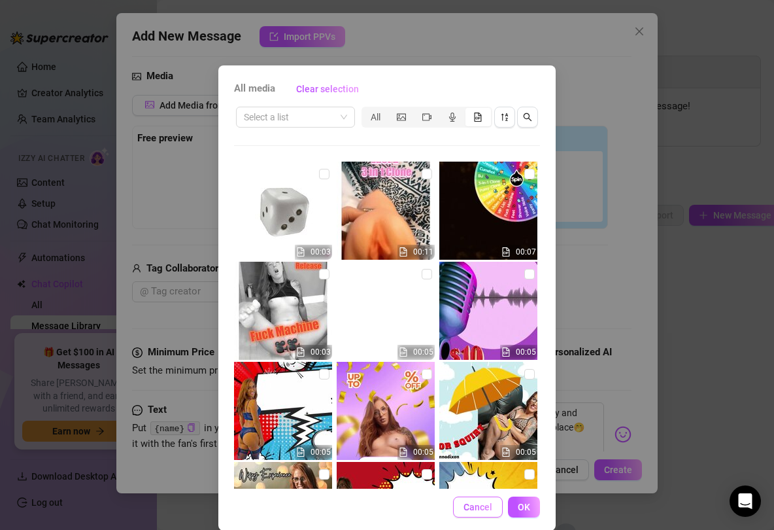
click at [471, 452] on span "Cancel" at bounding box center [478, 507] width 29 height 10
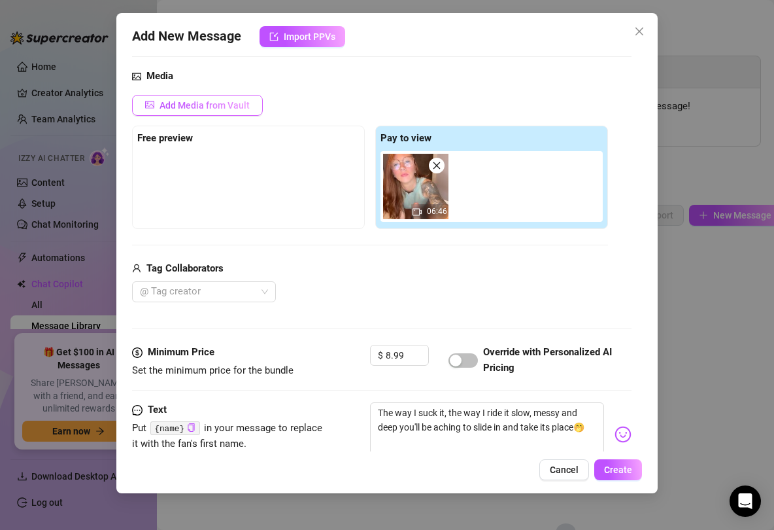
click at [177, 105] on span "Add Media from Vault" at bounding box center [205, 105] width 90 height 10
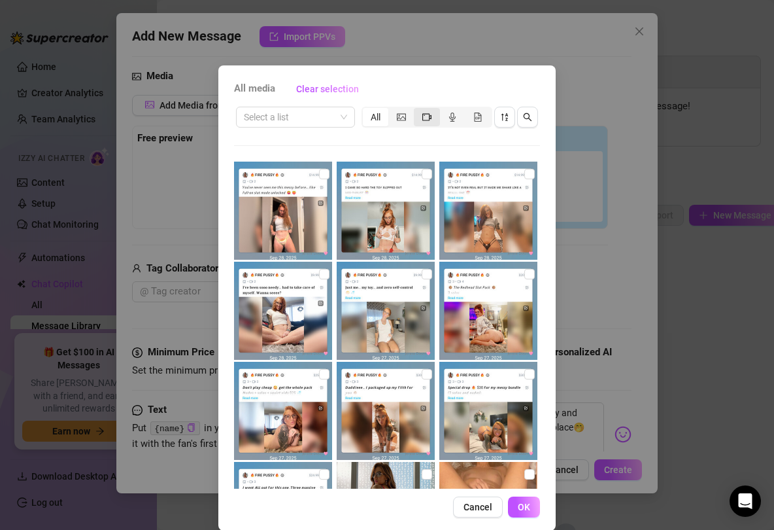
click at [423, 118] on icon "video-camera" at bounding box center [427, 116] width 9 height 7
click at [417, 110] on input "segmented control" at bounding box center [417, 110] width 0 height 0
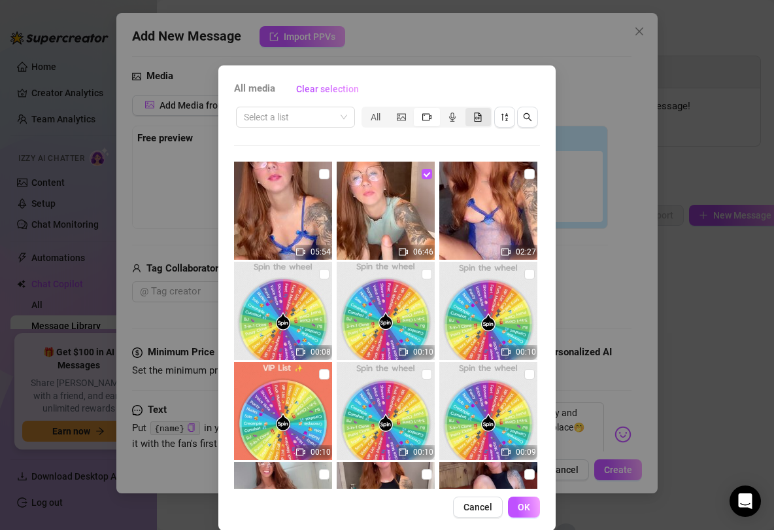
click at [478, 117] on icon "file-gif" at bounding box center [478, 116] width 9 height 9
click at [469, 110] on input "segmented control" at bounding box center [469, 110] width 0 height 0
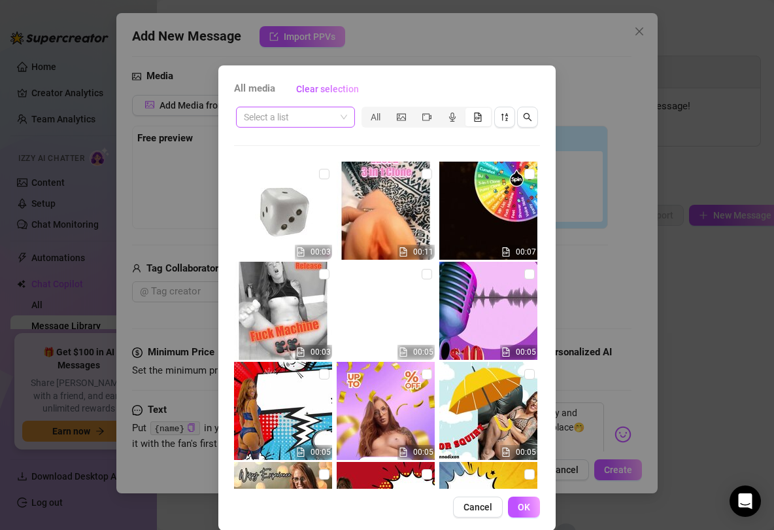
click at [336, 111] on span at bounding box center [295, 117] width 103 height 20
click at [318, 103] on div "All media Clear selection Select a list All 00:03 00:11 00:07 00:03 00:05 00:05…" at bounding box center [386, 297] width 337 height 465
click at [185, 153] on div "All media Clear selection Select a list All 00:03 00:11 00:07 00:03 00:05 00:05…" at bounding box center [387, 265] width 774 height 530
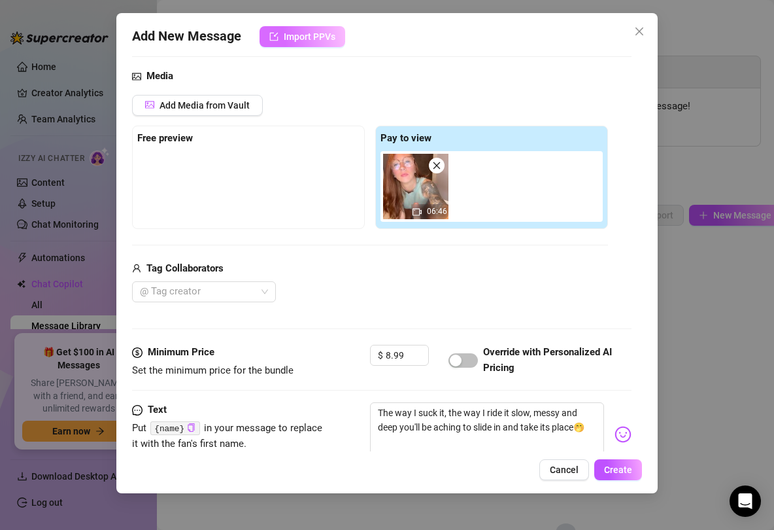
click at [291, 37] on span "Import PPVs" at bounding box center [310, 36] width 52 height 10
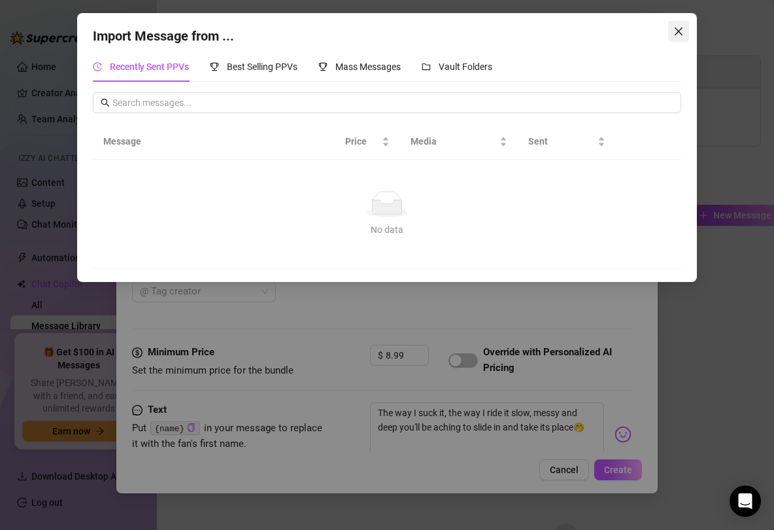
click at [659, 29] on icon "close" at bounding box center [678, 31] width 8 height 8
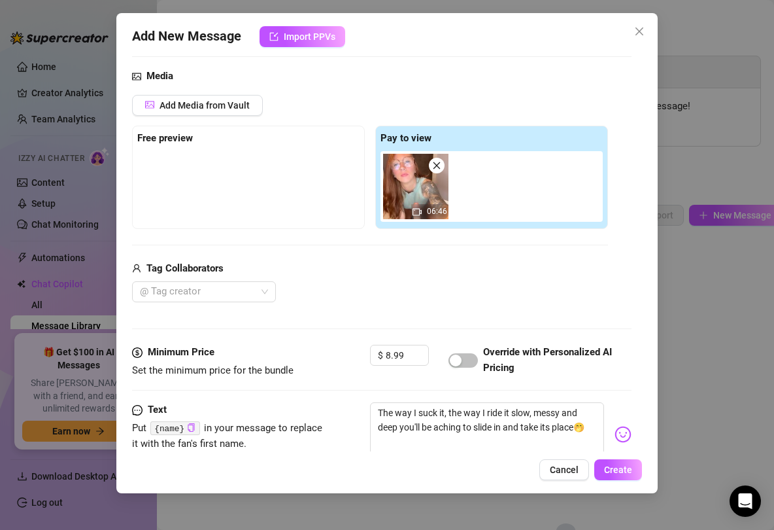
click at [194, 178] on div at bounding box center [248, 183] width 222 height 65
click at [225, 101] on span "Add Media from Vault" at bounding box center [205, 105] width 90 height 10
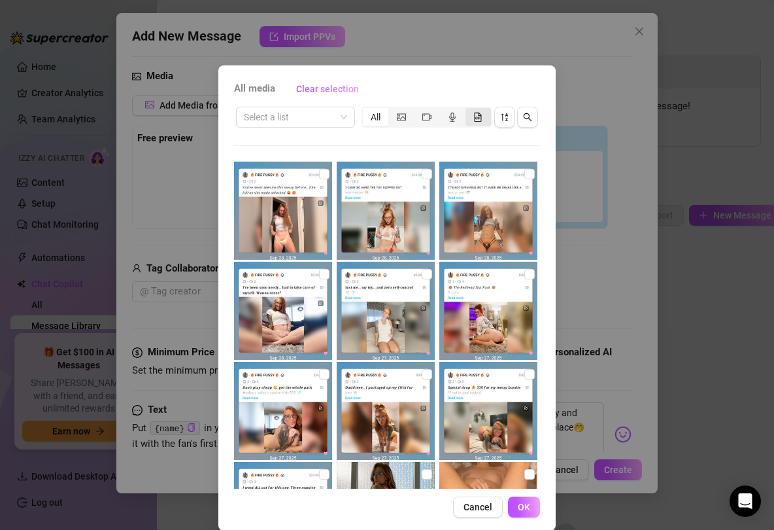
click at [472, 122] on div "segmented control" at bounding box center [479, 117] width 26 height 18
click at [469, 110] on input "segmented control" at bounding box center [469, 110] width 0 height 0
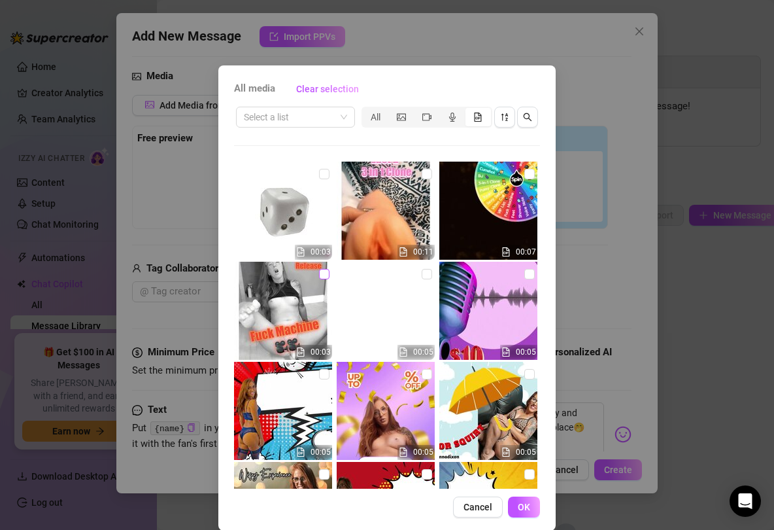
click at [326, 275] on input "checkbox" at bounding box center [324, 274] width 10 height 10
click at [525, 452] on span "OK" at bounding box center [524, 507] width 12 height 10
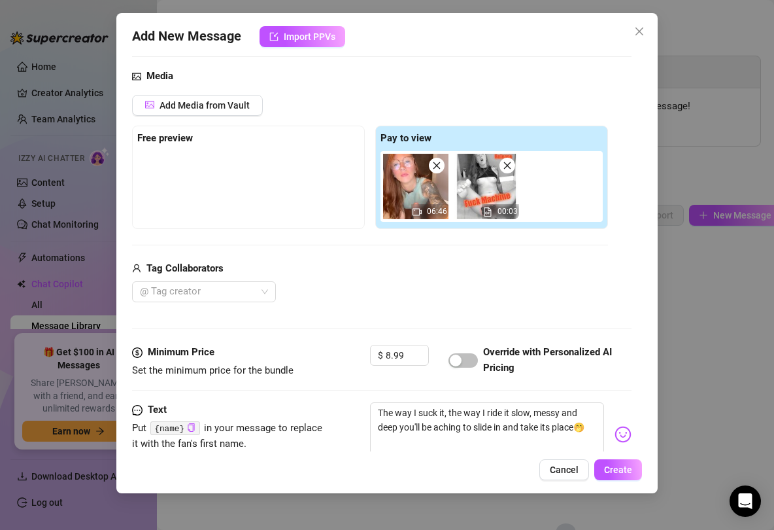
click at [438, 167] on icon "close" at bounding box center [436, 165] width 9 height 9
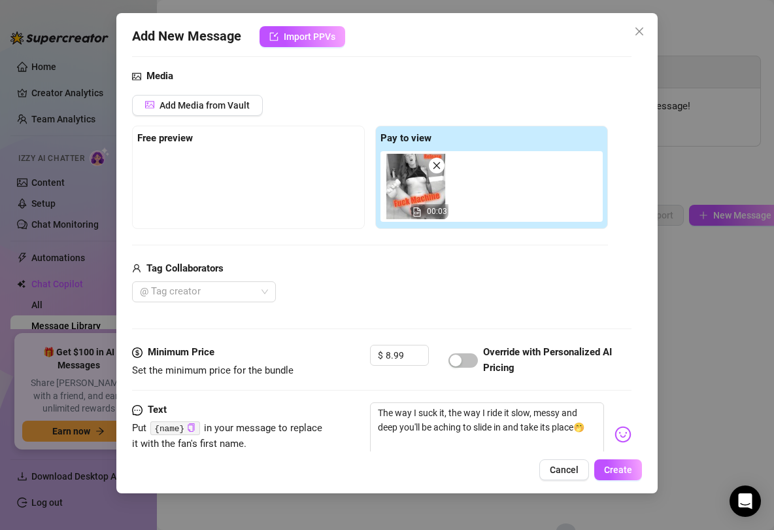
click at [207, 115] on div "Add Media from Vault" at bounding box center [370, 110] width 476 height 31
click at [207, 111] on button "Add Media from Vault" at bounding box center [197, 105] width 131 height 21
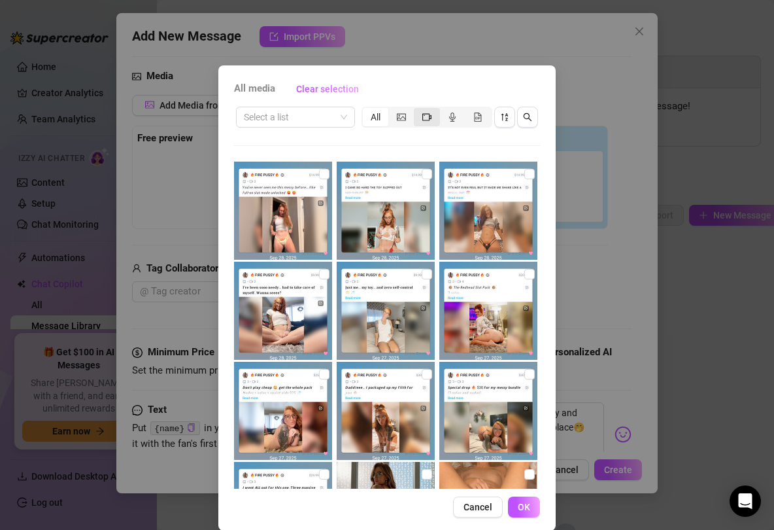
click at [423, 119] on icon "video-camera" at bounding box center [427, 116] width 9 height 7
click at [417, 110] on input "segmented control" at bounding box center [417, 110] width 0 height 0
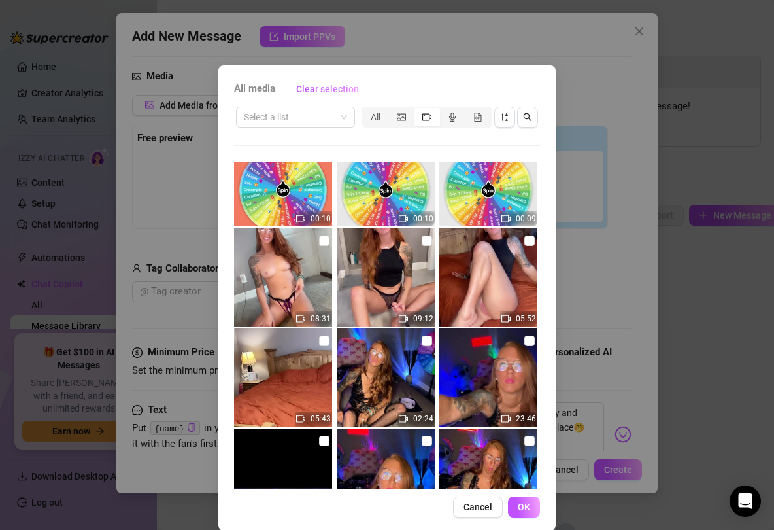
scroll to position [236, 0]
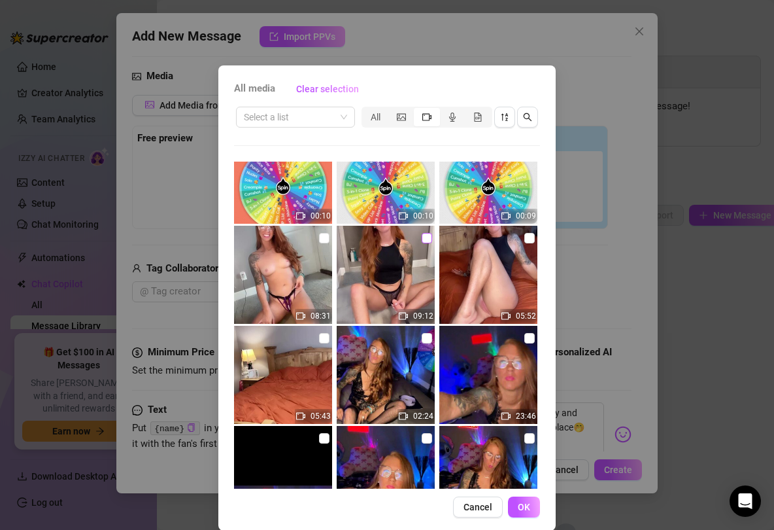
click at [430, 239] on span at bounding box center [427, 238] width 10 height 10
click at [430, 239] on input "checkbox" at bounding box center [427, 238] width 10 height 10
click at [288, 269] on img at bounding box center [283, 275] width 98 height 98
click at [321, 239] on input "checkbox" at bounding box center [324, 238] width 10 height 10
click at [517, 452] on button "OK" at bounding box center [524, 506] width 32 height 21
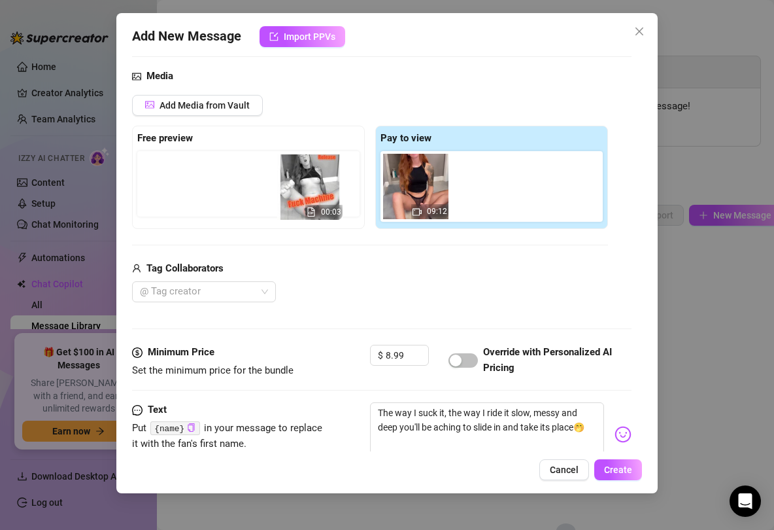
drag, startPoint x: 409, startPoint y: 164, endPoint x: 300, endPoint y: 166, distance: 109.2
click at [300, 166] on div "Free preview Pay to view 00:03 09:12" at bounding box center [370, 177] width 476 height 103
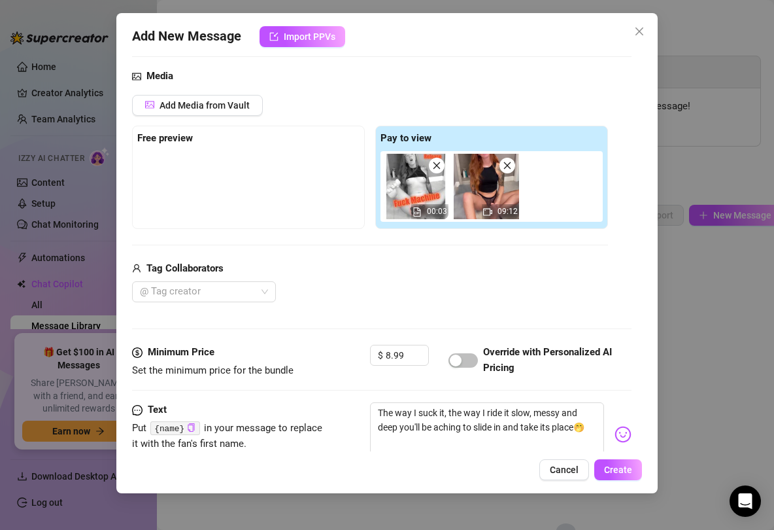
click at [436, 162] on icon "close" at bounding box center [436, 165] width 9 height 9
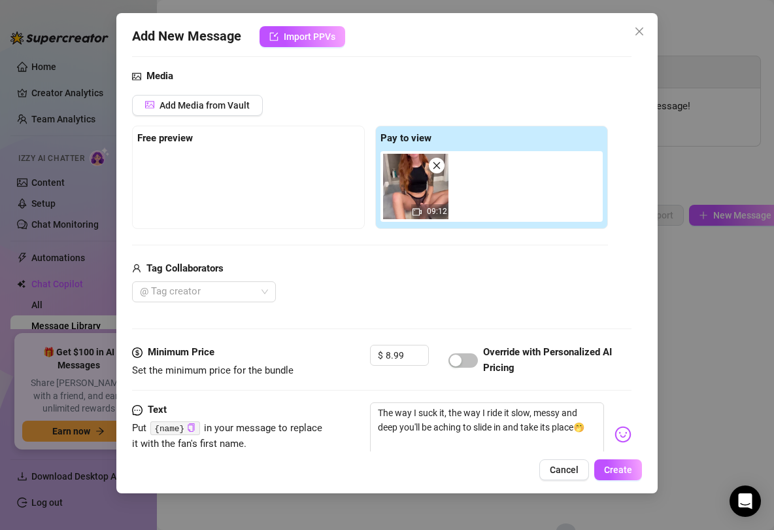
click at [158, 149] on div "Free preview" at bounding box center [248, 177] width 233 height 103
click at [282, 161] on div at bounding box center [248, 183] width 222 height 65
click at [258, 179] on div at bounding box center [248, 183] width 222 height 65
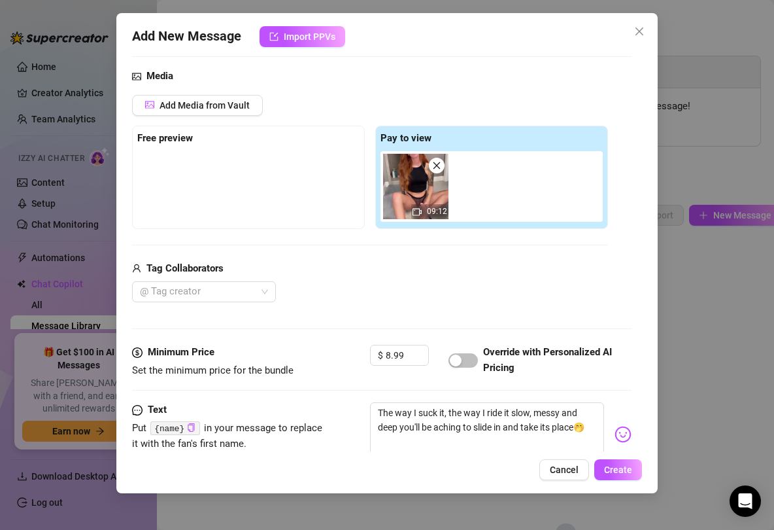
drag, startPoint x: 183, startPoint y: 226, endPoint x: 194, endPoint y: 230, distance: 11.0
click at [194, 230] on div "Add Media from Vault Free preview Pay to view 09:12 Tag Collaborators @ Tag cre…" at bounding box center [370, 199] width 476 height 208
click at [156, 124] on div "Add Media from Vault" at bounding box center [370, 110] width 476 height 31
click at [158, 141] on strong "Free preview" at bounding box center [165, 138] width 56 height 12
click at [209, 100] on span "Add Media from Vault" at bounding box center [205, 105] width 90 height 10
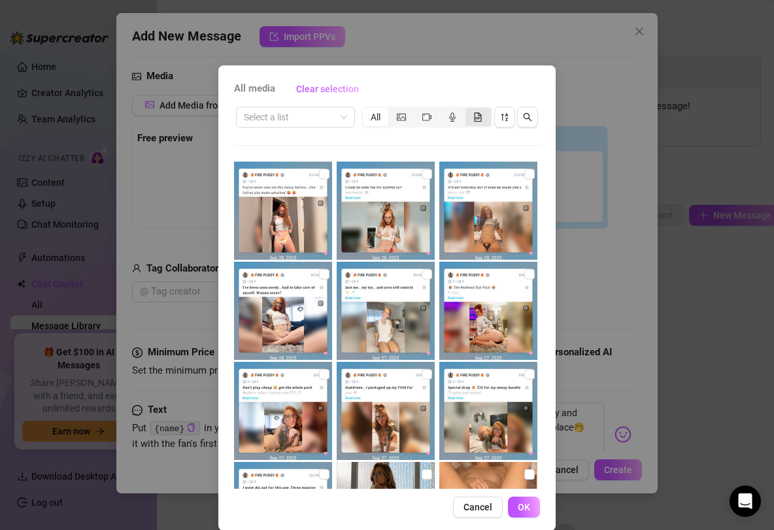
click at [471, 121] on div "segmented control" at bounding box center [479, 117] width 26 height 18
click at [469, 110] on input "segmented control" at bounding box center [469, 110] width 0 height 0
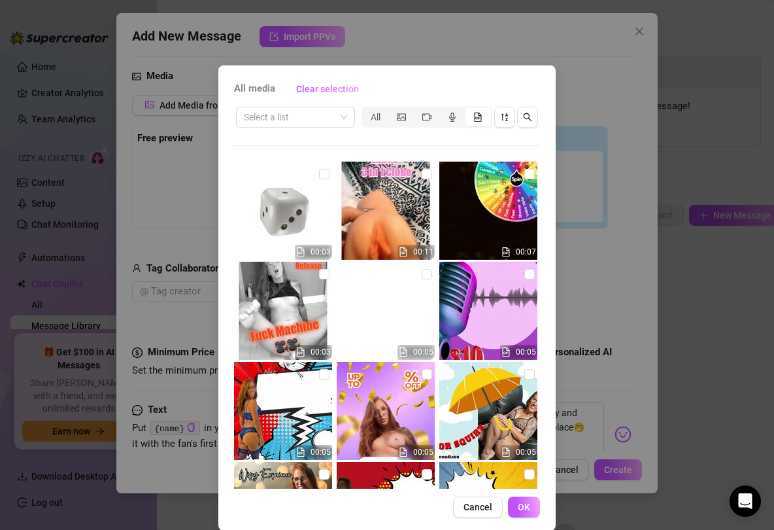
click at [302, 283] on img at bounding box center [283, 311] width 98 height 98
click at [532, 452] on button "OK" at bounding box center [524, 506] width 32 height 21
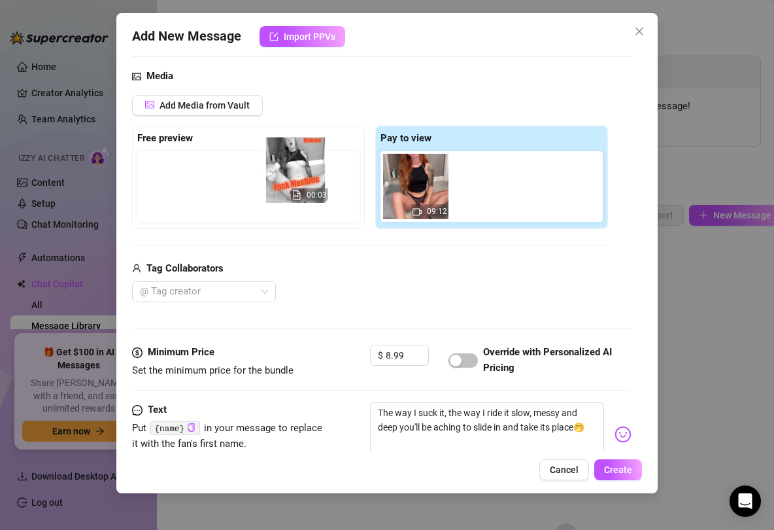
drag, startPoint x: 479, startPoint y: 188, endPoint x: 277, endPoint y: 176, distance: 203.1
click at [277, 176] on div "Free preview Pay to view 09:12 00:03" at bounding box center [370, 177] width 476 height 103
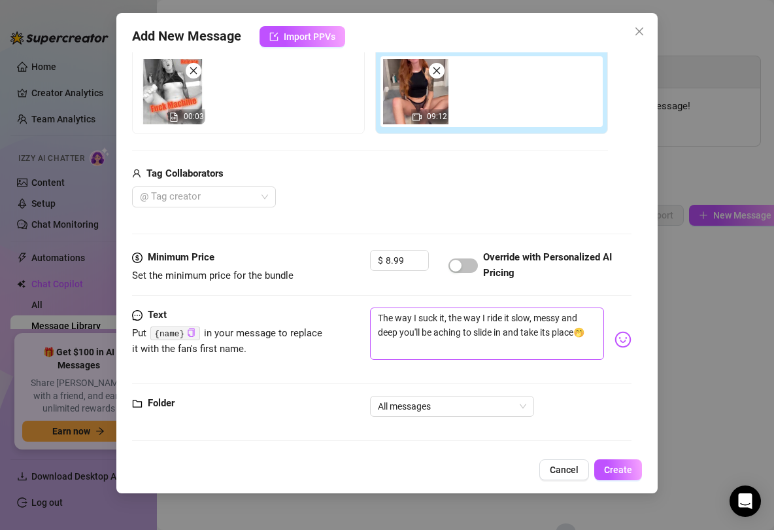
scroll to position [224, 0]
drag, startPoint x: 597, startPoint y: 332, endPoint x: 332, endPoint y: 305, distance: 267.0
click at [332, 305] on form "Account FIRE (@jennadixon) Name Name is for your internal organization only Dil…" at bounding box center [382, 149] width 500 height 610
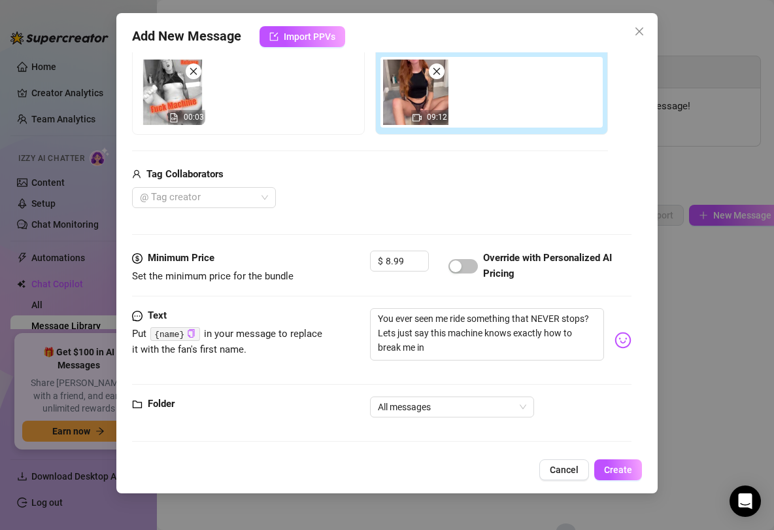
click at [625, 336] on img at bounding box center [623, 340] width 17 height 17
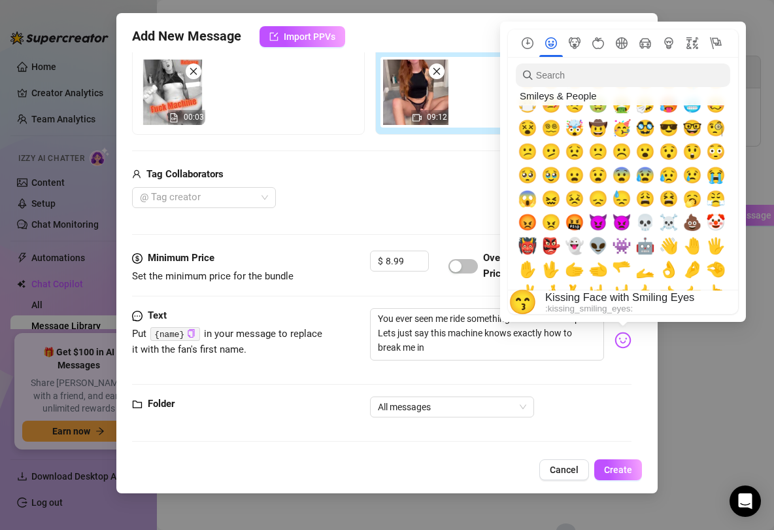
scroll to position [215, 0]
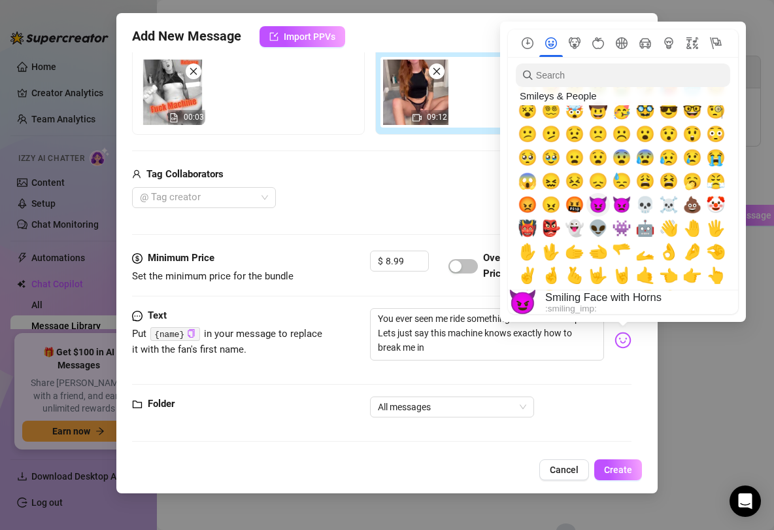
click at [601, 207] on span "😈" at bounding box center [599, 205] width 20 height 18
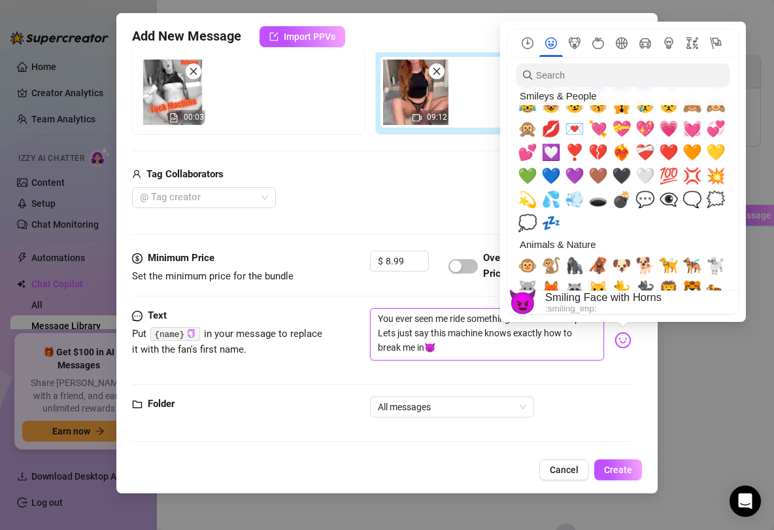
scroll to position [1305, 0]
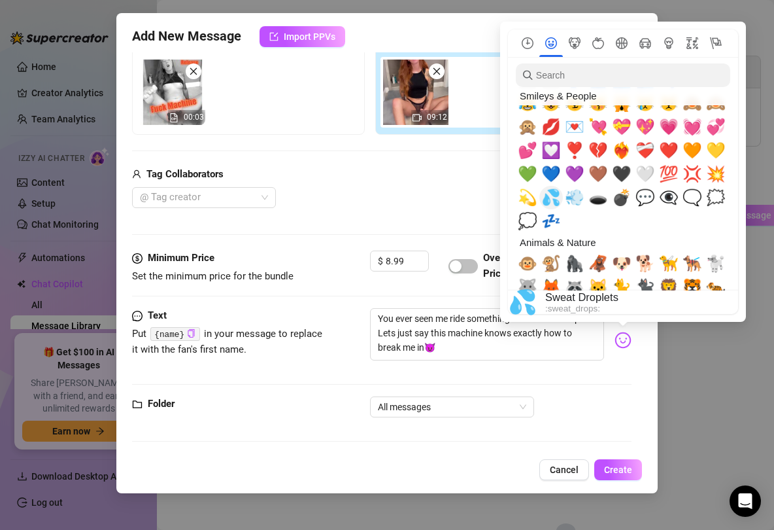
click at [547, 199] on span "💦" at bounding box center [552, 197] width 20 height 18
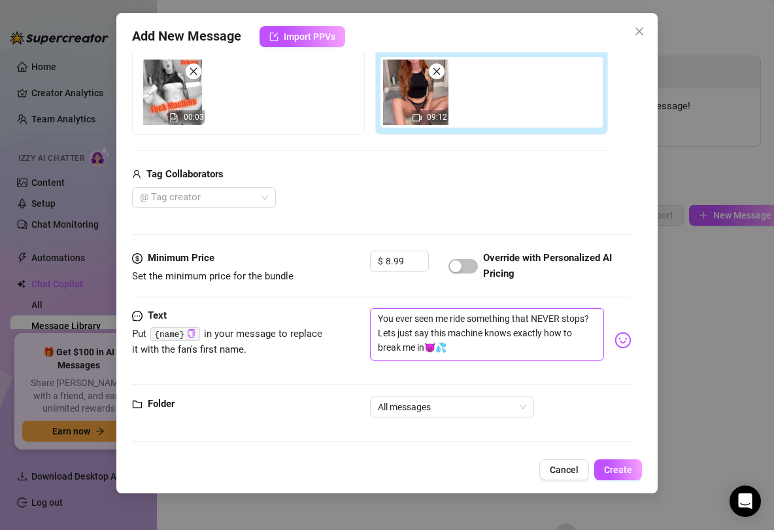
click at [467, 354] on textarea "You ever seen me ride something that NEVER stops? Lets just say this machine kn…" at bounding box center [487, 334] width 235 height 52
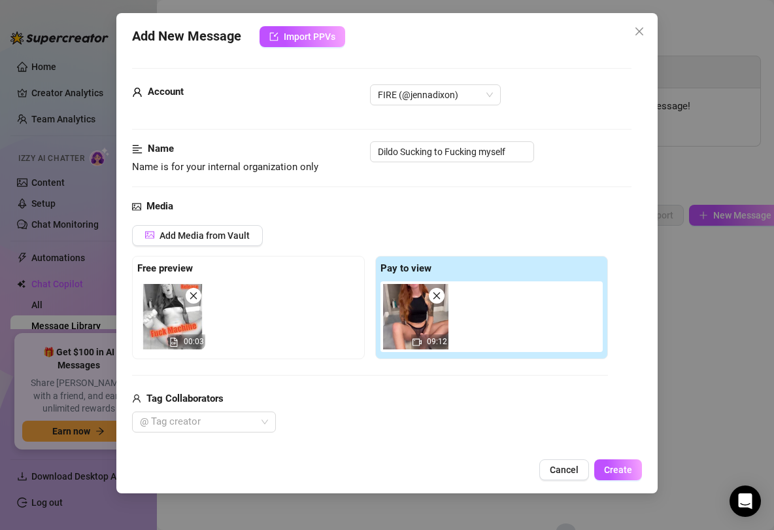
scroll to position [0, 0]
drag, startPoint x: 320, startPoint y: 167, endPoint x: 173, endPoint y: 171, distance: 147.2
click at [173, 171] on span "Name is for your internal organization only" at bounding box center [230, 168] width 196 height 16
drag, startPoint x: 173, startPoint y: 171, endPoint x: 121, endPoint y: 162, distance: 52.6
click at [121, 162] on div "Add New Message Import PPVs Account FIRE (@jennadixon) Name Name is for your in…" at bounding box center [387, 253] width 542 height 480
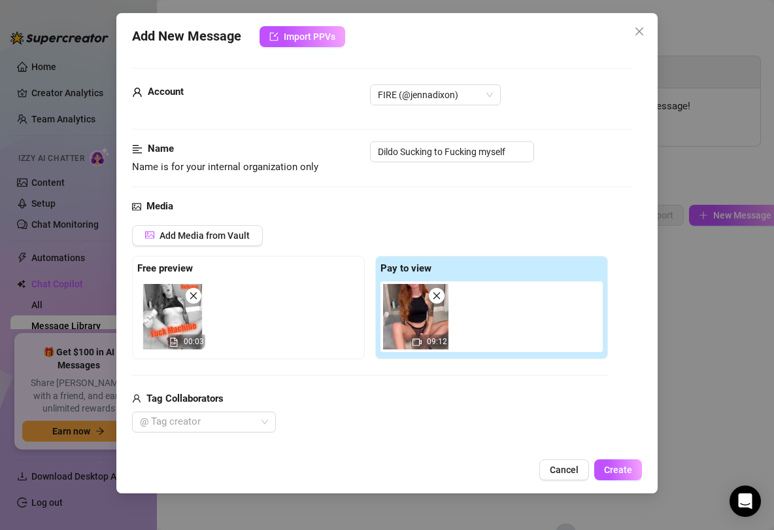
click at [320, 157] on div "Name Name is for your internal organization only" at bounding box center [230, 157] width 196 height 33
drag, startPoint x: 320, startPoint y: 156, endPoint x: 316, endPoint y: 180, distance: 23.9
click at [316, 180] on div "Name Name is for your internal organization only Dildo Sucking to Fucking myself" at bounding box center [382, 170] width 500 height 58
click at [509, 158] on input "Dildo Sucking to Fucking myself" at bounding box center [452, 151] width 164 height 21
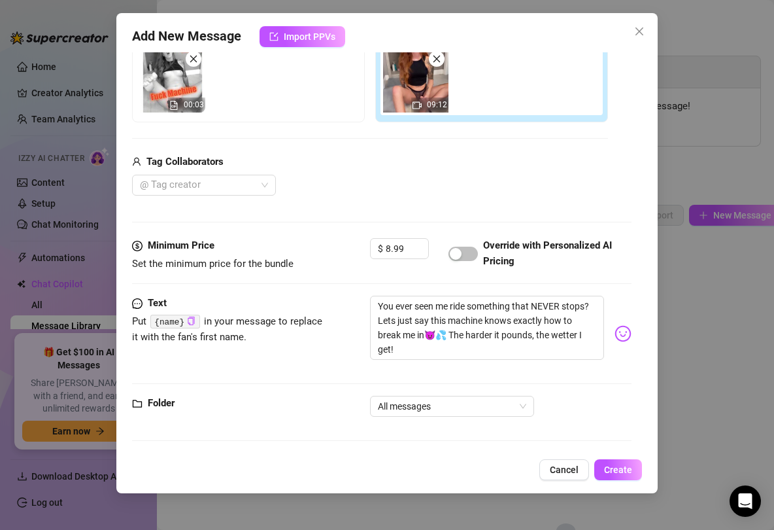
scroll to position [236, 0]
click at [620, 452] on span "Create" at bounding box center [618, 469] width 28 height 10
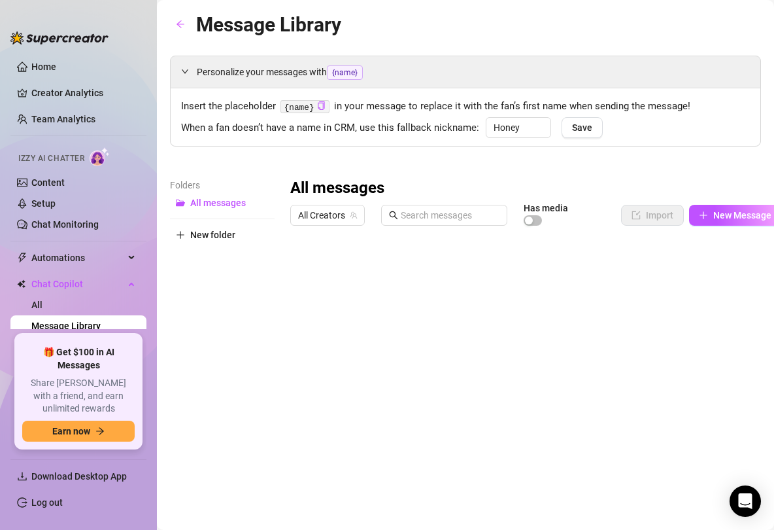
click at [296, 270] on div at bounding box center [535, 378] width 491 height 292
click at [302, 264] on div at bounding box center [535, 378] width 491 height 292
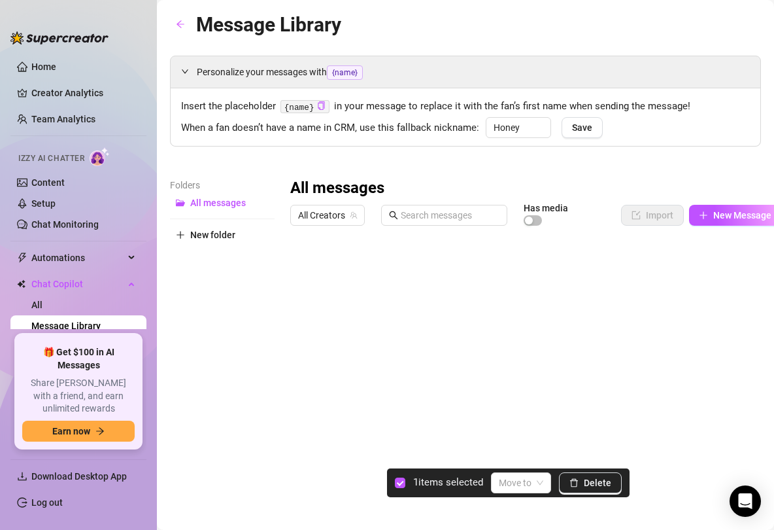
click at [220, 307] on div "Folders All messages New folder" at bounding box center [222, 350] width 105 height 345
click at [174, 345] on div "Folders All messages New folder" at bounding box center [222, 350] width 105 height 345
click at [43, 307] on link "All" at bounding box center [36, 305] width 11 height 10
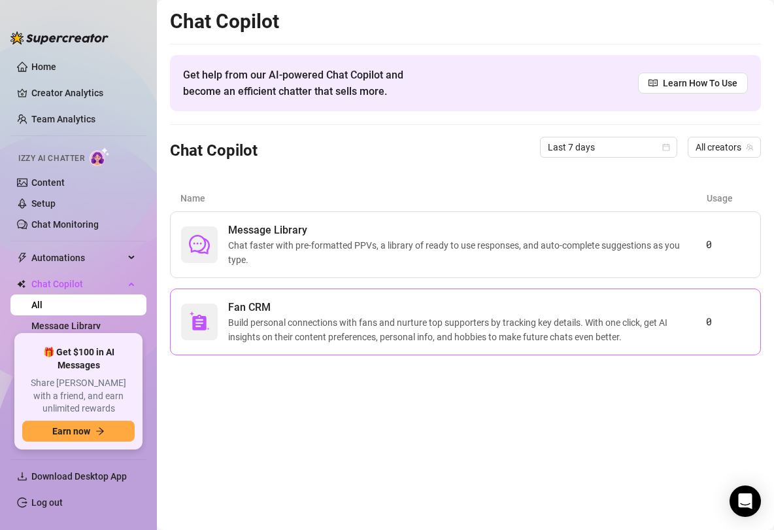
click at [249, 322] on span "Build personal connections with fans and nurture top supporters by tracking key…" at bounding box center [467, 329] width 478 height 29
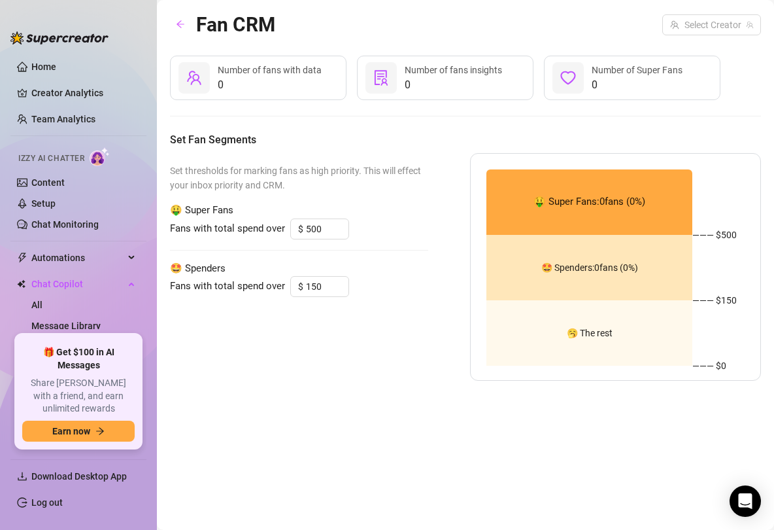
click at [290, 86] on span "0" at bounding box center [270, 85] width 104 height 16
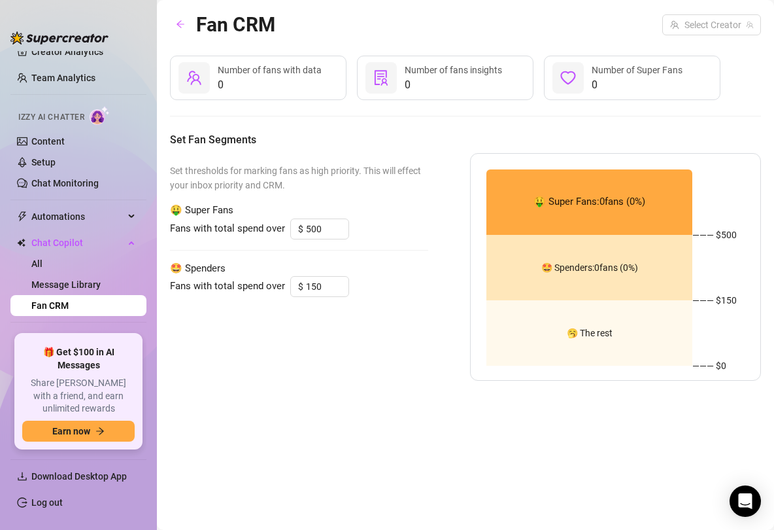
scroll to position [36, 0]
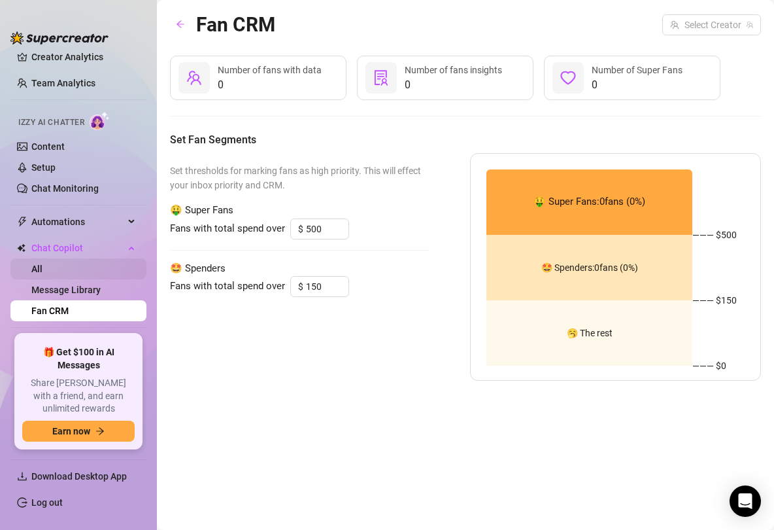
click at [43, 274] on link "All" at bounding box center [36, 269] width 11 height 10
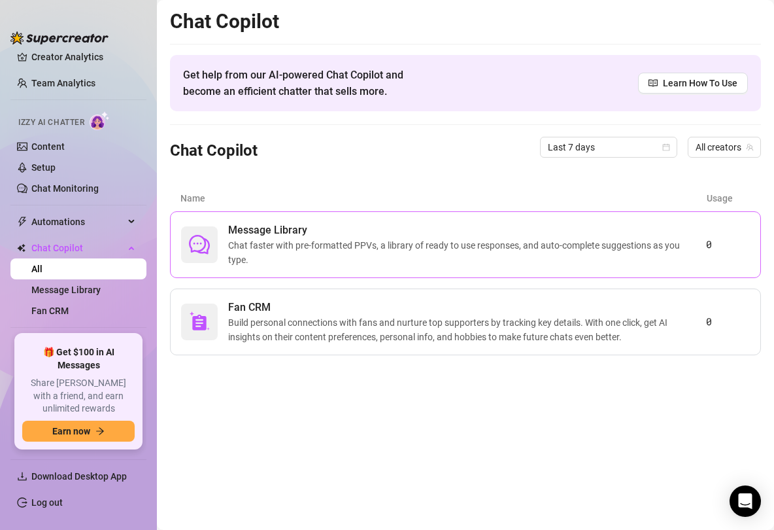
click at [278, 231] on span "Message Library" at bounding box center [467, 230] width 478 height 16
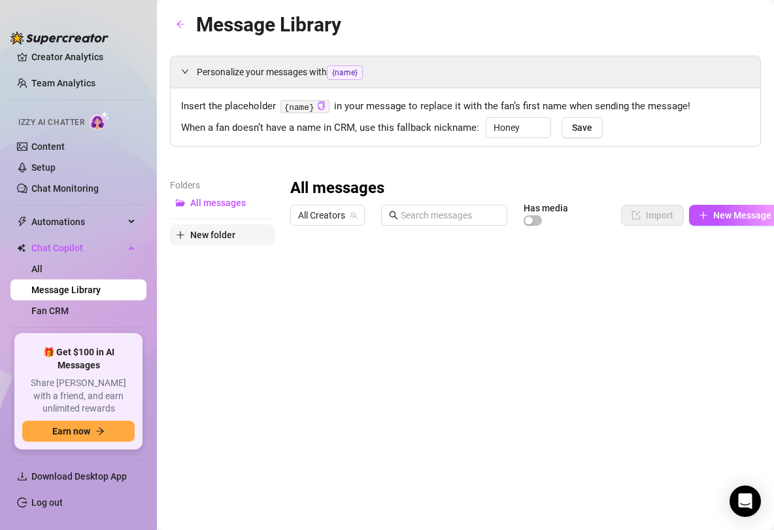
click at [221, 238] on span "New folder" at bounding box center [212, 235] width 45 height 10
click at [61, 185] on link "Chat Monitoring" at bounding box center [64, 188] width 67 height 10
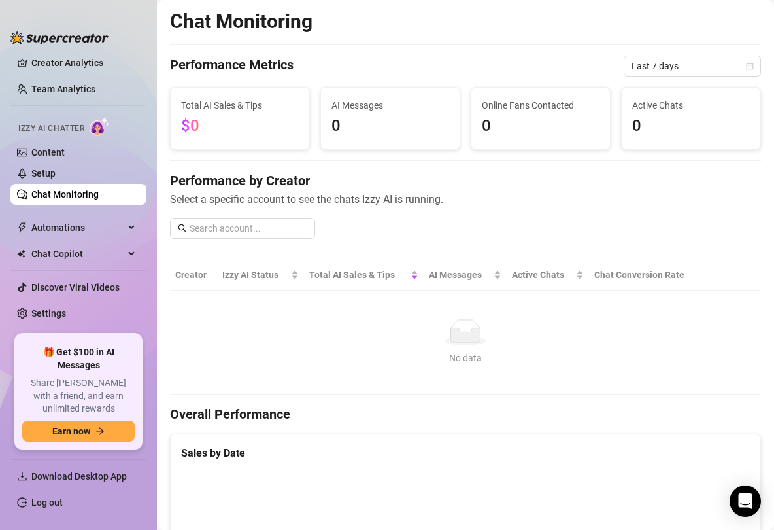
scroll to position [16, 0]
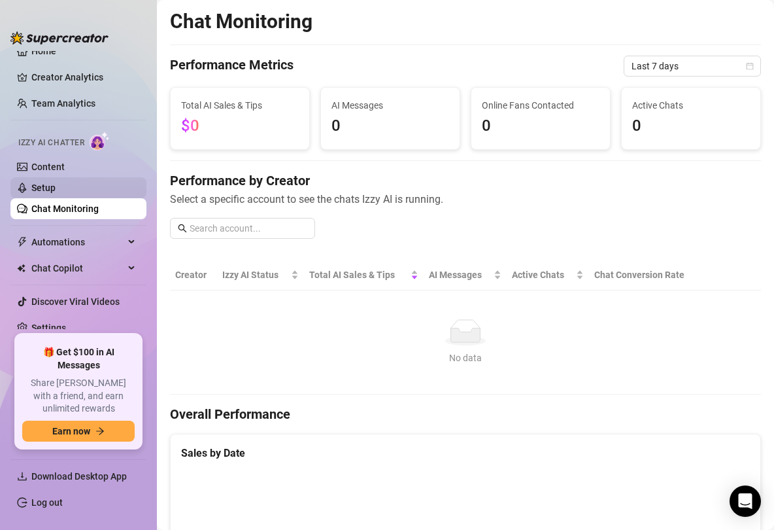
click at [52, 182] on link "Setup" at bounding box center [43, 187] width 24 height 10
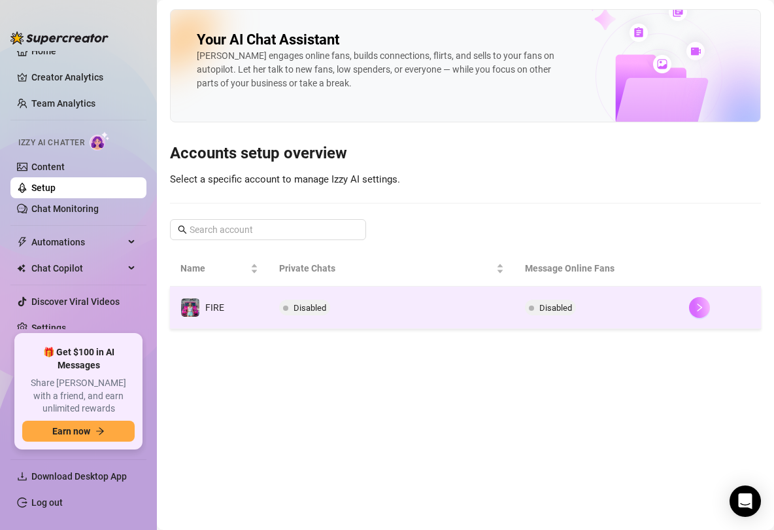
click at [659, 307] on icon "right" at bounding box center [700, 307] width 5 height 8
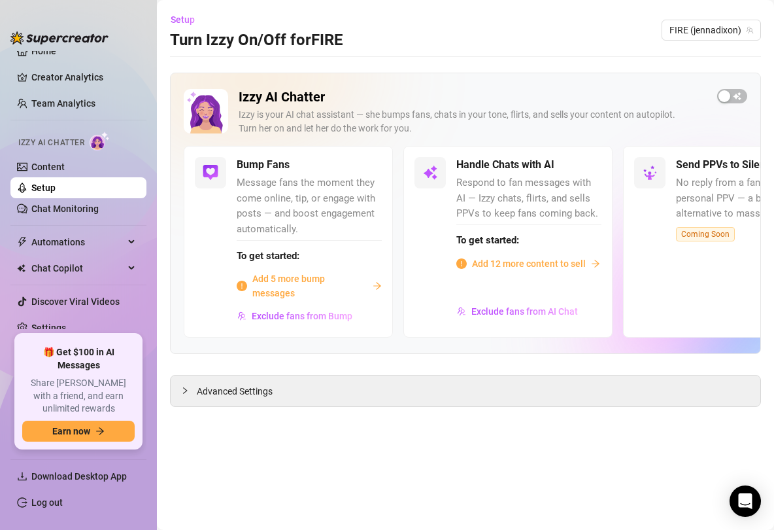
click at [375, 281] on icon "arrow-right" at bounding box center [377, 285] width 9 height 9
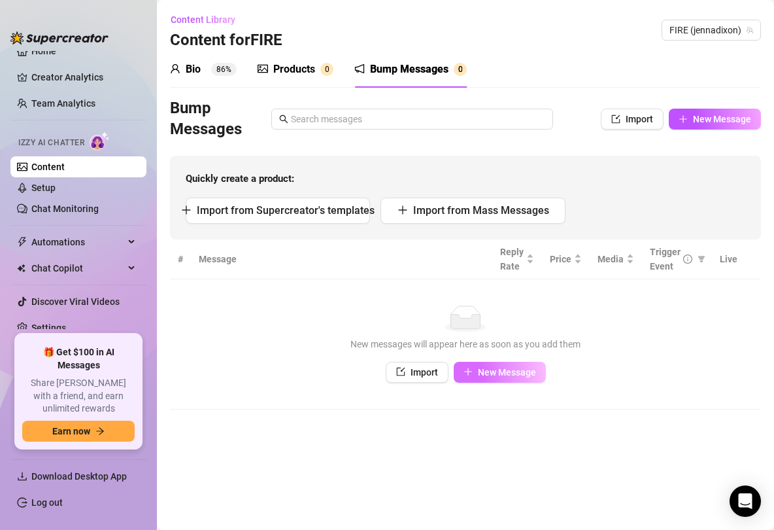
click at [500, 369] on span "New Message" at bounding box center [507, 372] width 58 height 10
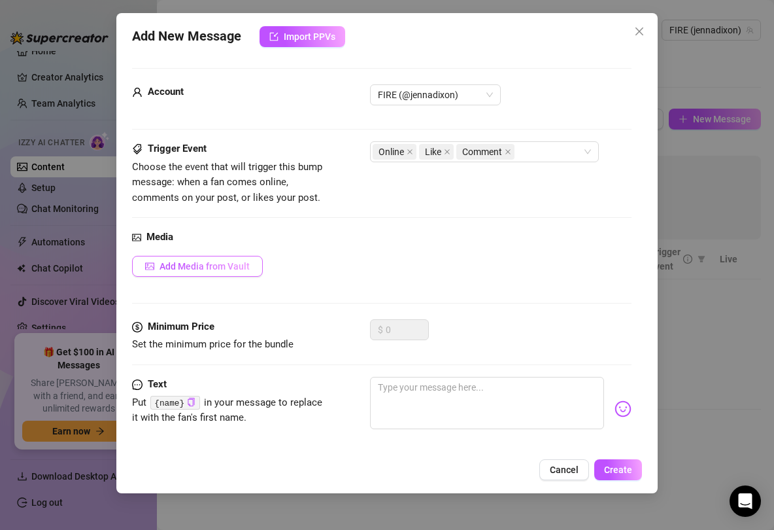
click at [220, 262] on span "Add Media from Vault" at bounding box center [205, 266] width 90 height 10
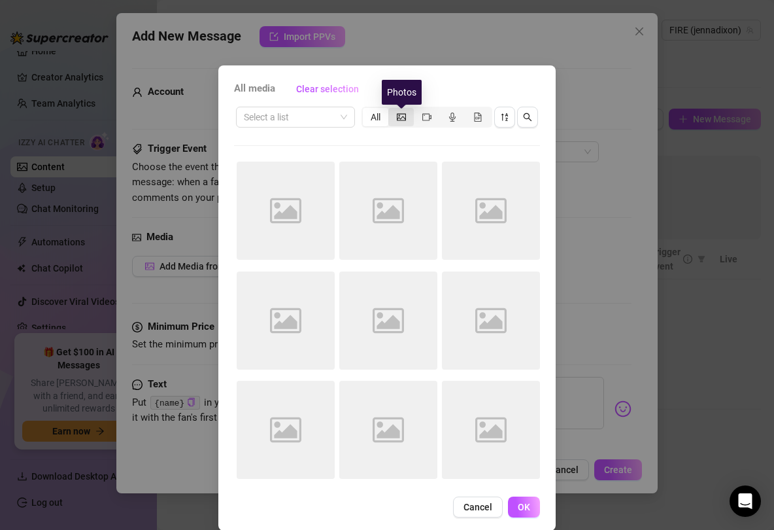
click at [402, 121] on icon "picture" at bounding box center [401, 116] width 9 height 9
click at [392, 110] on input "segmented control" at bounding box center [392, 110] width 0 height 0
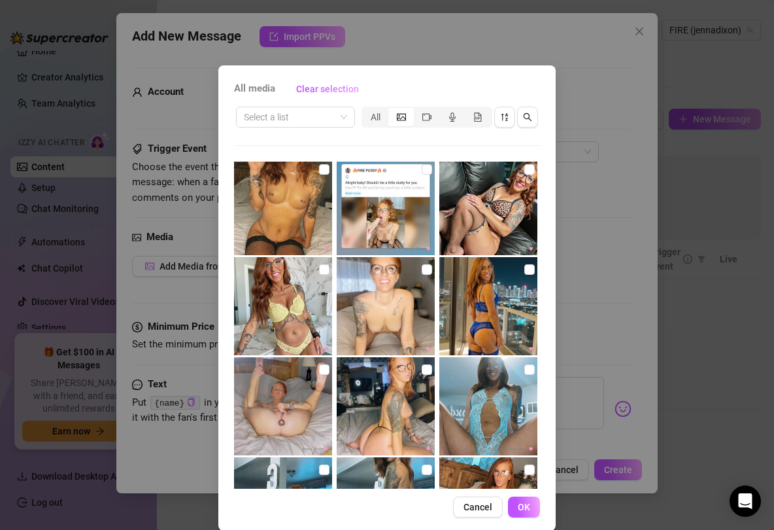
scroll to position [2689, 0]
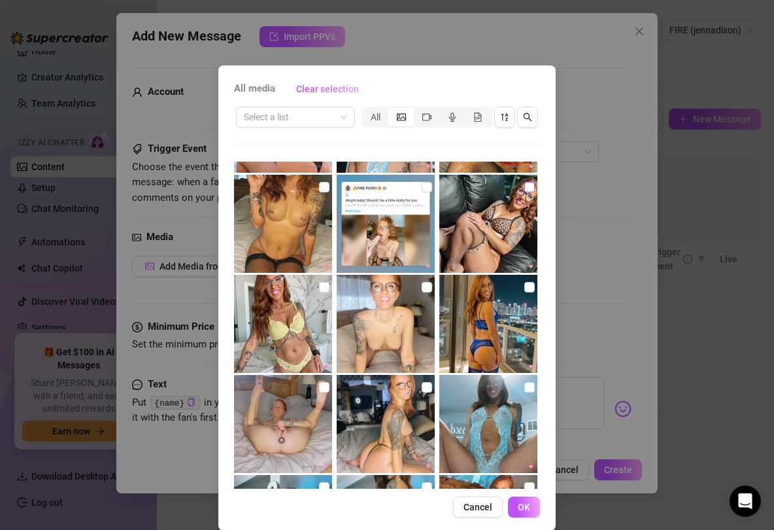
click at [527, 182] on input "checkbox" at bounding box center [530, 187] width 10 height 10
click at [532, 452] on button "OK" at bounding box center [524, 506] width 32 height 21
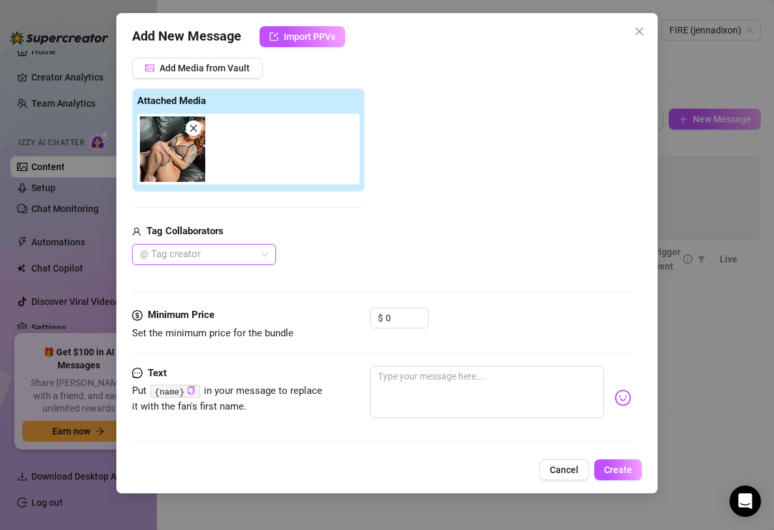
scroll to position [198, 0]
click at [432, 387] on textarea at bounding box center [487, 392] width 235 height 52
click at [622, 404] on div "Hey daddddyyyy! What's ya up to?" at bounding box center [501, 398] width 262 height 64
click at [622, 399] on img at bounding box center [623, 398] width 17 height 17
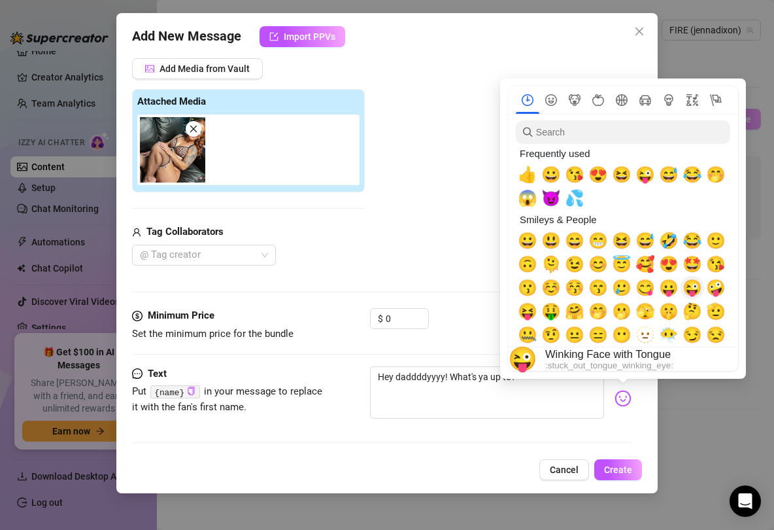
click at [659, 295] on span "😜" at bounding box center [693, 288] width 20 height 18
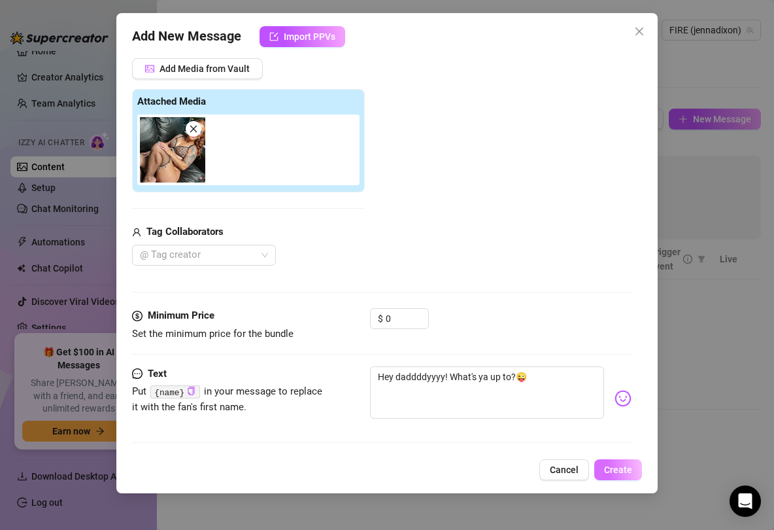
click at [622, 452] on span "Create" at bounding box center [618, 469] width 28 height 10
click at [407, 426] on div "Hey daddddyyyy! What's ya up to?😜" at bounding box center [501, 398] width 262 height 64
click at [613, 452] on span "Create" at bounding box center [618, 469] width 28 height 10
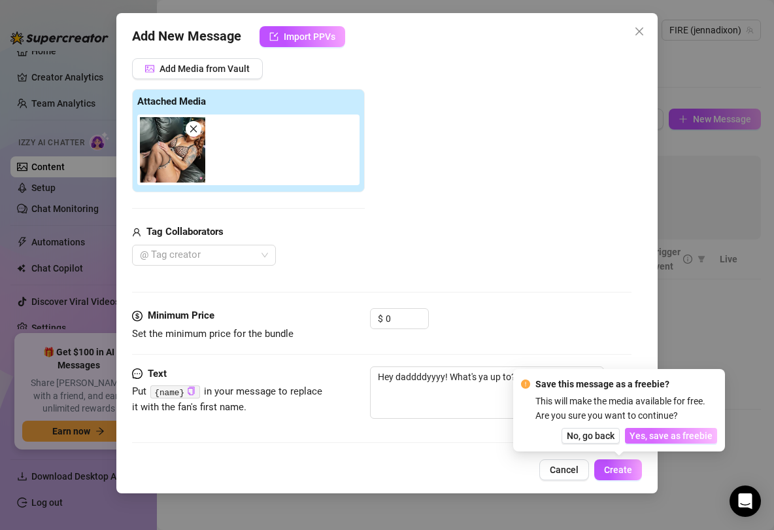
click at [656, 432] on span "Yes, save as freebie" at bounding box center [671, 435] width 83 height 10
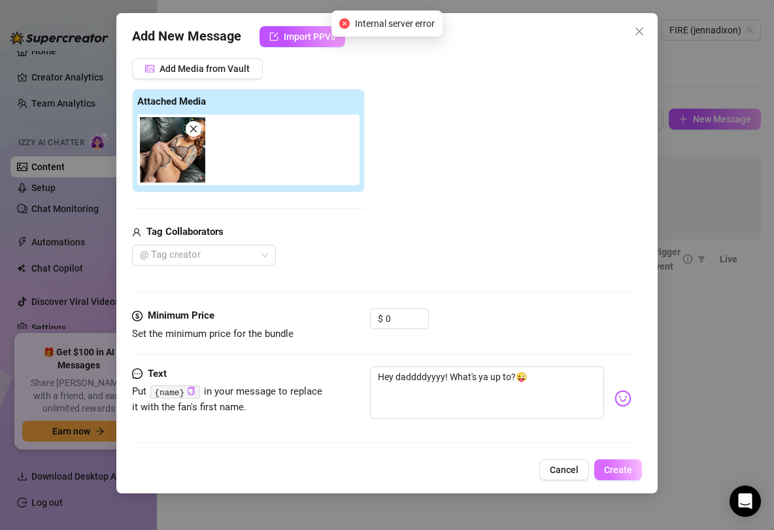
click at [604, 452] on button "Create" at bounding box center [619, 469] width 48 height 21
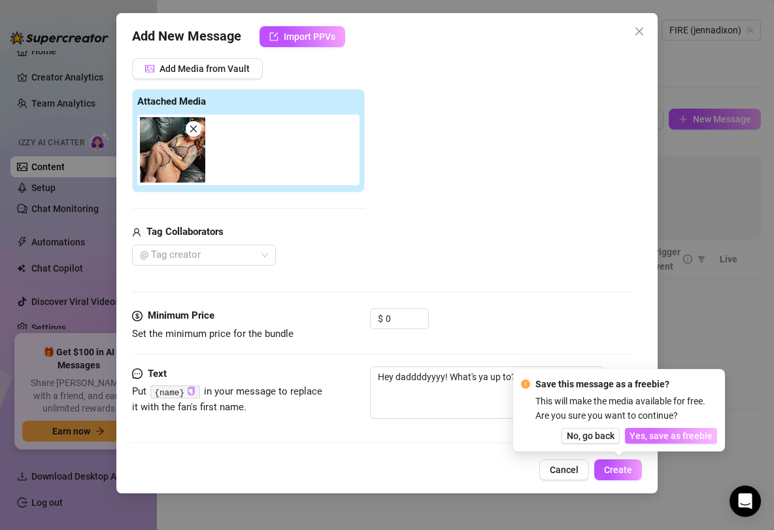
click at [638, 435] on span "Yes, save as freebie" at bounding box center [671, 435] width 83 height 10
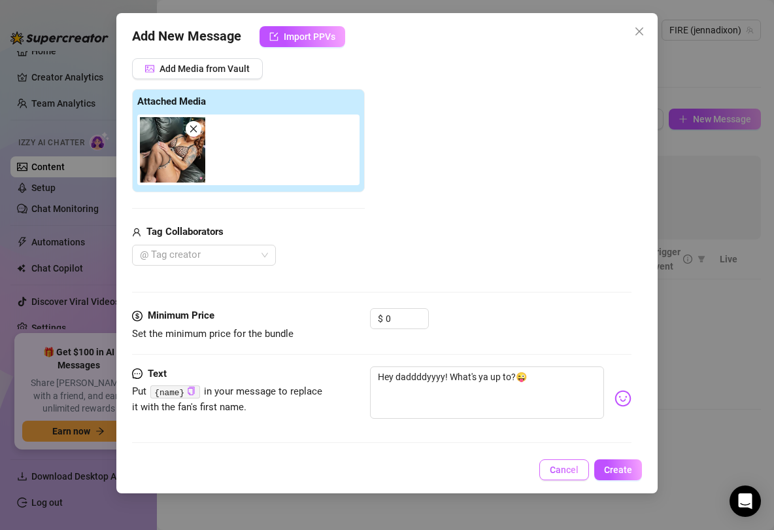
click at [559, 452] on span "Cancel" at bounding box center [564, 469] width 29 height 10
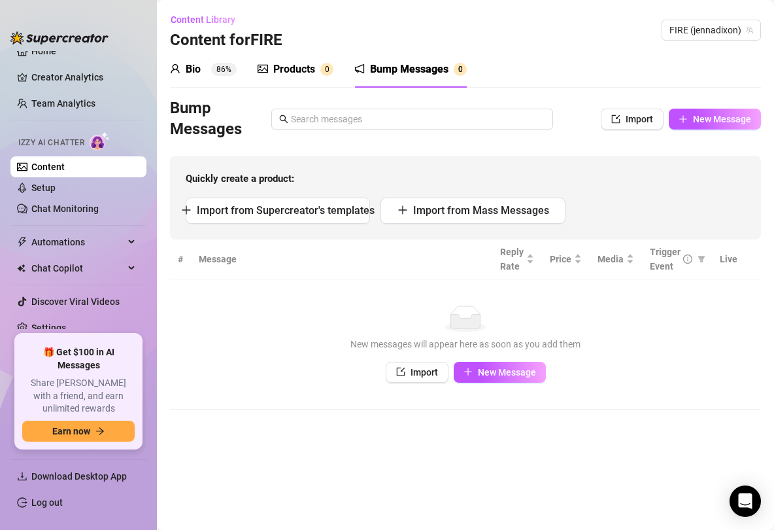
scroll to position [0, 0]
click at [264, 214] on span "Import from Supercreator's templates" at bounding box center [286, 210] width 178 height 12
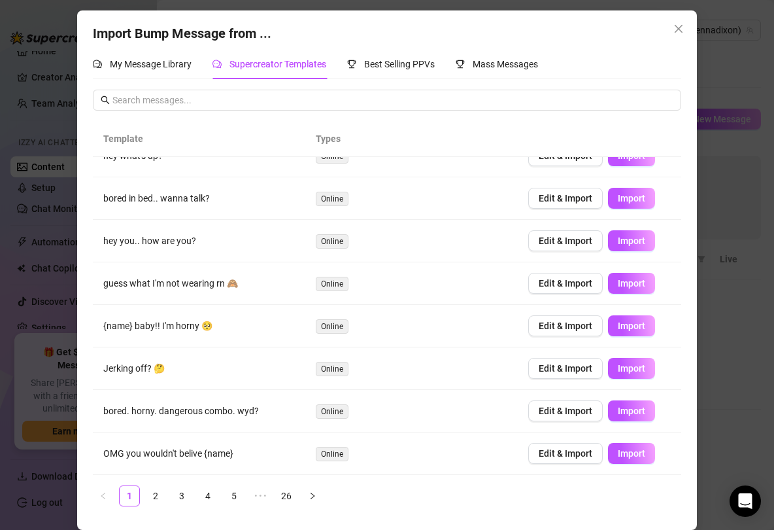
scroll to position [3, 0]
click at [620, 413] on span "Import" at bounding box center [631, 410] width 27 height 10
click at [622, 293] on button "Import" at bounding box center [631, 283] width 47 height 21
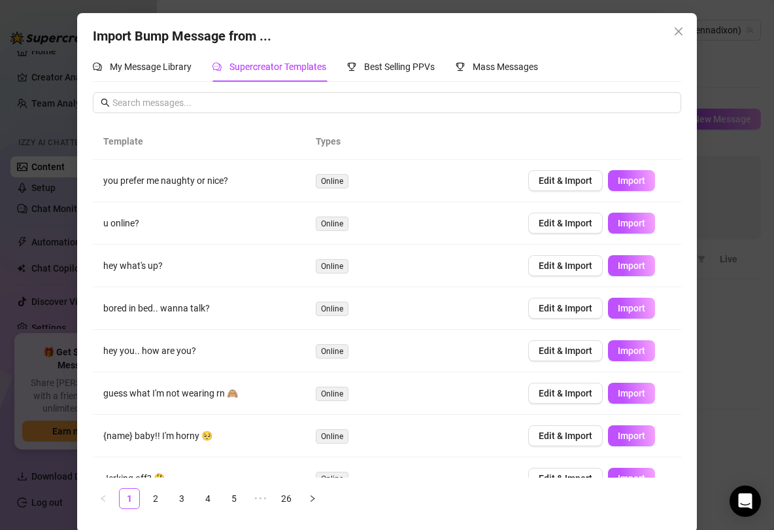
scroll to position [0, 0]
click at [628, 179] on span "Import" at bounding box center [631, 180] width 27 height 10
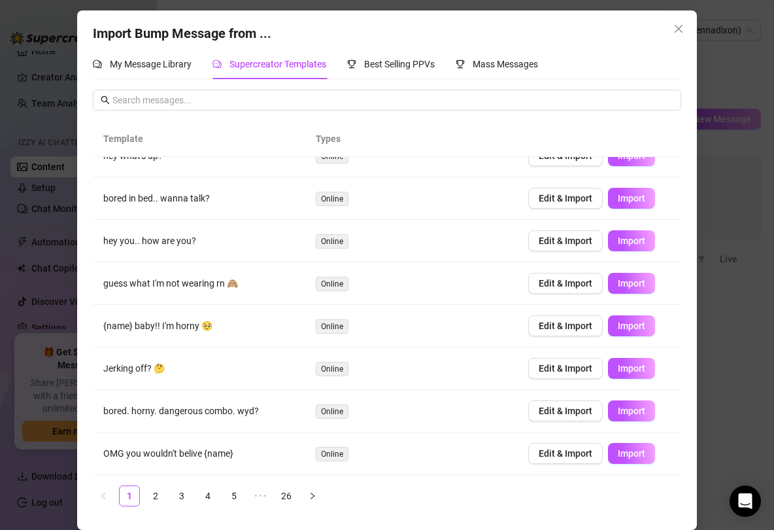
scroll to position [3, 0]
click at [305, 452] on button "button" at bounding box center [312, 495] width 21 height 21
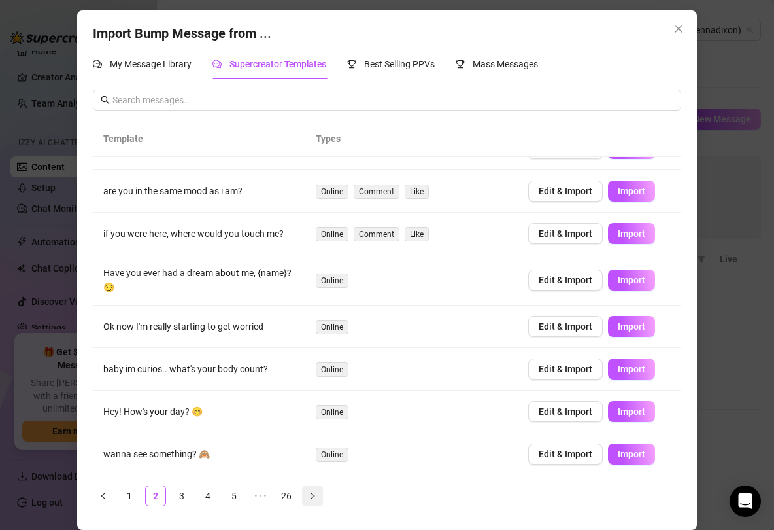
scroll to position [0, 0]
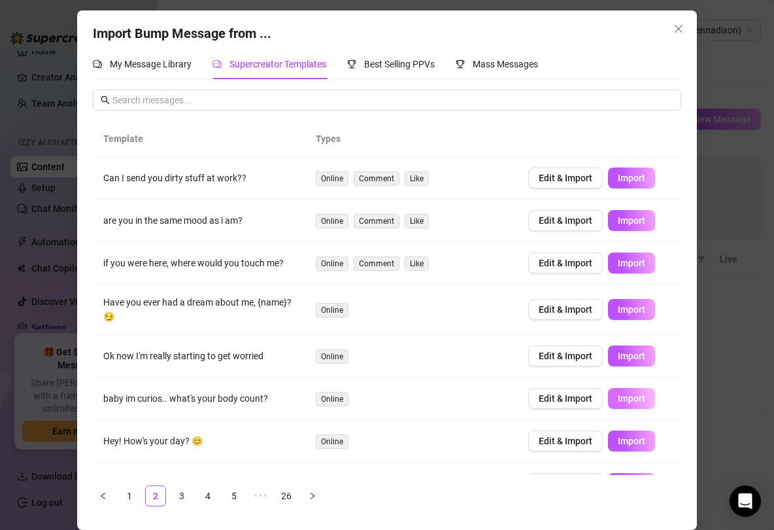
click at [627, 399] on span "Import" at bounding box center [631, 398] width 27 height 10
click at [314, 452] on icon "right" at bounding box center [313, 496] width 8 height 8
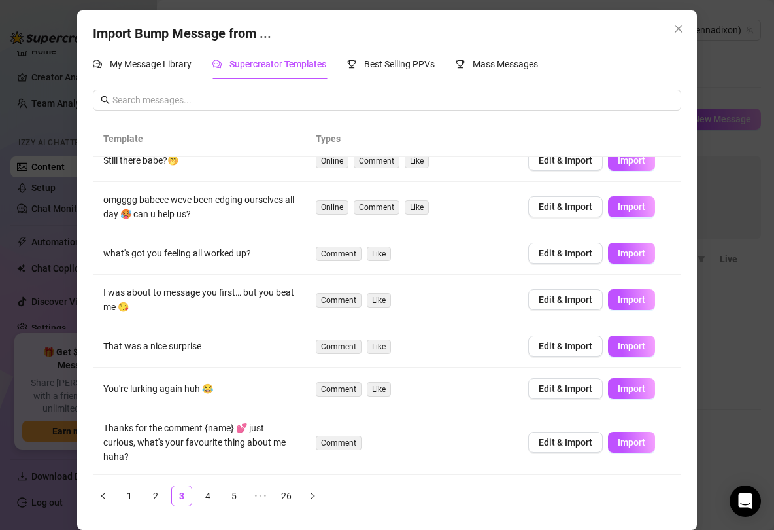
scroll to position [153, 0]
click at [311, 452] on icon "right" at bounding box center [313, 496] width 8 height 8
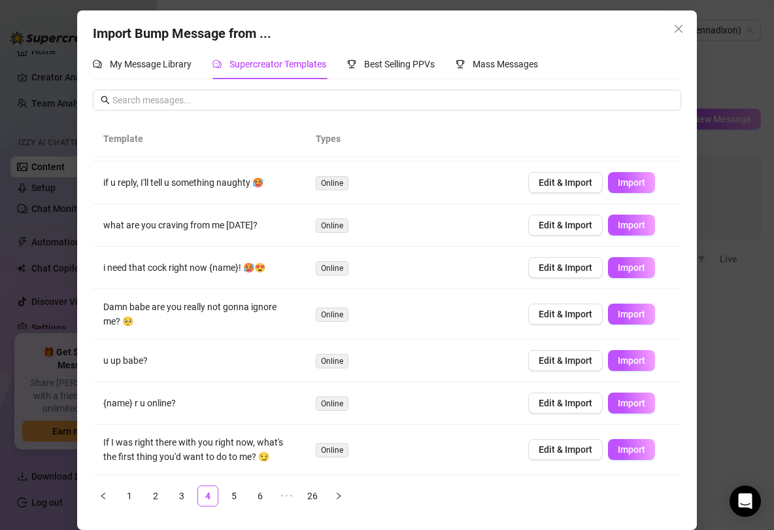
scroll to position [131, 0]
click at [638, 395] on button "Import" at bounding box center [631, 402] width 47 height 21
click at [623, 315] on span "Import" at bounding box center [631, 314] width 27 height 10
click at [624, 445] on span "Import" at bounding box center [631, 449] width 27 height 10
click at [338, 452] on icon "right" at bounding box center [339, 496] width 8 height 8
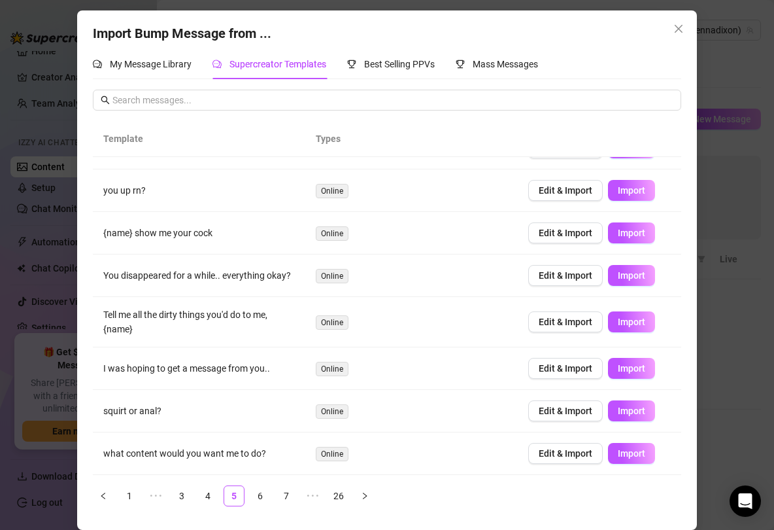
scroll to position [137, 0]
click at [625, 271] on span "Import" at bounding box center [631, 275] width 27 height 10
click at [629, 452] on span "Import" at bounding box center [631, 453] width 27 height 10
click at [632, 365] on span "Import" at bounding box center [631, 368] width 27 height 10
click at [634, 450] on span "Import" at bounding box center [631, 453] width 27 height 10
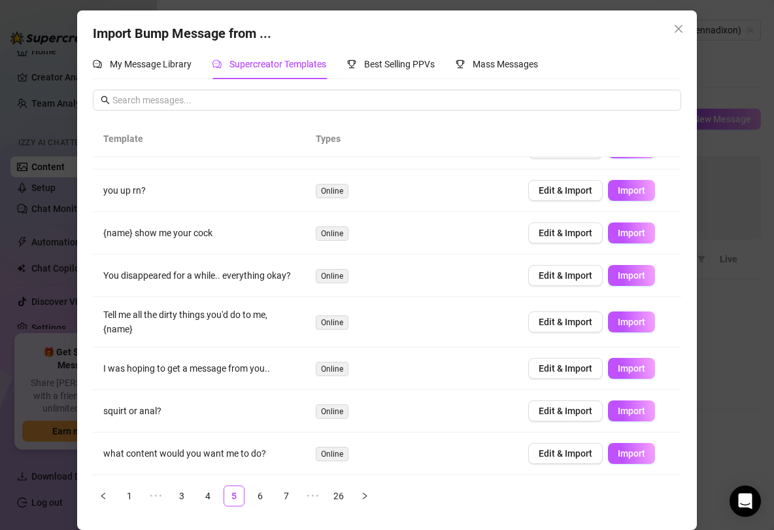
click at [659, 24] on div "Import Bump Message from ... My Message Library Supercreator Templates Best Sel…" at bounding box center [386, 269] width 619 height 519
click at [659, 28] on icon "close" at bounding box center [679, 29] width 10 height 10
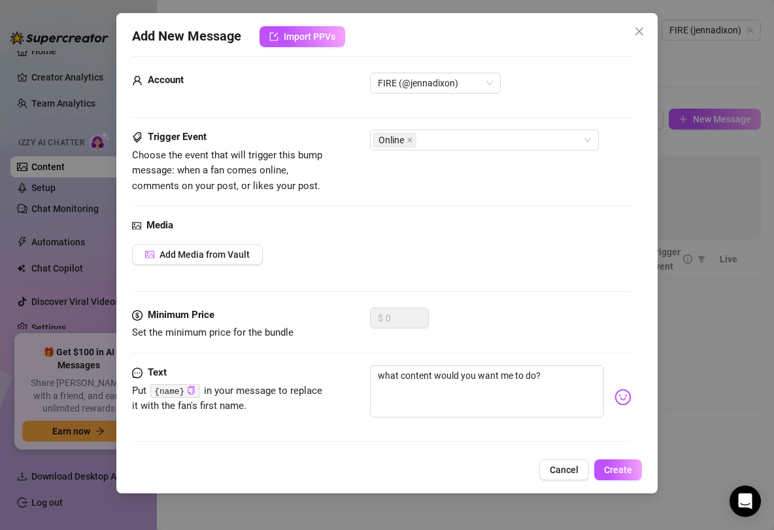
scroll to position [11, 0]
click at [621, 452] on span "Create" at bounding box center [618, 469] width 28 height 10
click at [625, 390] on img at bounding box center [623, 397] width 17 height 17
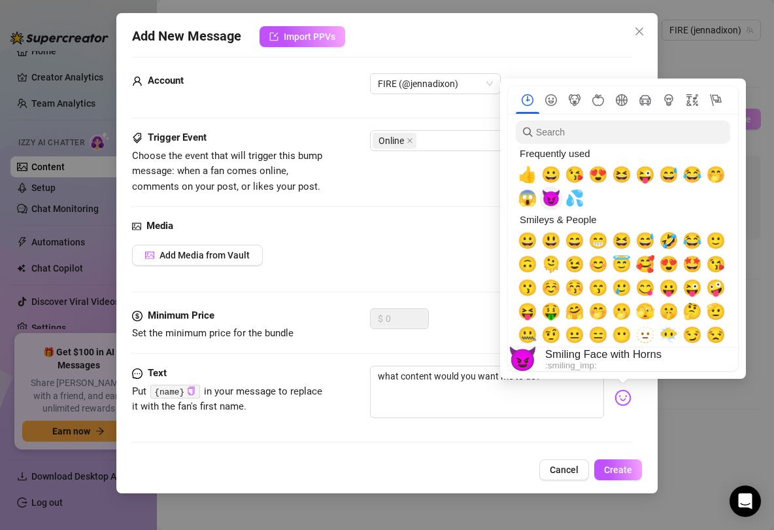
click at [555, 198] on span "😈" at bounding box center [552, 198] width 20 height 18
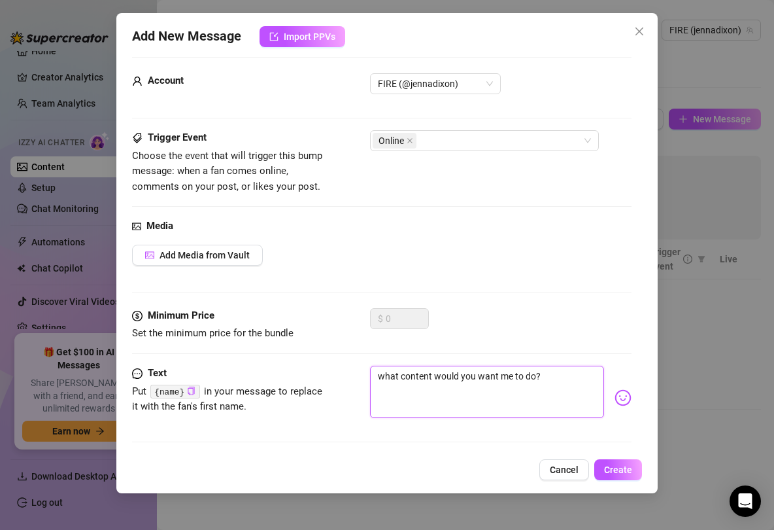
click at [547, 405] on textarea "what content would you want me to do?" at bounding box center [487, 392] width 235 height 52
click at [630, 391] on img at bounding box center [623, 397] width 17 height 17
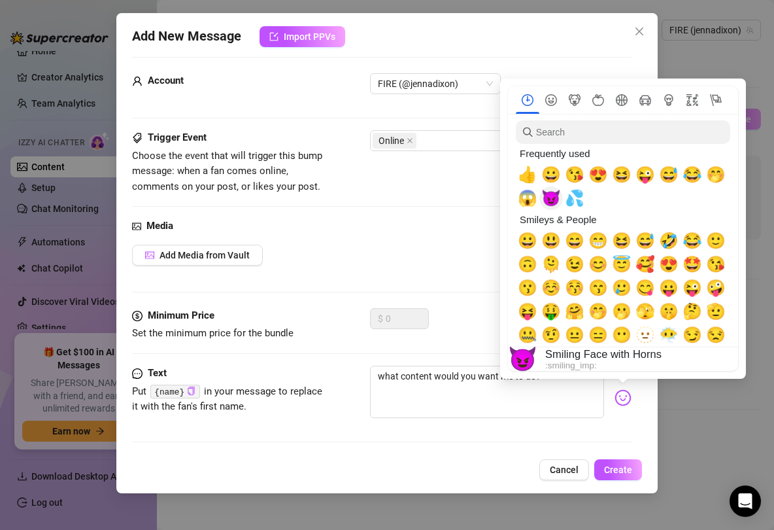
click at [553, 207] on span "😈" at bounding box center [552, 198] width 20 height 18
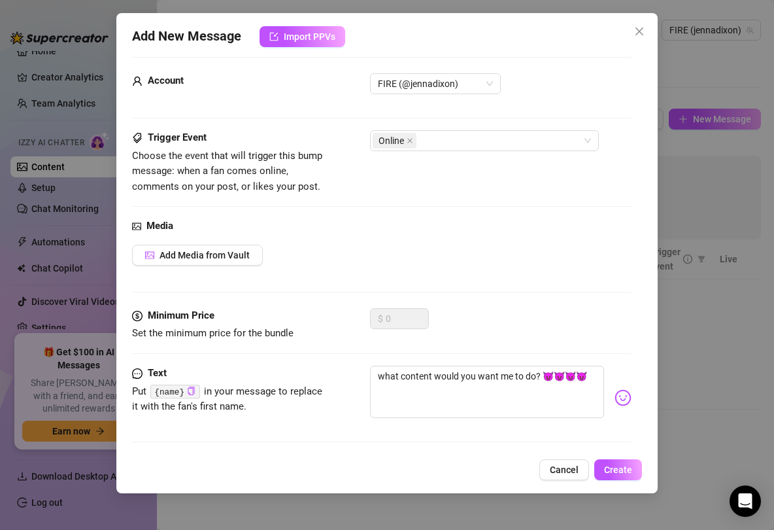
click at [485, 311] on div "$ 0" at bounding box center [501, 324] width 262 height 33
click at [610, 452] on span "Create" at bounding box center [618, 469] width 28 height 10
click at [650, 16] on div "Add New Message Import PPVs Account FIRE (@jennadixon) Trigger Event Choose the…" at bounding box center [387, 253] width 542 height 480
click at [649, 18] on div "Add New Message Import PPVs Account FIRE (@jennadixon) Trigger Event Choose the…" at bounding box center [387, 253] width 542 height 480
click at [643, 31] on icon "close" at bounding box center [639, 31] width 10 height 10
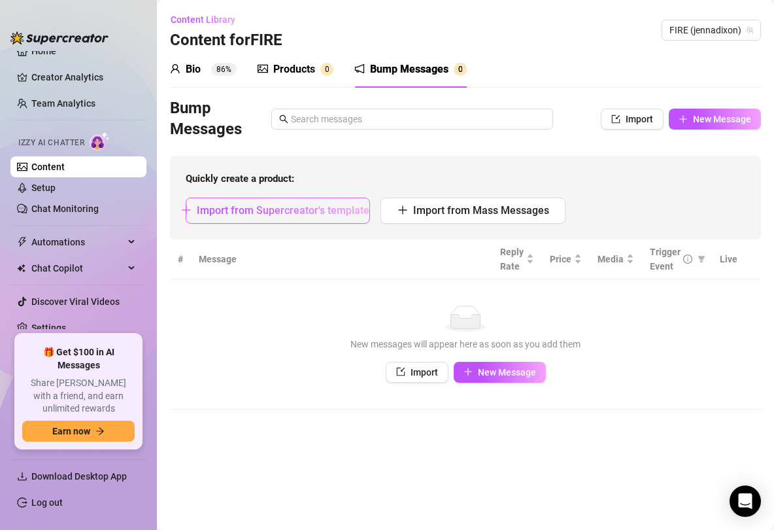
click at [297, 207] on span "Import from Supercreator's templates" at bounding box center [286, 210] width 178 height 12
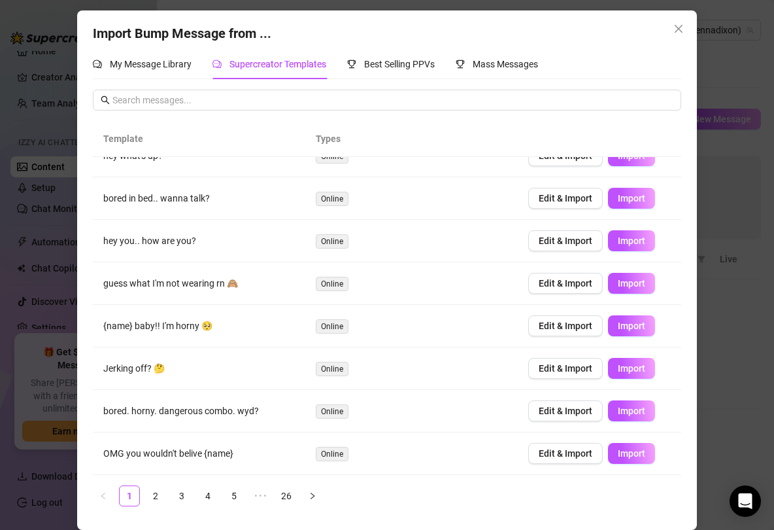
scroll to position [3, 0]
click at [622, 406] on span "Import" at bounding box center [631, 410] width 27 height 10
click at [659, 29] on span "Close" at bounding box center [678, 29] width 21 height 10
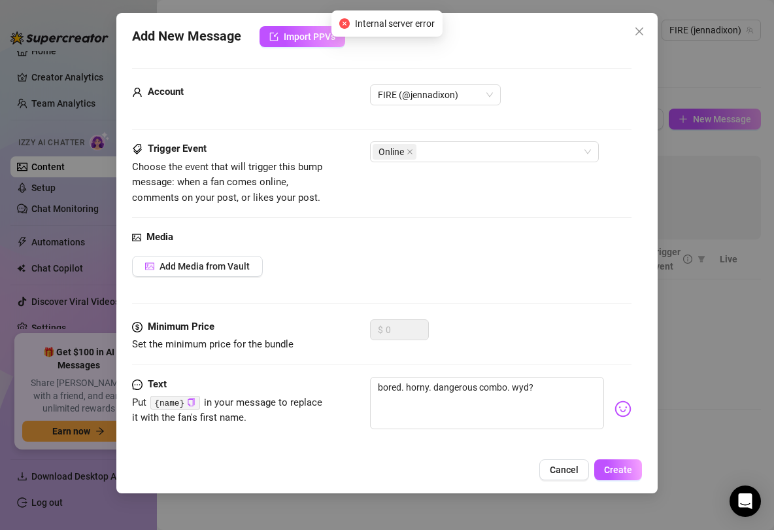
scroll to position [0, 0]
drag, startPoint x: 329, startPoint y: 271, endPoint x: 358, endPoint y: 218, distance: 60.6
click at [329, 271] on div "Add Media from Vault" at bounding box center [382, 266] width 500 height 21
